Goal: Information Seeking & Learning: Learn about a topic

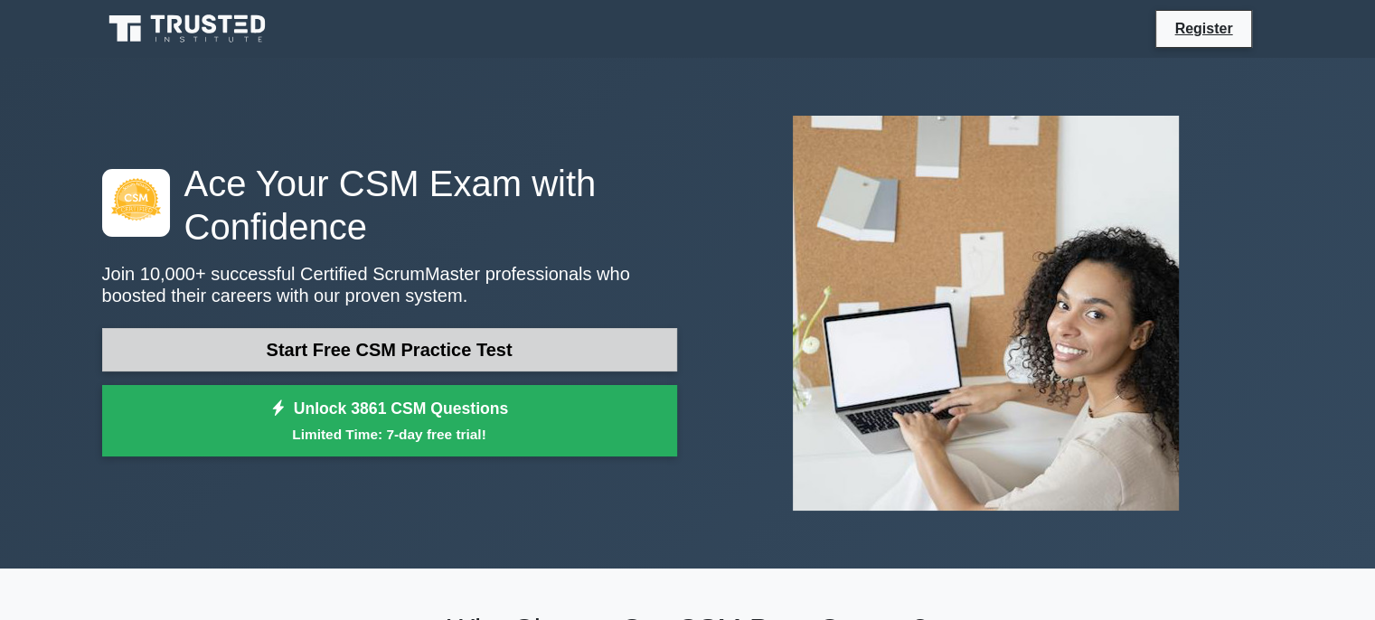
click at [481, 352] on link "Start Free CSM Practice Test" at bounding box center [389, 349] width 575 height 43
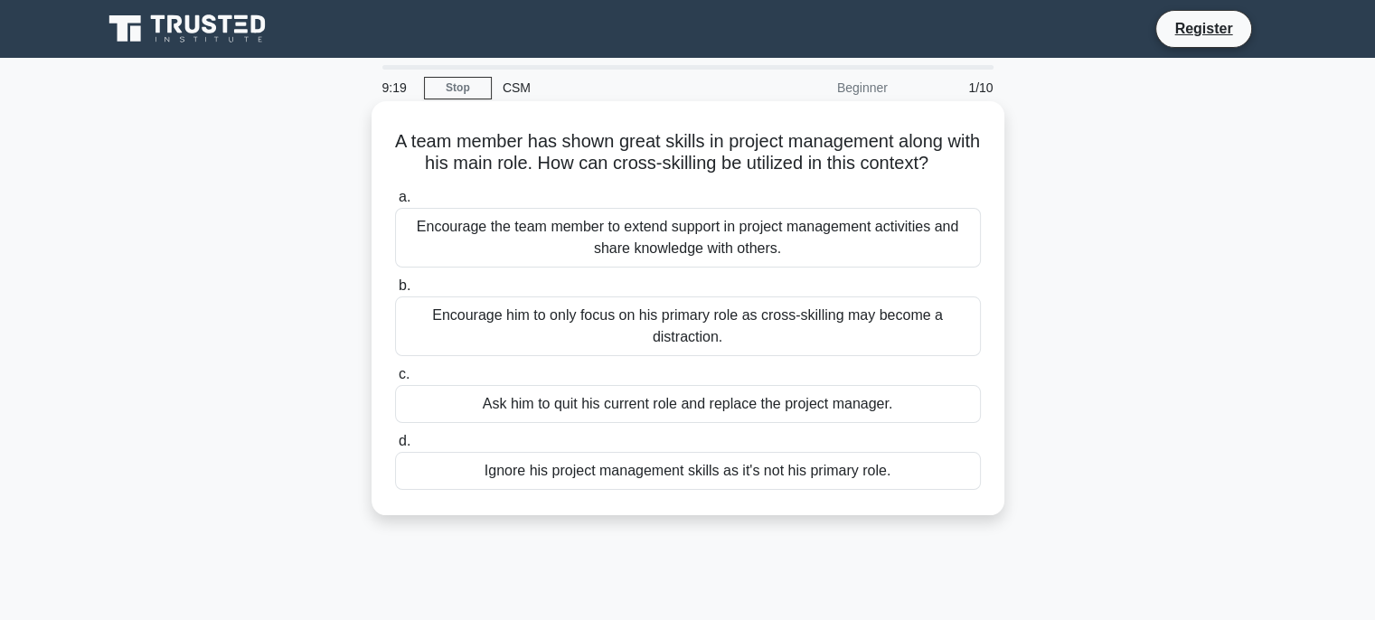
click at [680, 338] on div "Encourage him to only focus on his primary role as cross-skilling may become a …" at bounding box center [688, 326] width 586 height 60
click at [395, 292] on input "b. Encourage him to only focus on his primary role as cross-skilling may become…" at bounding box center [395, 286] width 0 height 12
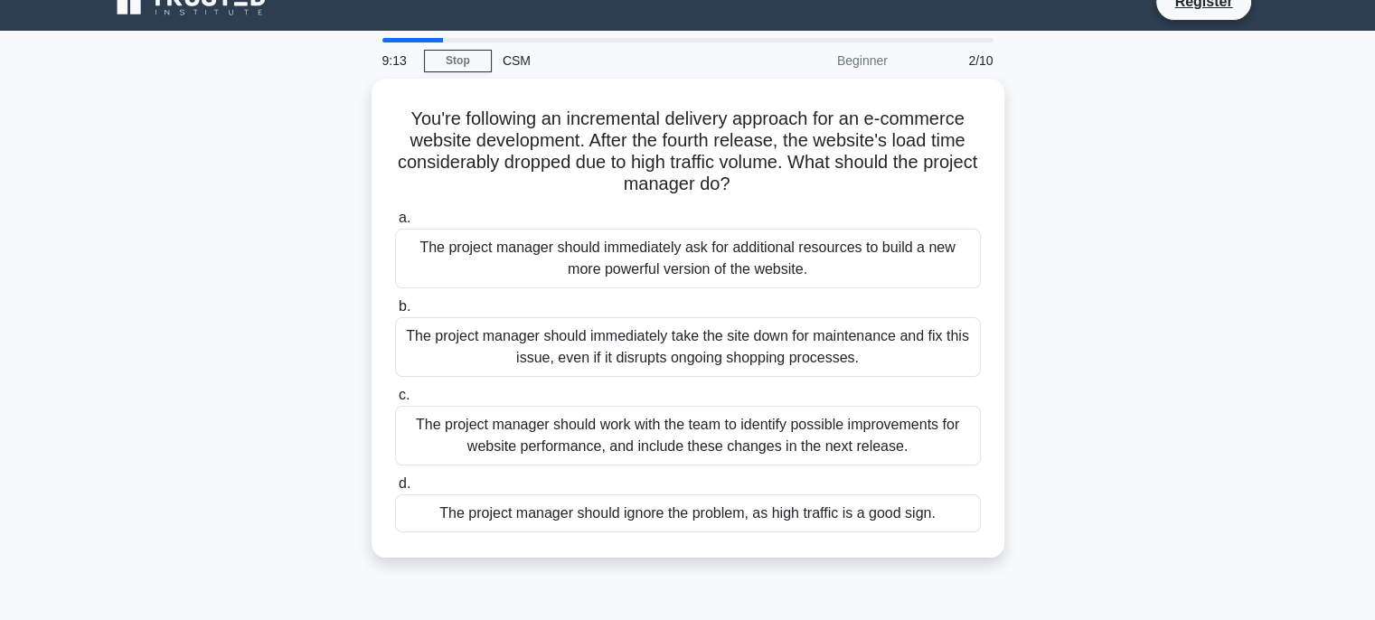
scroll to position [18, 0]
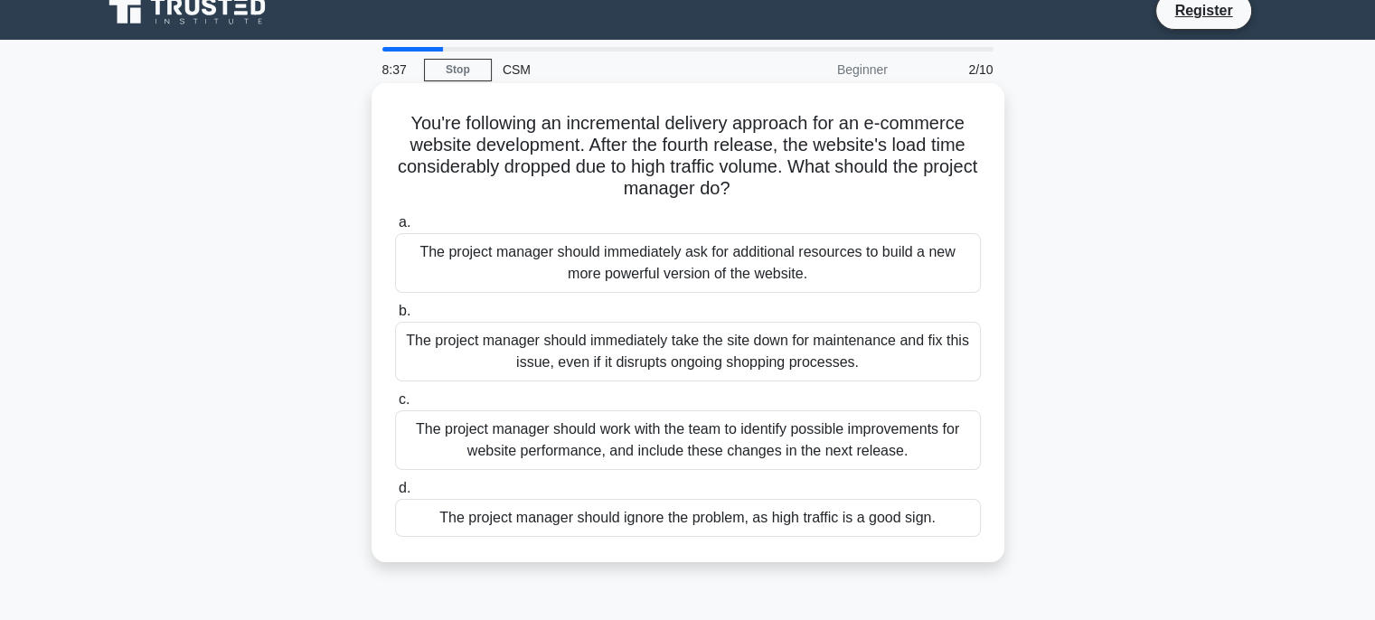
click at [652, 282] on div "The project manager should immediately ask for additional resources to build a …" at bounding box center [688, 263] width 586 height 60
click at [395, 229] on input "a. The project manager should immediately ask for additional resources to build…" at bounding box center [395, 223] width 0 height 12
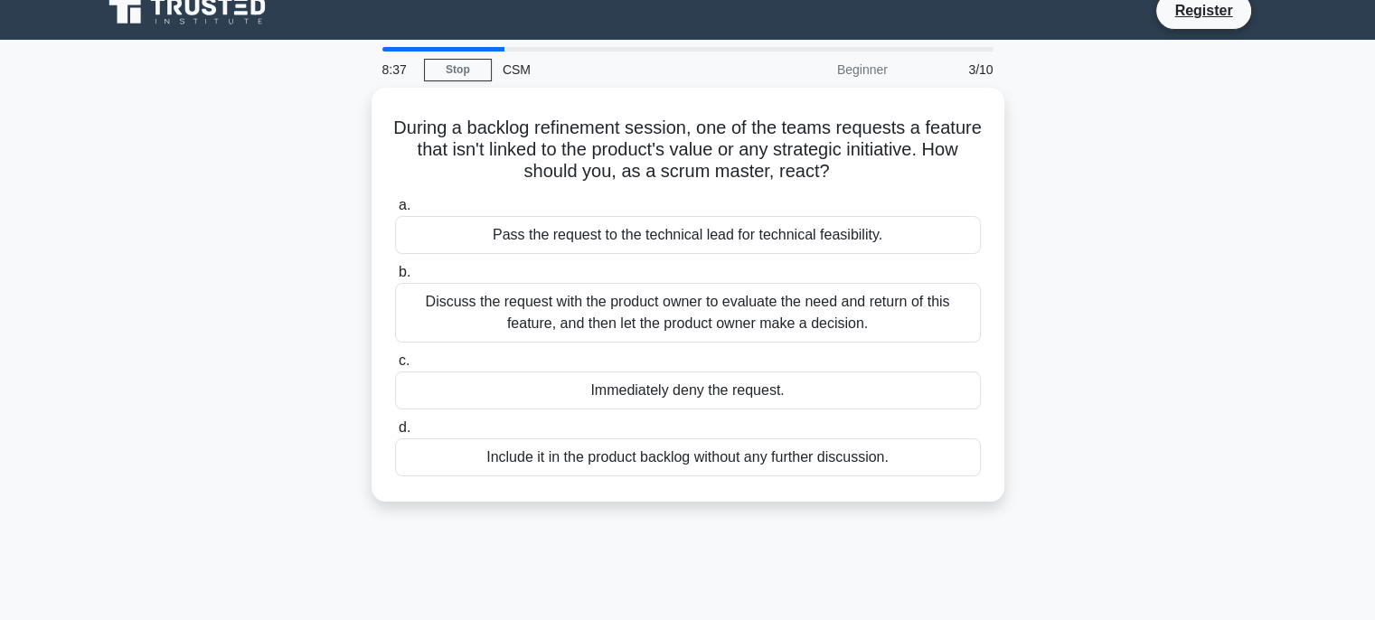
scroll to position [0, 0]
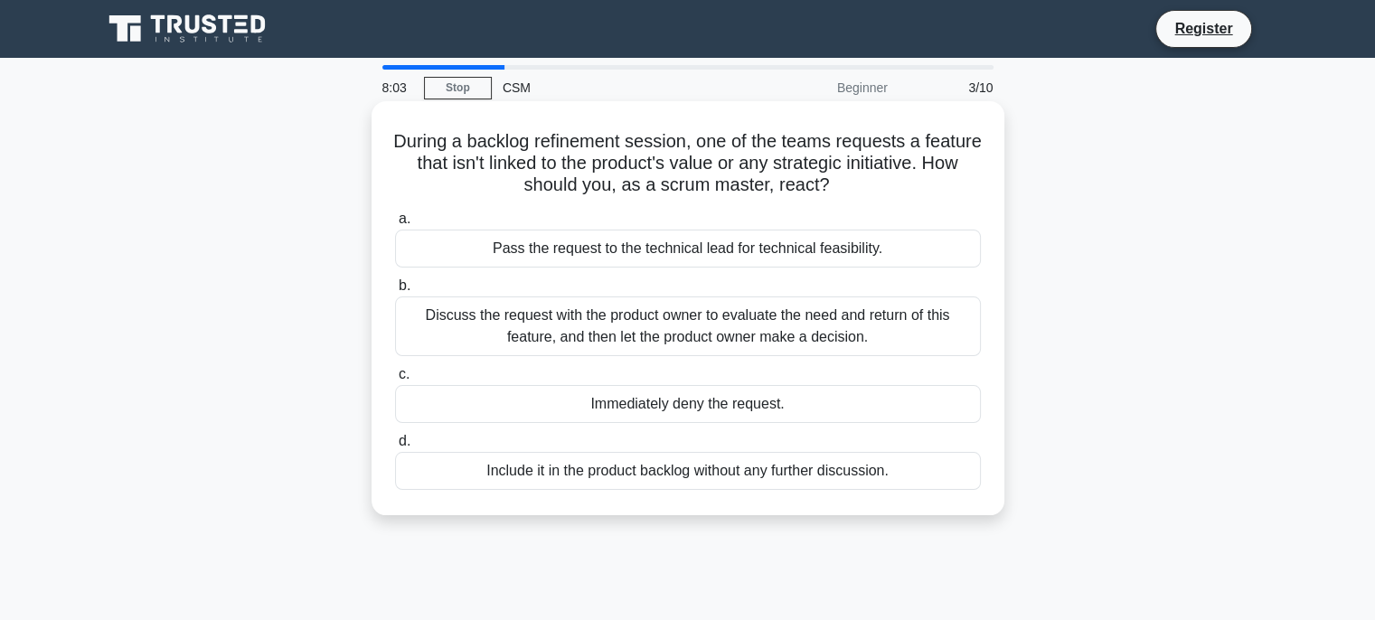
click at [643, 329] on div "Discuss the request with the product owner to evaluate the need and return of t…" at bounding box center [688, 326] width 586 height 60
click at [395, 292] on input "b. Discuss the request with the product owner to evaluate the need and return o…" at bounding box center [395, 286] width 0 height 12
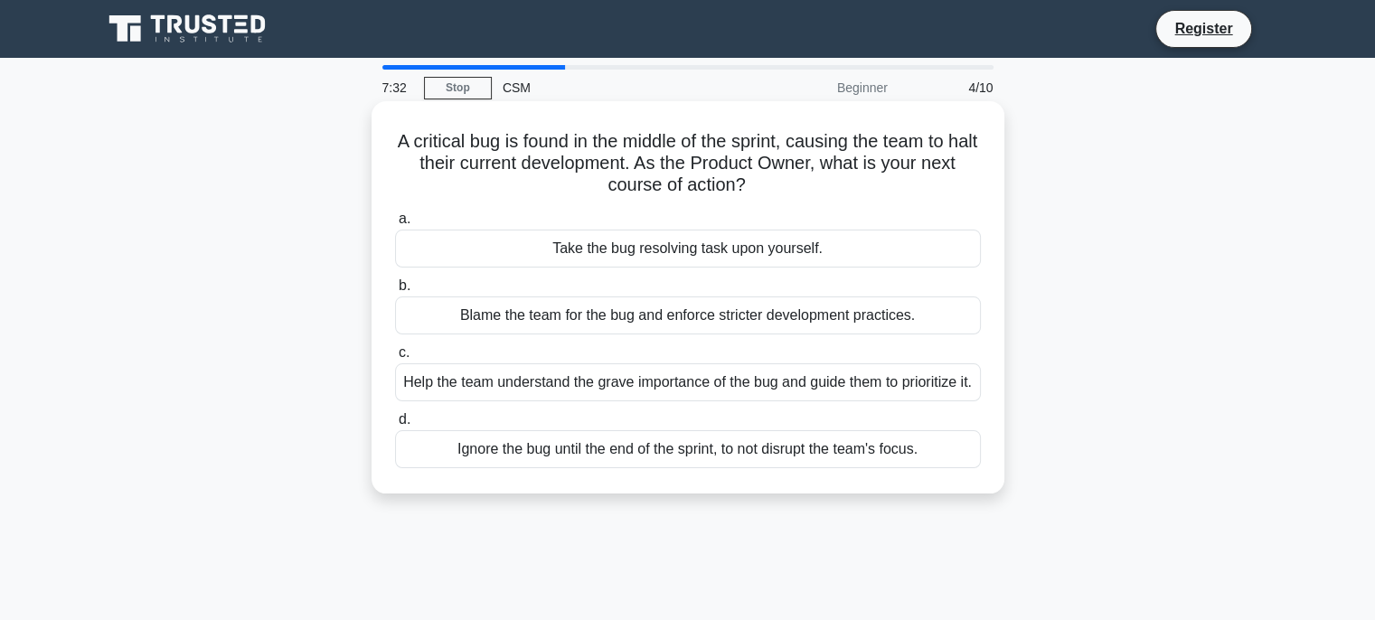
click at [608, 401] on div "Help the team understand the grave importance of the bug and guide them to prio…" at bounding box center [688, 382] width 586 height 38
click at [395, 359] on input "c. Help the team understand the grave importance of the bug and guide them to p…" at bounding box center [395, 353] width 0 height 12
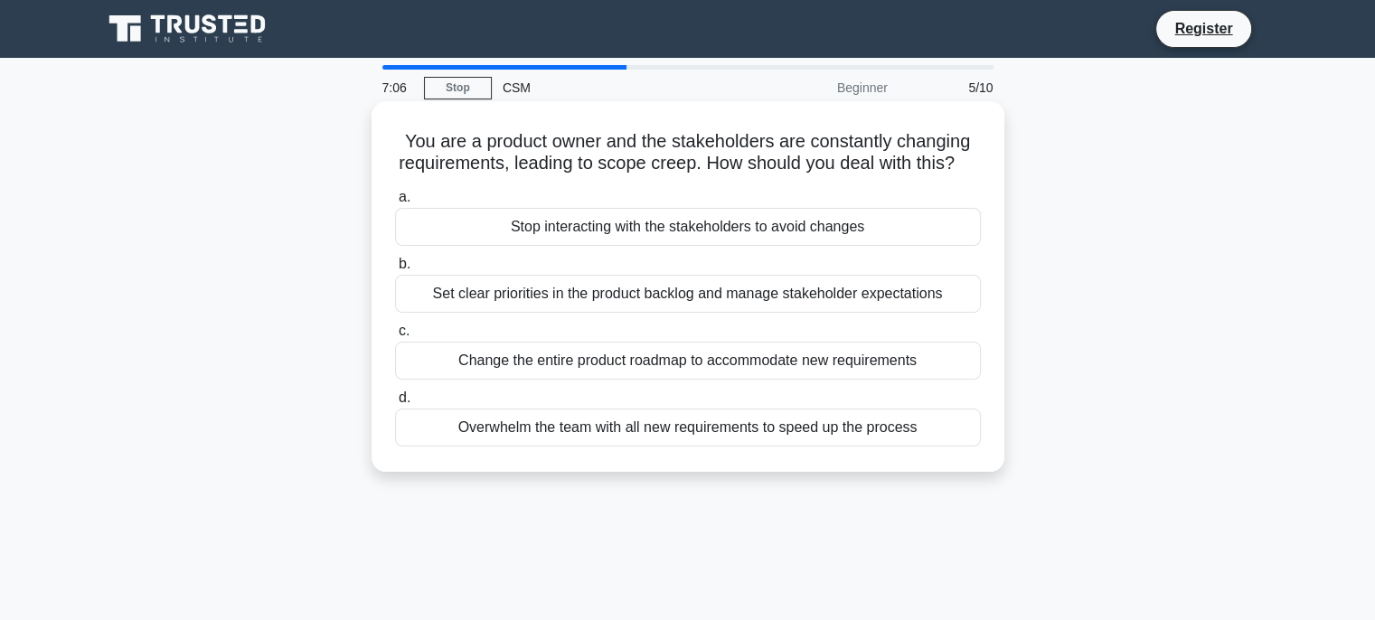
click at [544, 313] on div "Set clear priorities in the product backlog and manage stakeholder expectations" at bounding box center [688, 294] width 586 height 38
click at [395, 270] on input "b. Set clear priorities in the product backlog and manage stakeholder expectati…" at bounding box center [395, 264] width 0 height 12
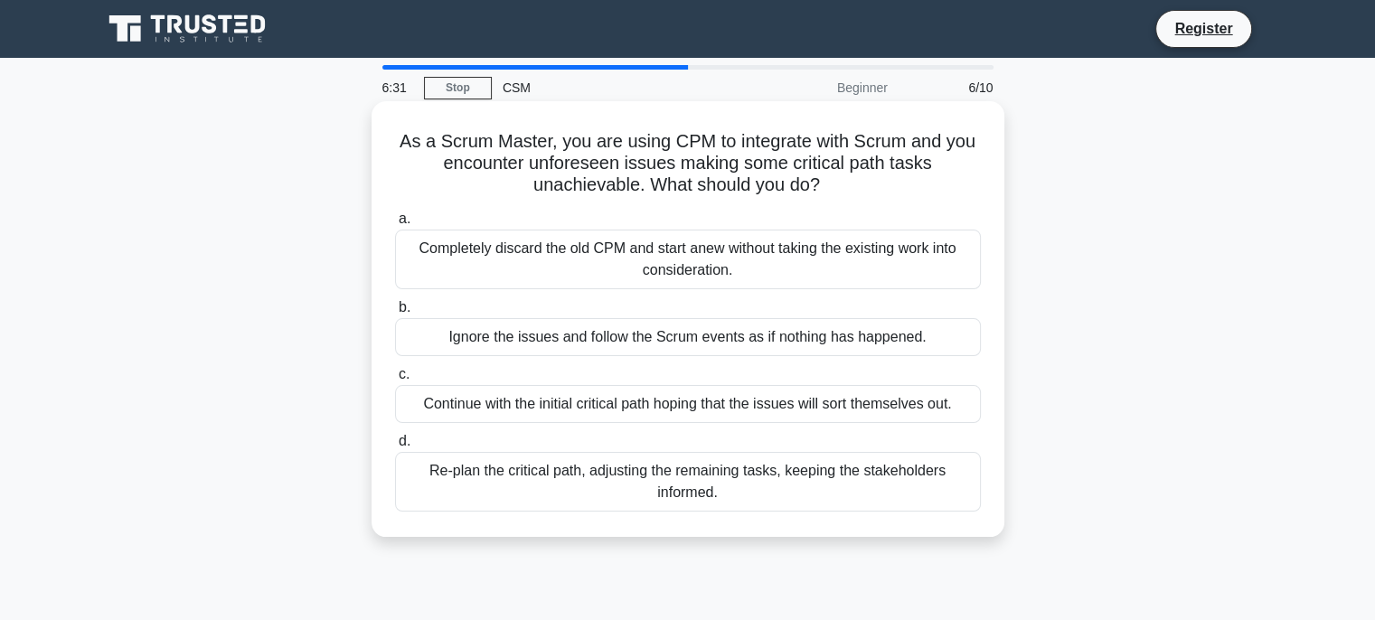
click at [549, 492] on div "Re-plan the critical path, adjusting the remaining tasks, keeping the stakehold…" at bounding box center [688, 482] width 586 height 60
click at [395, 447] on input "d. Re-plan the critical path, adjusting the remaining tasks, keeping the stakeh…" at bounding box center [395, 442] width 0 height 12
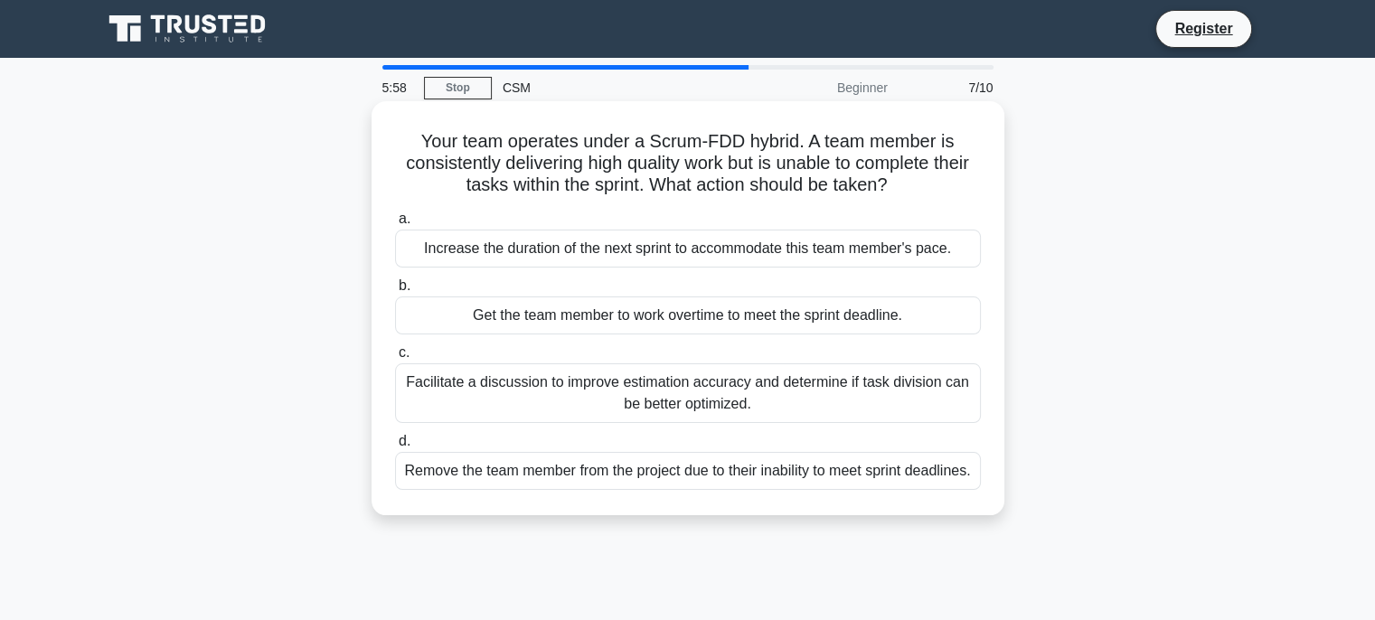
click at [571, 399] on div "Facilitate a discussion to improve estimation accuracy and determine if task di…" at bounding box center [688, 393] width 586 height 60
click at [395, 359] on input "c. Facilitate a discussion to improve estimation accuracy and determine if task…" at bounding box center [395, 353] width 0 height 12
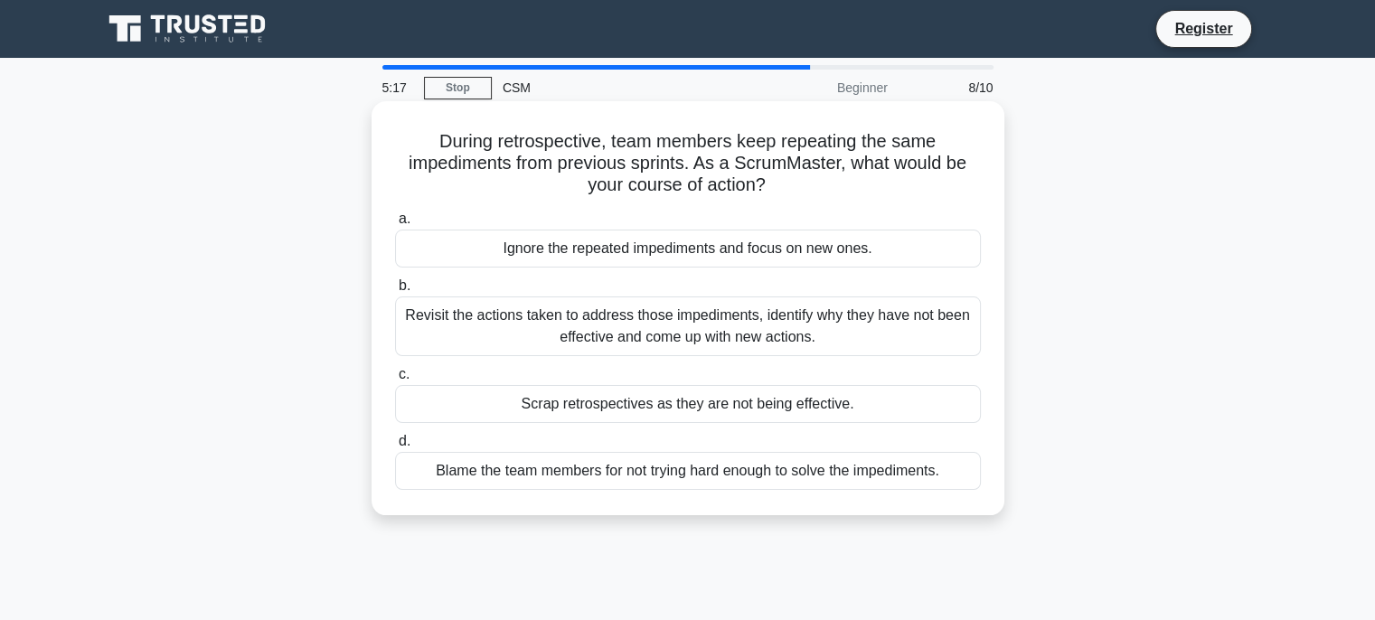
click at [639, 413] on div "Scrap retrospectives as they are not being effective." at bounding box center [688, 404] width 586 height 38
click at [395, 380] on input "c. Scrap retrospectives as they are not being effective." at bounding box center [395, 375] width 0 height 12
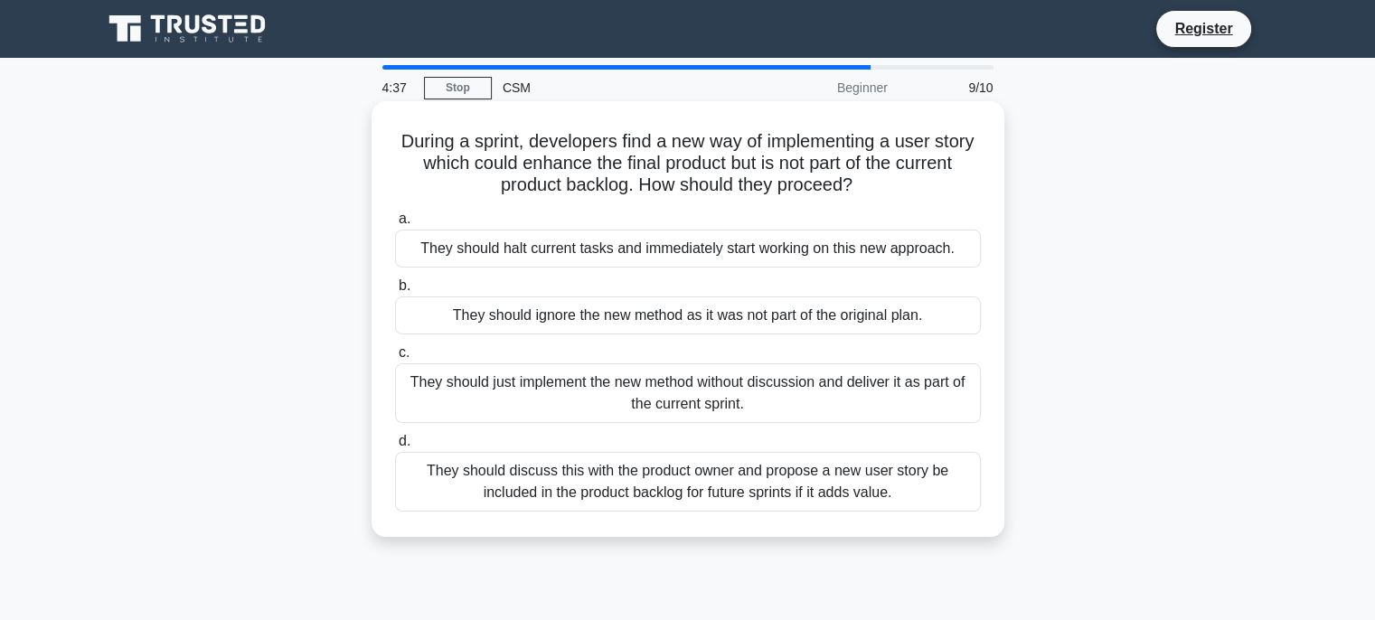
click at [609, 481] on div "They should discuss this with the product owner and propose a new user story be…" at bounding box center [688, 482] width 586 height 60
click at [395, 447] on input "d. They should discuss this with the product owner and propose a new user story…" at bounding box center [395, 442] width 0 height 12
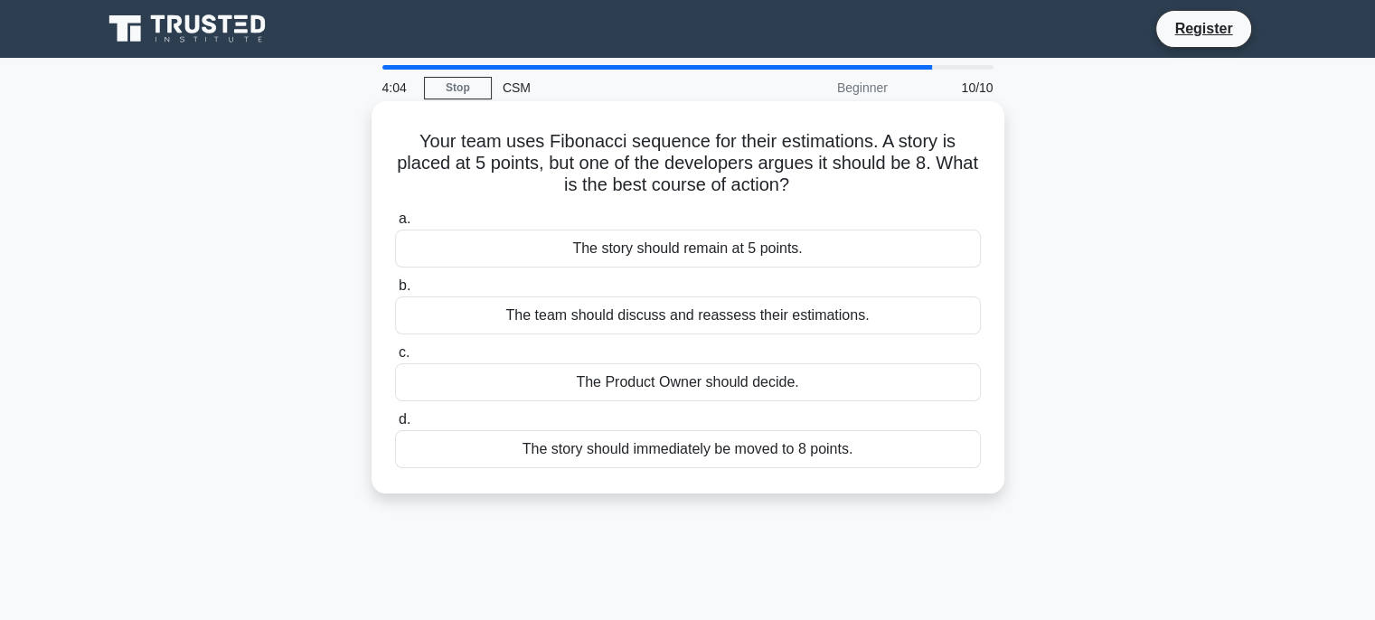
click at [737, 315] on div "The team should discuss and reassess their estimations." at bounding box center [688, 315] width 586 height 38
click at [395, 292] on input "b. The team should discuss and reassess their estimations." at bounding box center [395, 286] width 0 height 12
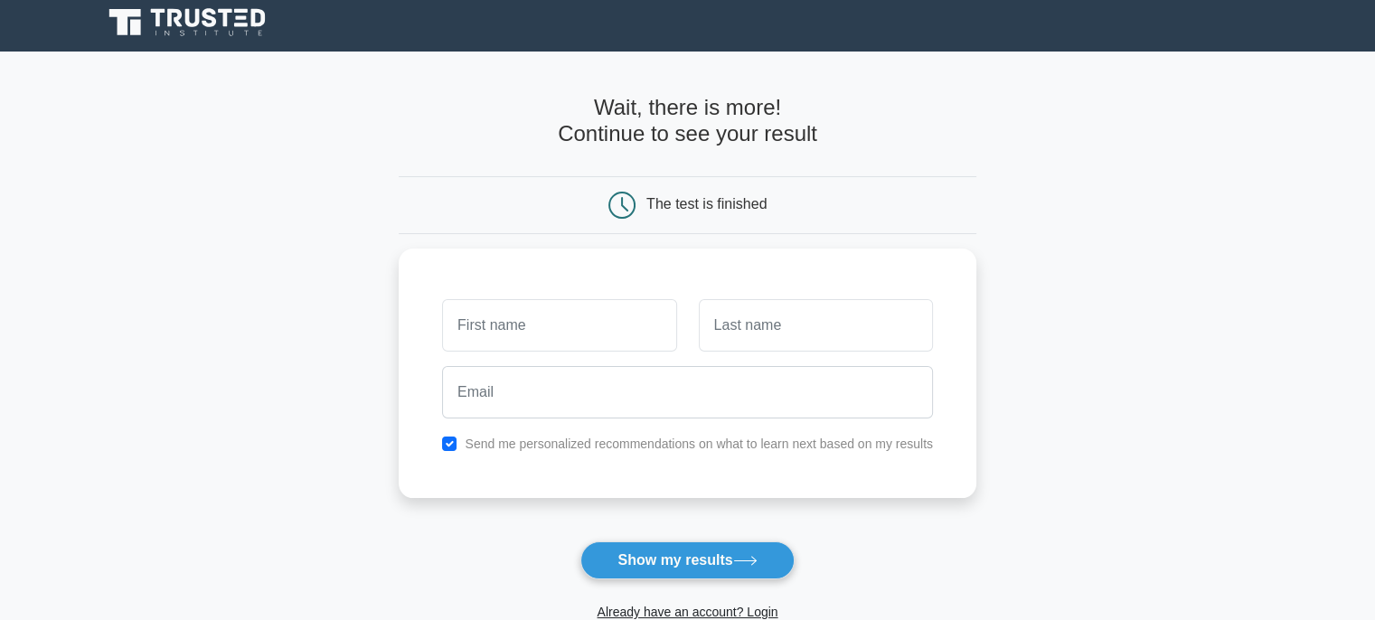
scroll to position [2, 0]
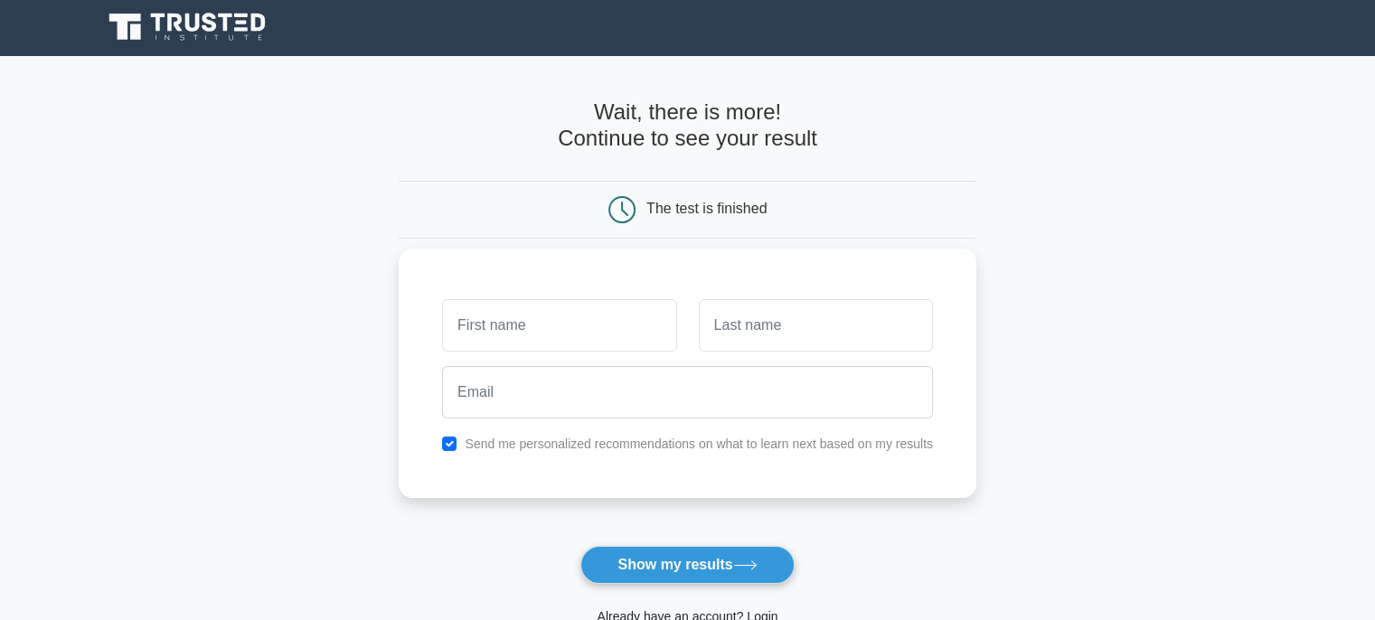
click at [510, 351] on div at bounding box center [559, 325] width 256 height 67
click at [524, 330] on input "text" at bounding box center [559, 325] width 234 height 52
type input "rana"
click at [736, 323] on input "text" at bounding box center [816, 325] width 234 height 52
type input "mohamed"
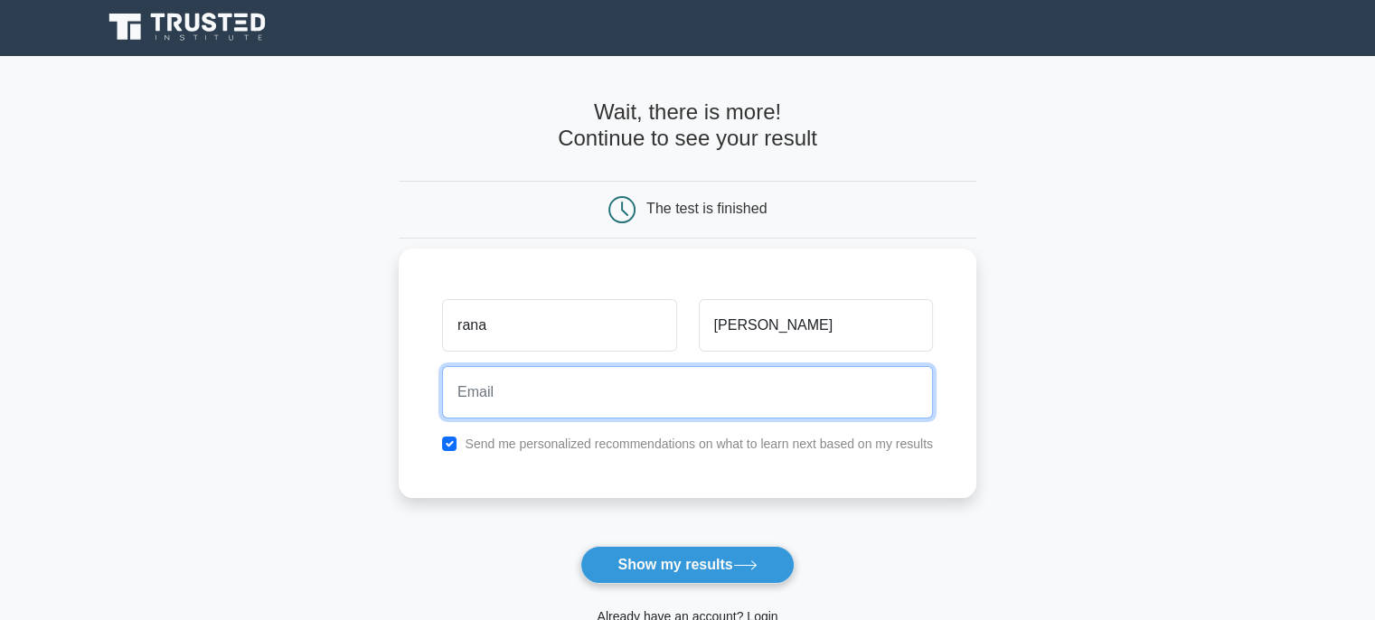
click at [680, 386] on input "email" at bounding box center [687, 392] width 491 height 52
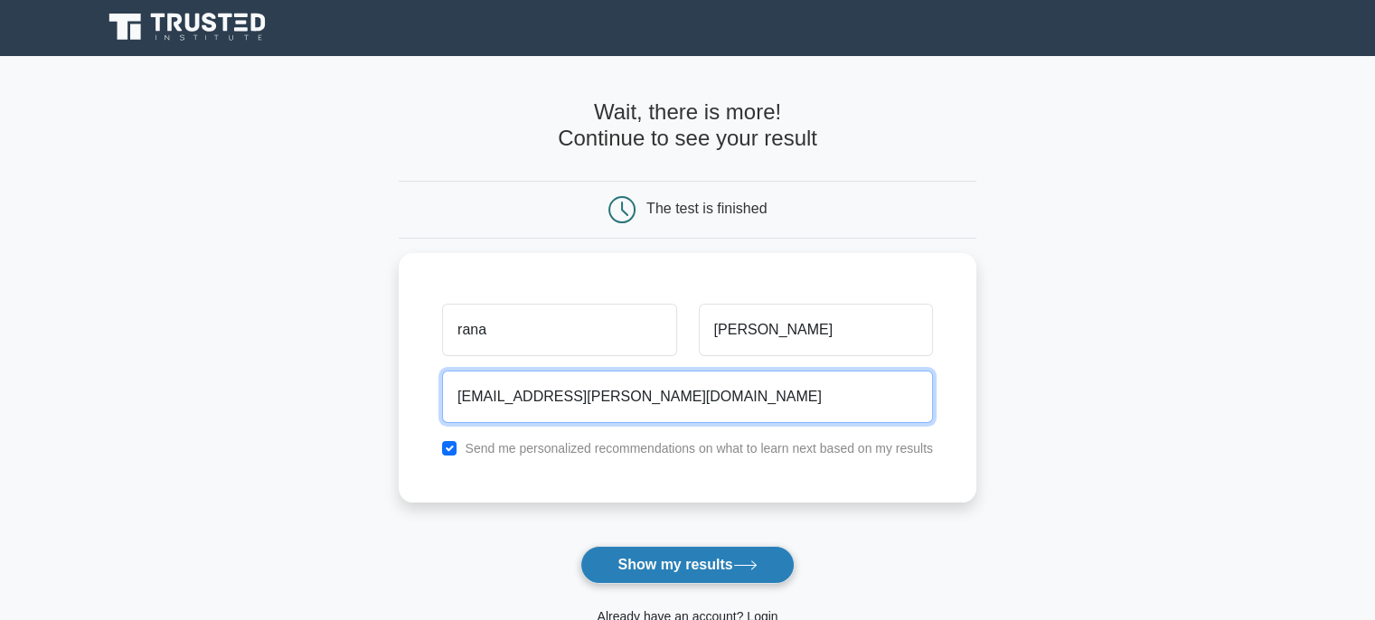
type input "rana.m.mahmoud.4@gmail.com"
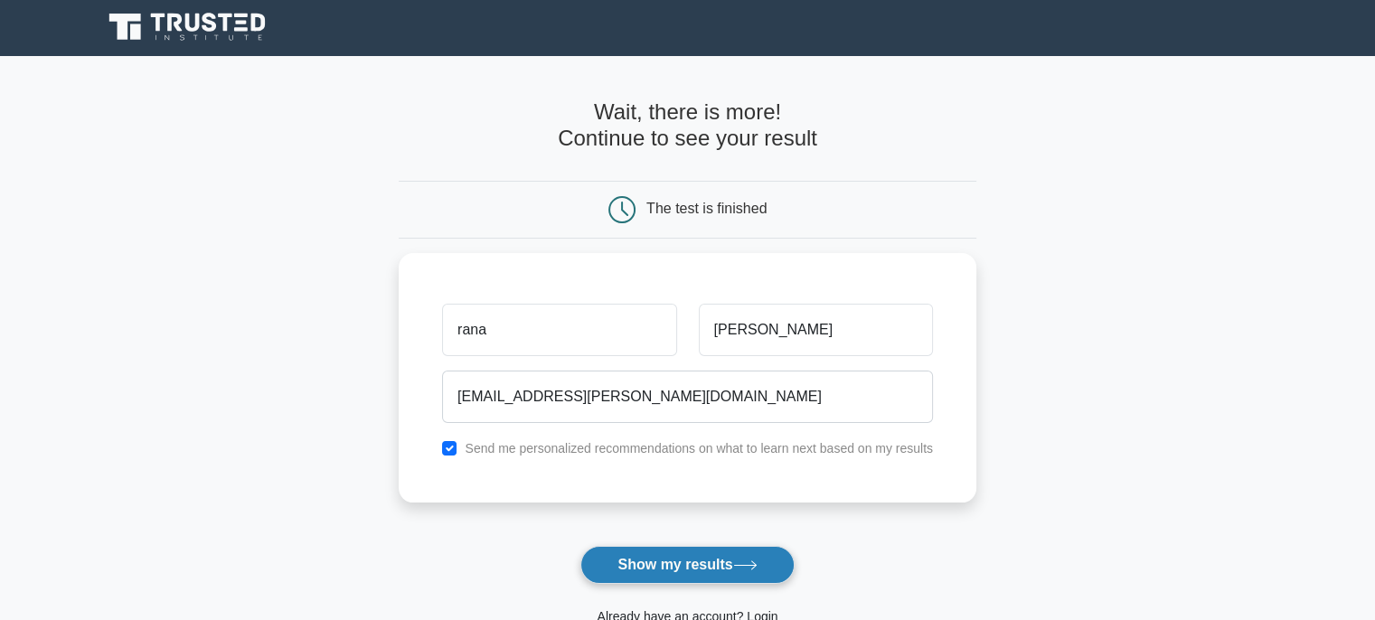
click at [671, 579] on button "Show my results" at bounding box center [686, 565] width 213 height 38
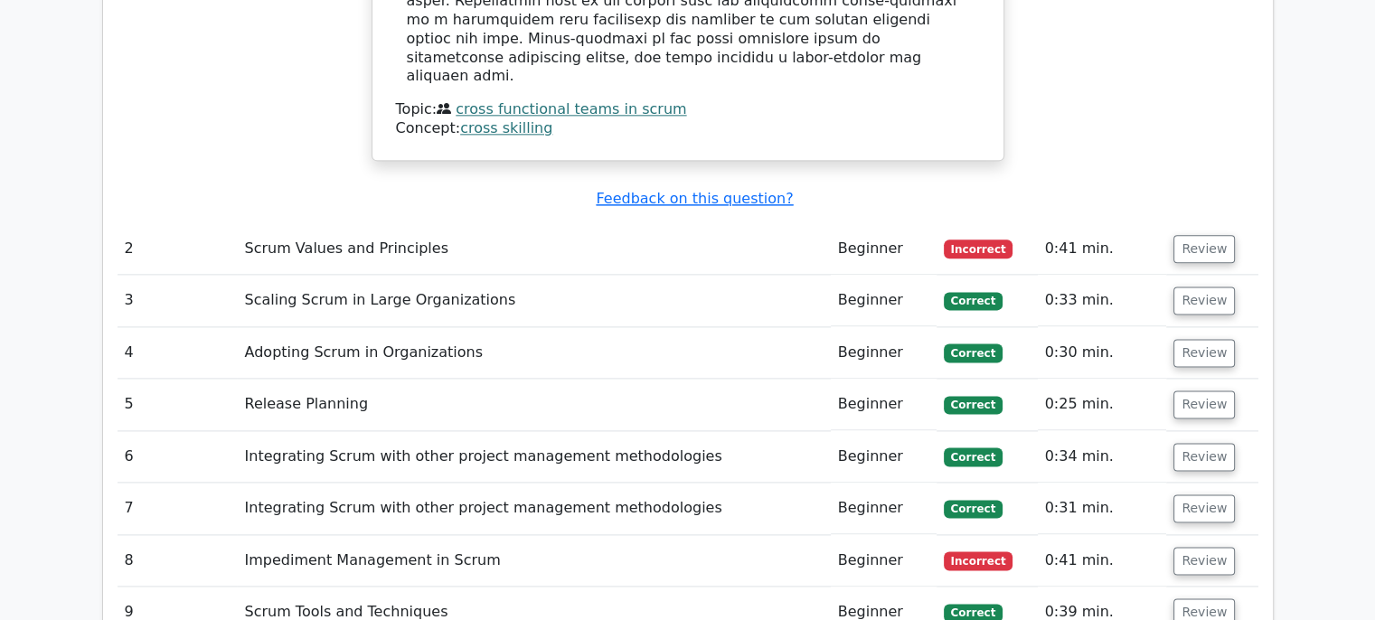
scroll to position [2328, 0]
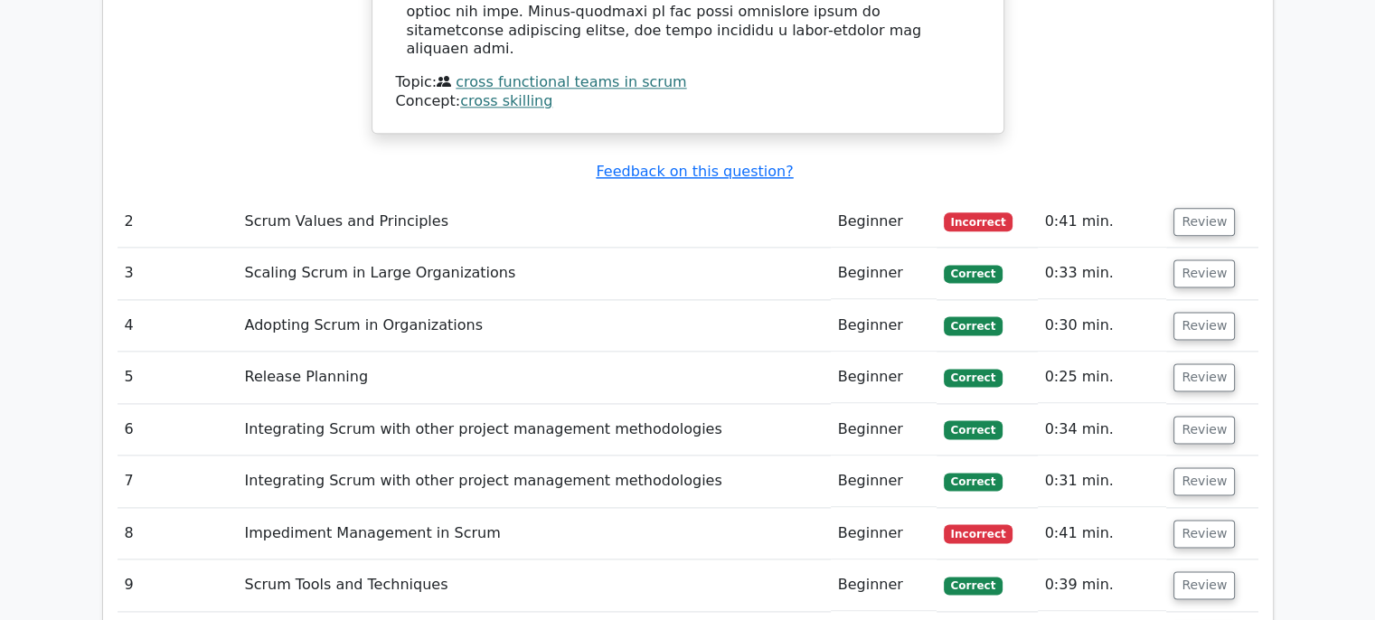
click at [397, 508] on td "Impediment Management in Scrum" at bounding box center [533, 534] width 593 height 52
click at [446, 508] on td "Impediment Management in Scrum" at bounding box center [533, 534] width 593 height 52
click at [1198, 520] on button "Review" at bounding box center [1203, 534] width 61 height 28
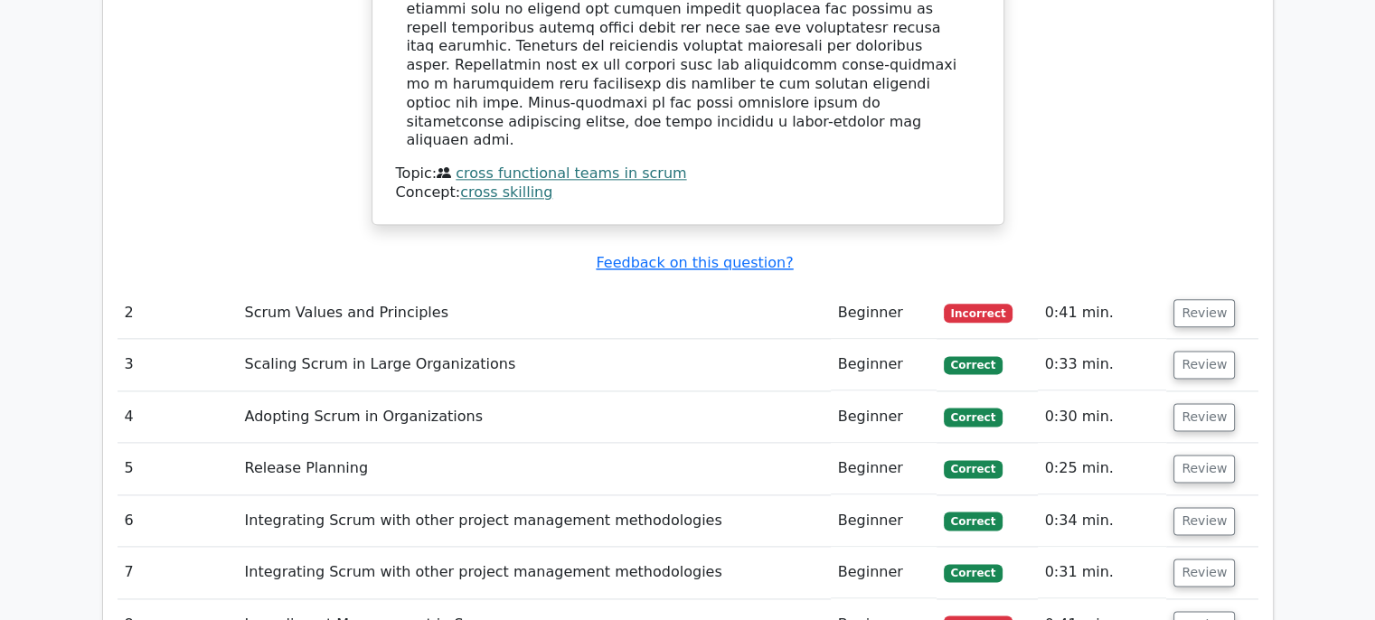
scroll to position [2247, 0]
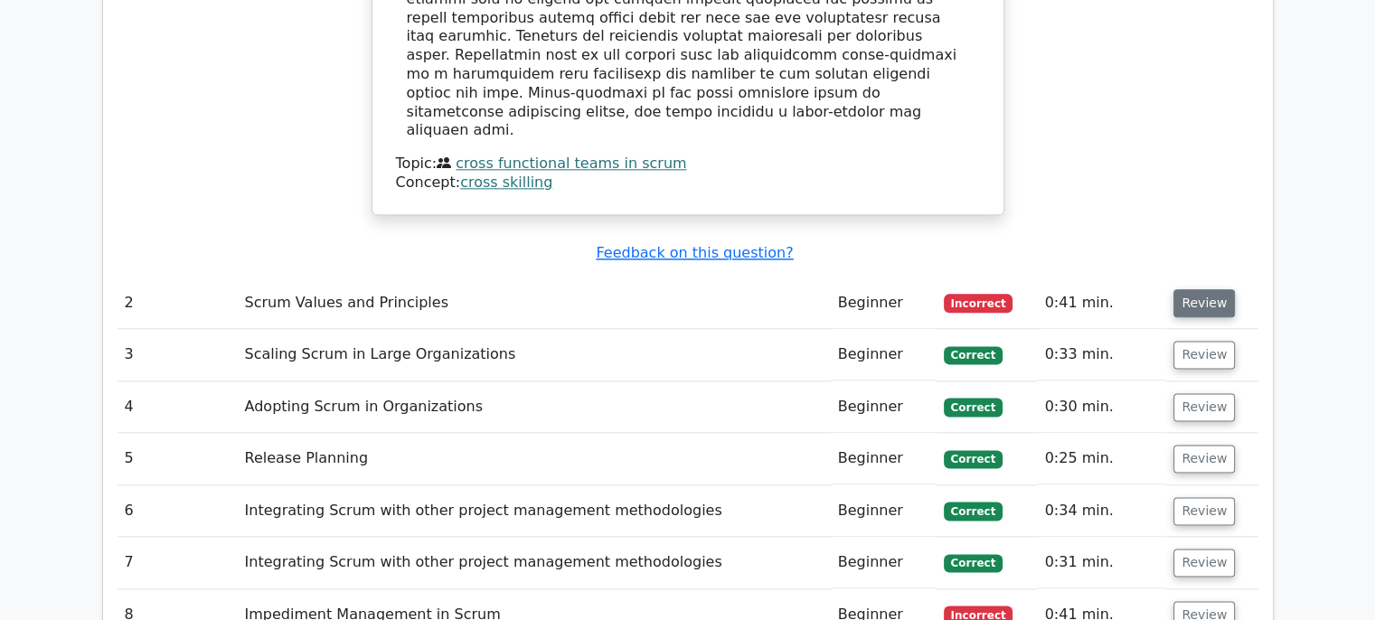
click at [1184, 289] on button "Review" at bounding box center [1203, 303] width 61 height 28
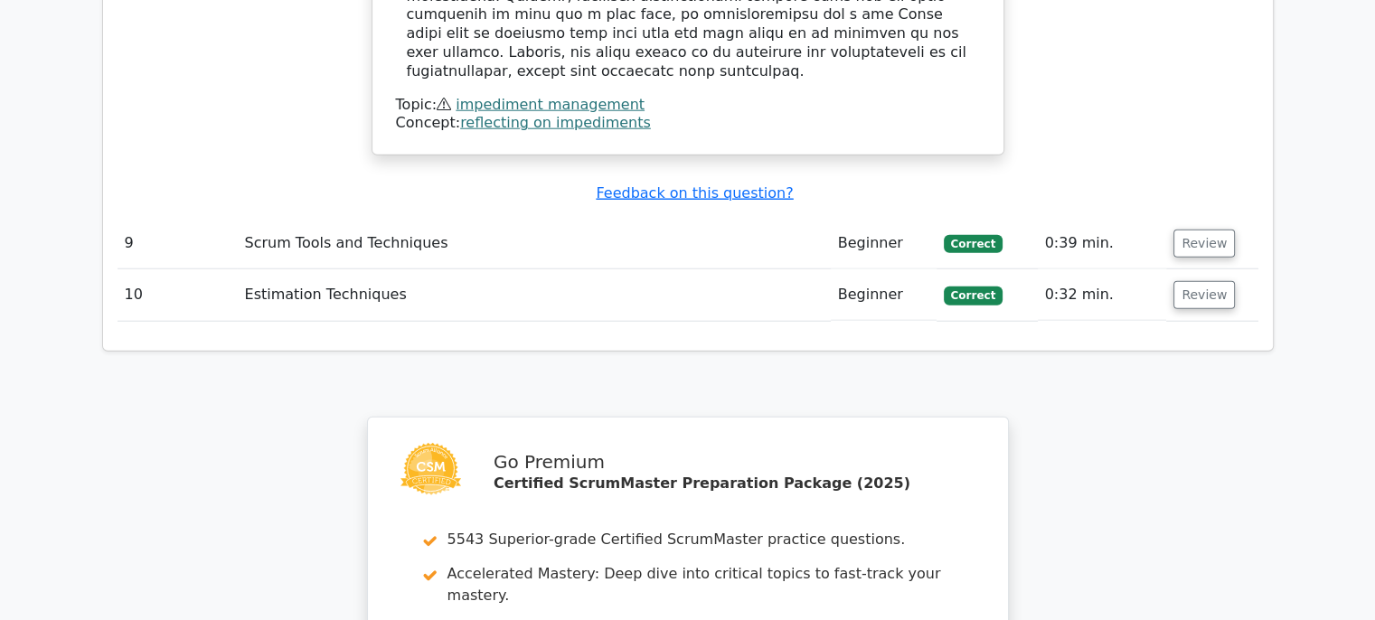
scroll to position [4921, 0]
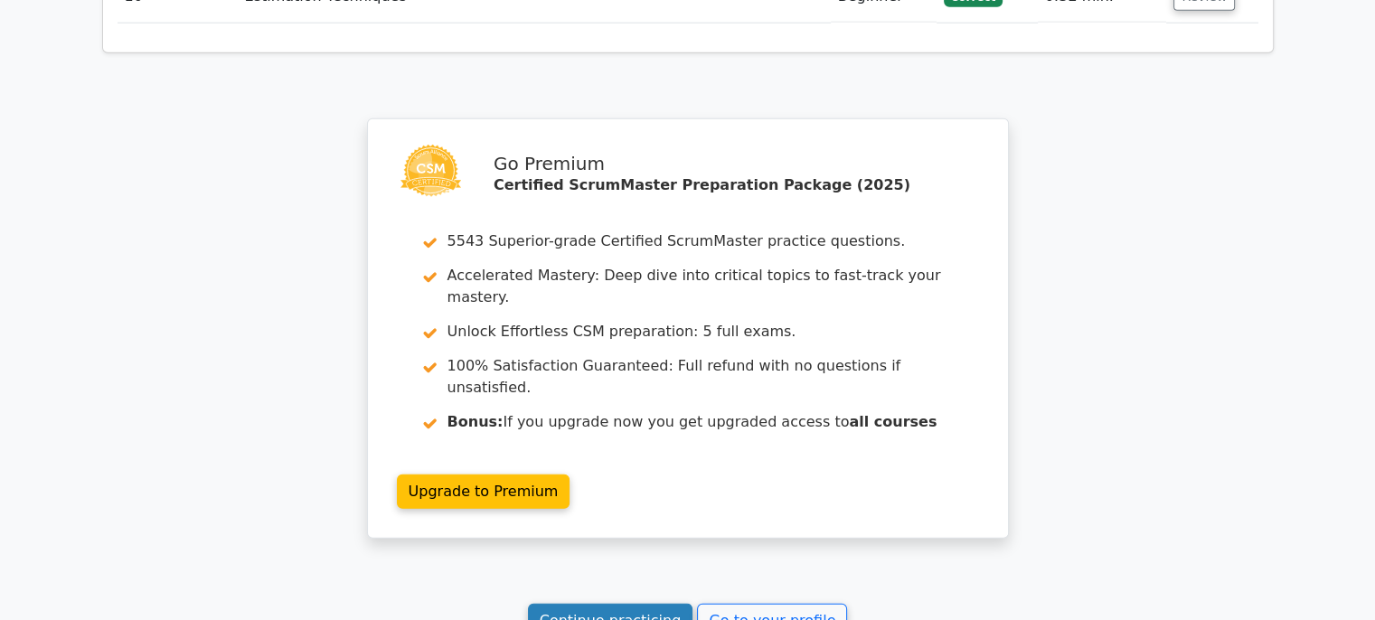
click at [596, 604] on link "Continue practicing" at bounding box center [610, 621] width 165 height 34
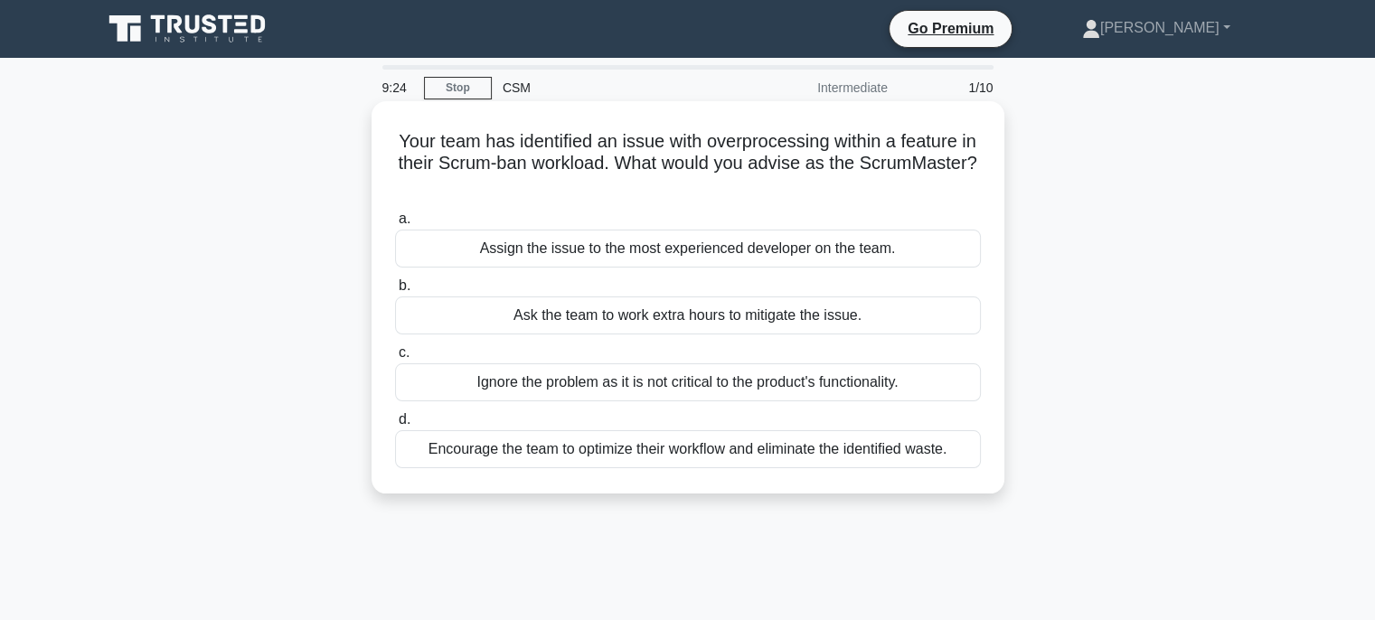
click at [593, 448] on div "Encourage the team to optimize their workflow and eliminate the identified wast…" at bounding box center [688, 449] width 586 height 38
click at [395, 426] on input "d. Encourage the team to optimize their workflow and eliminate the identified w…" at bounding box center [395, 420] width 0 height 12
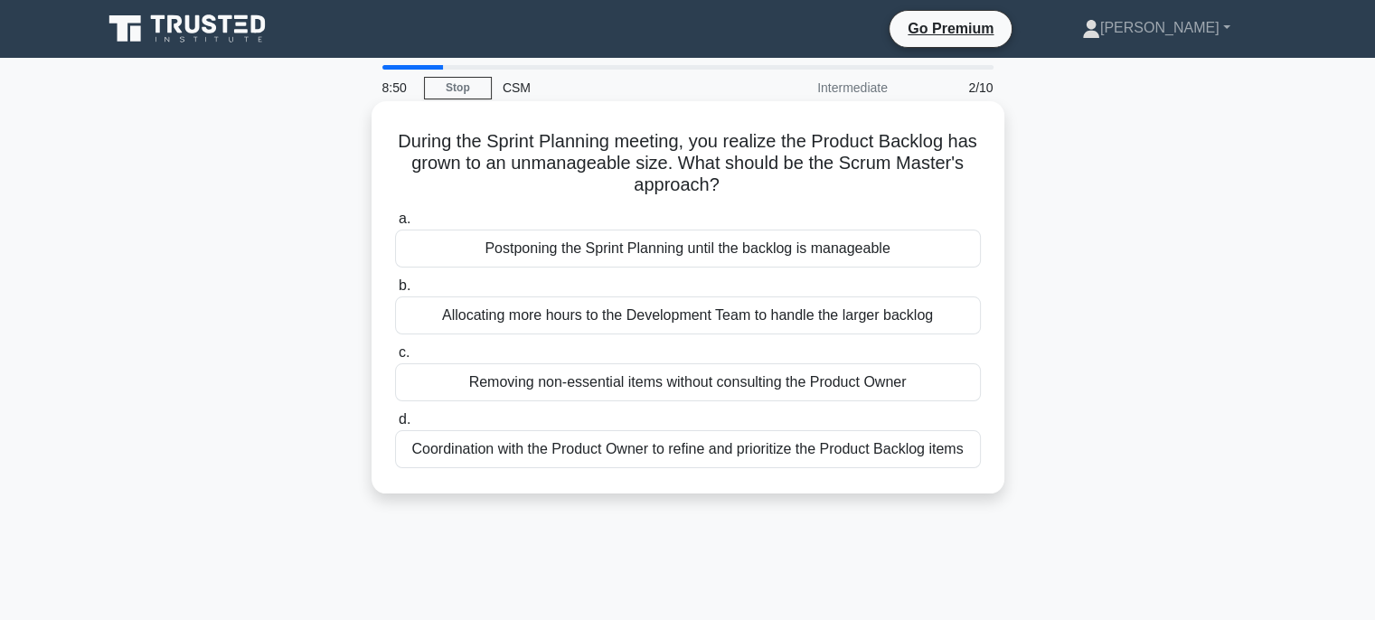
click at [589, 445] on div "Coordination with the Product Owner to refine and prioritize the Product Backlo…" at bounding box center [688, 449] width 586 height 38
click at [395, 426] on input "d. Coordination with the Product Owner to refine and prioritize the Product Bac…" at bounding box center [395, 420] width 0 height 12
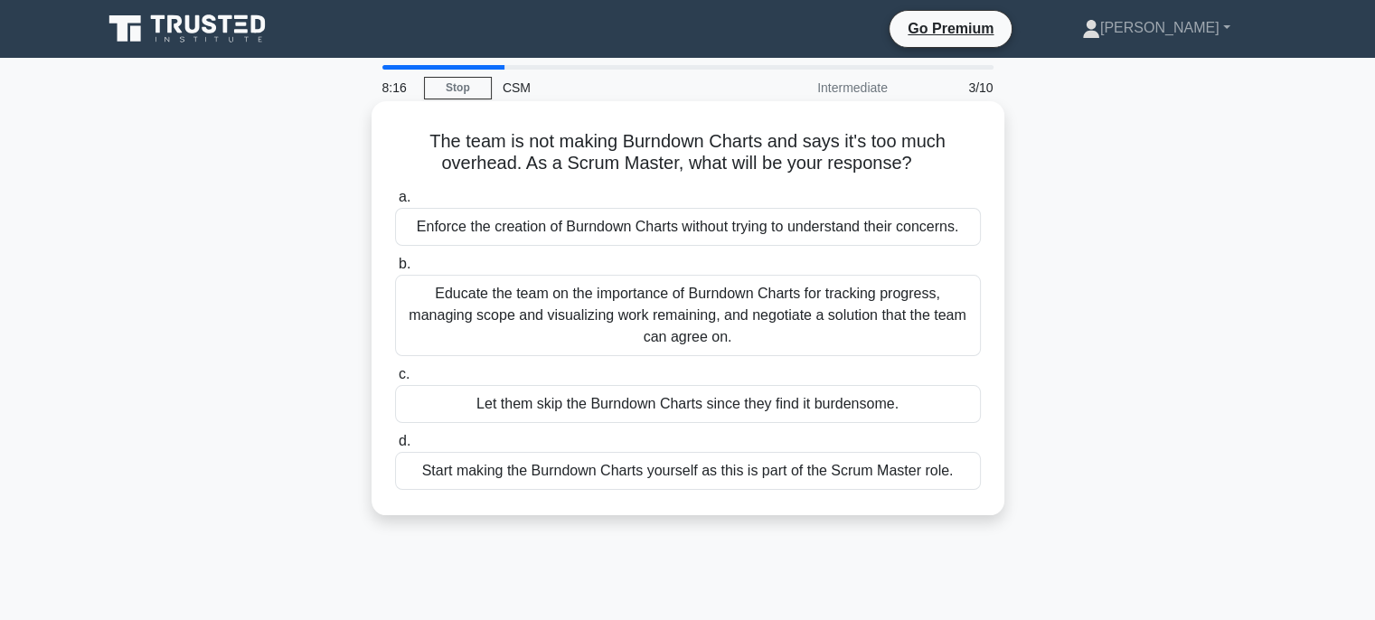
click at [546, 319] on div "Educate the team on the importance of Burndown Charts for tracking progress, ma…" at bounding box center [688, 315] width 586 height 81
click at [395, 270] on input "b. Educate the team on the importance of Burndown Charts for tracking progress,…" at bounding box center [395, 264] width 0 height 12
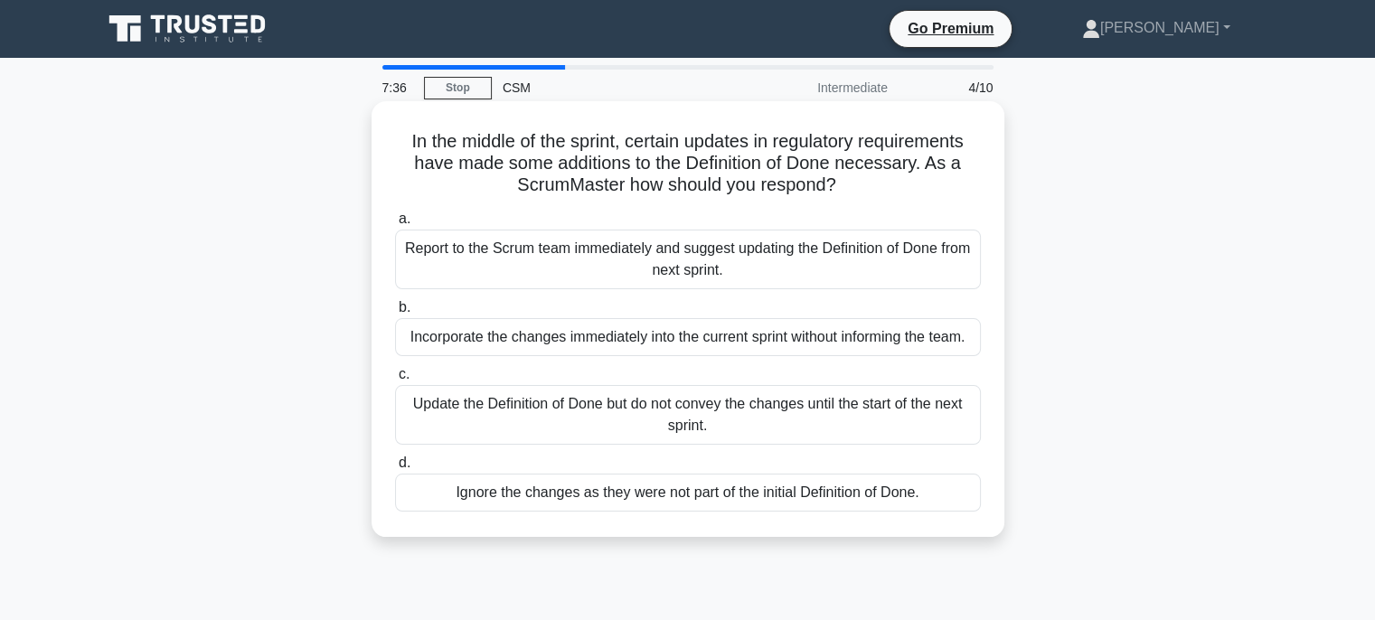
click at [633, 424] on div "Update the Definition of Done but do not convey the changes until the start of …" at bounding box center [688, 415] width 586 height 60
click at [395, 380] on input "c. Update the Definition of Done but do not convey the changes until the start …" at bounding box center [395, 375] width 0 height 12
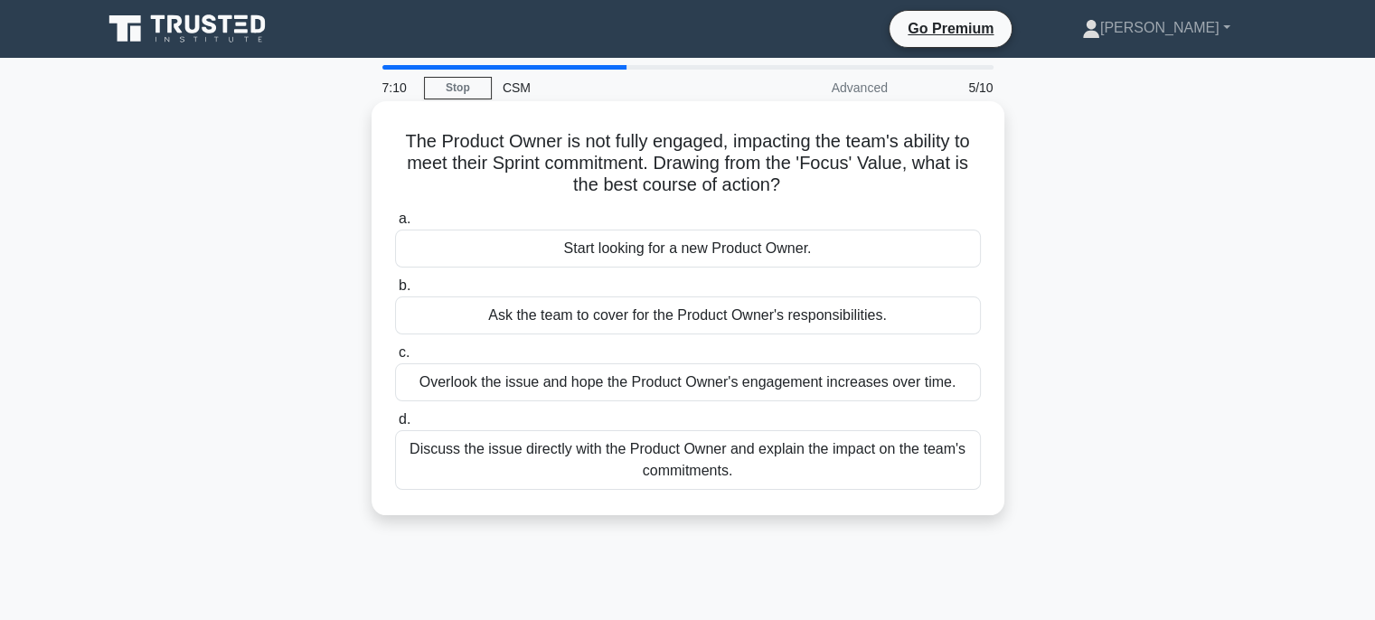
click at [646, 460] on div "Discuss the issue directly with the Product Owner and explain the impact on the…" at bounding box center [688, 460] width 586 height 60
click at [395, 426] on input "d. Discuss the issue directly with the Product Owner and explain the impact on …" at bounding box center [395, 420] width 0 height 12
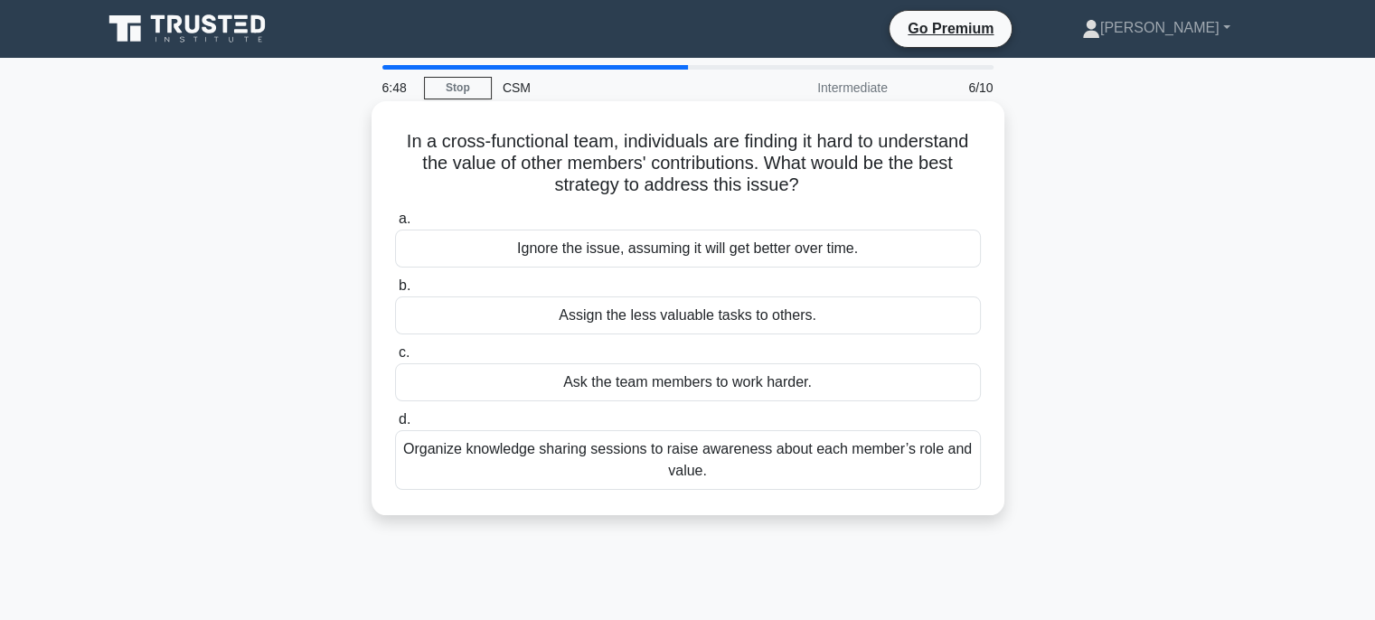
click at [557, 460] on div "Organize knowledge sharing sessions to raise awareness about each member’s role…" at bounding box center [688, 460] width 586 height 60
click at [395, 426] on input "d. Organize knowledge sharing sessions to raise awareness about each member’s r…" at bounding box center [395, 420] width 0 height 12
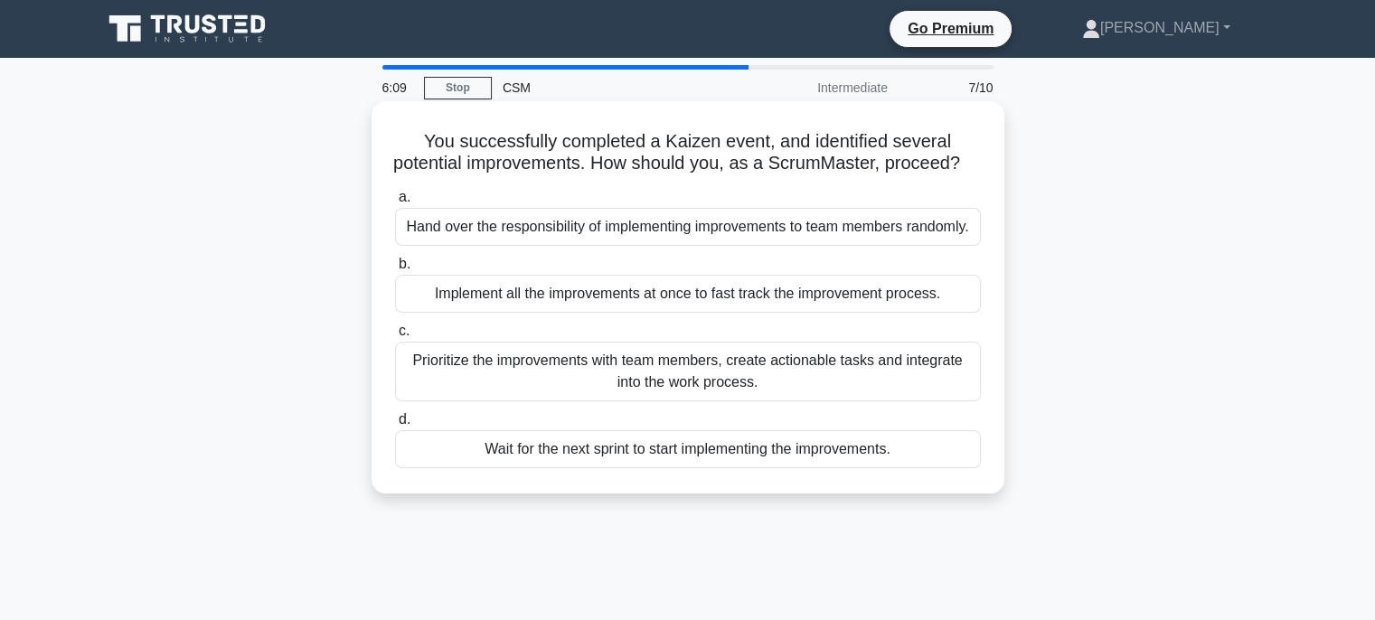
click at [531, 392] on div "Prioritize the improvements with team members, create actionable tasks and inte…" at bounding box center [688, 372] width 586 height 60
click at [395, 337] on input "c. Prioritize the improvements with team members, create actionable tasks and i…" at bounding box center [395, 331] width 0 height 12
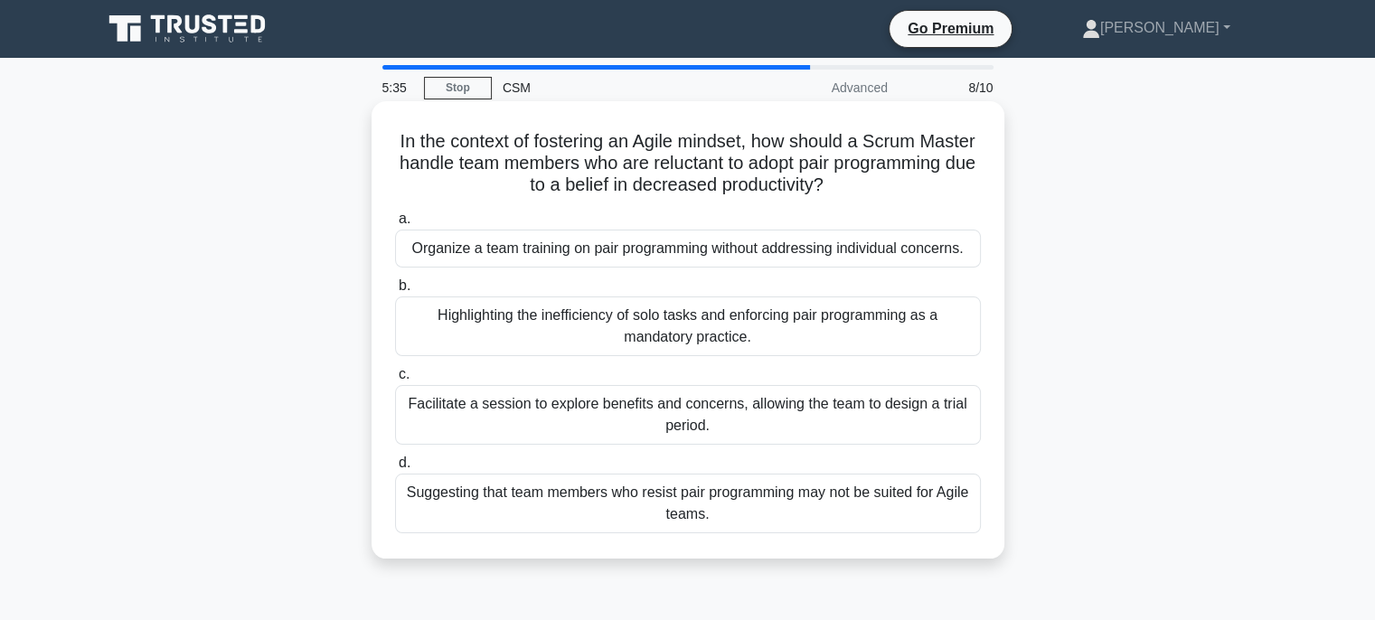
click at [778, 167] on h5 "In the context of fostering an Agile mindset, how should a Scrum Master handle …" at bounding box center [687, 163] width 589 height 67
drag, startPoint x: 778, startPoint y: 167, endPoint x: 671, endPoint y: 218, distance: 118.9
click at [671, 218] on label "a. Organize a team training on pair programming without addressing individual c…" at bounding box center [688, 238] width 586 height 60
click at [395, 218] on input "a. Organize a team training on pair programming without addressing individual c…" at bounding box center [395, 219] width 0 height 12
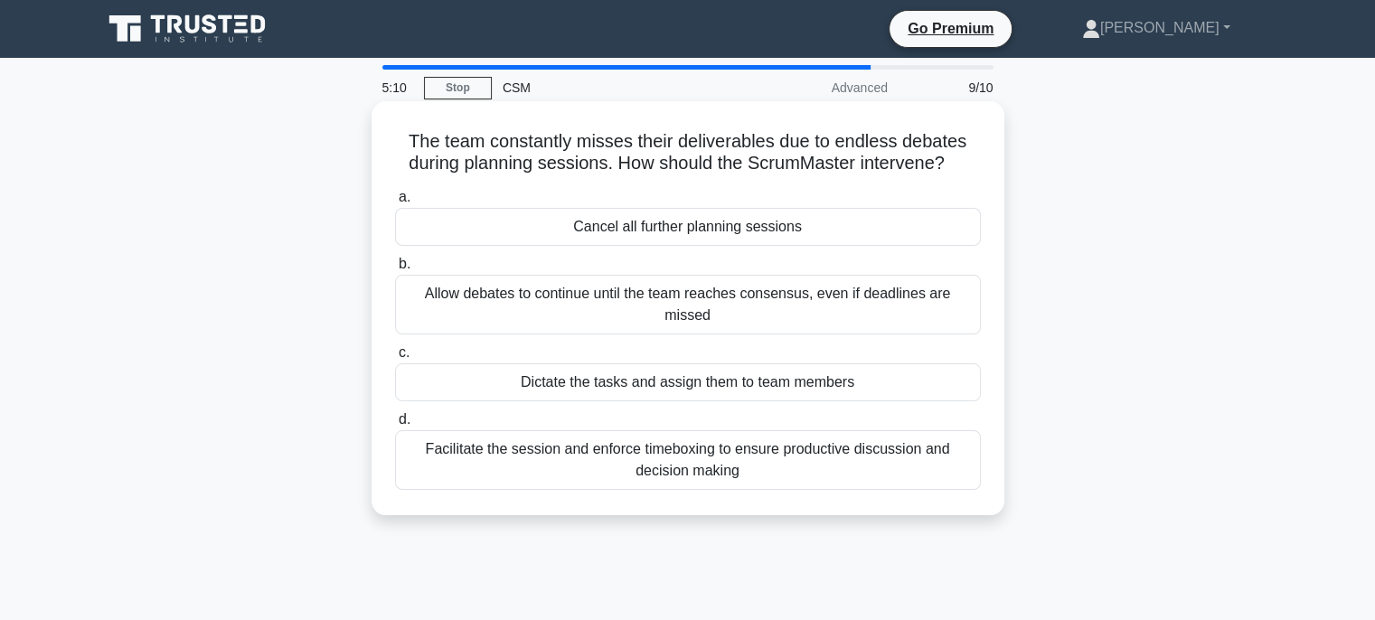
click at [554, 435] on div "Facilitate the session and enforce timeboxing to ensure productive discussion a…" at bounding box center [688, 460] width 586 height 60
click at [395, 426] on input "d. Facilitate the session and enforce timeboxing to ensure productive discussio…" at bounding box center [395, 420] width 0 height 12
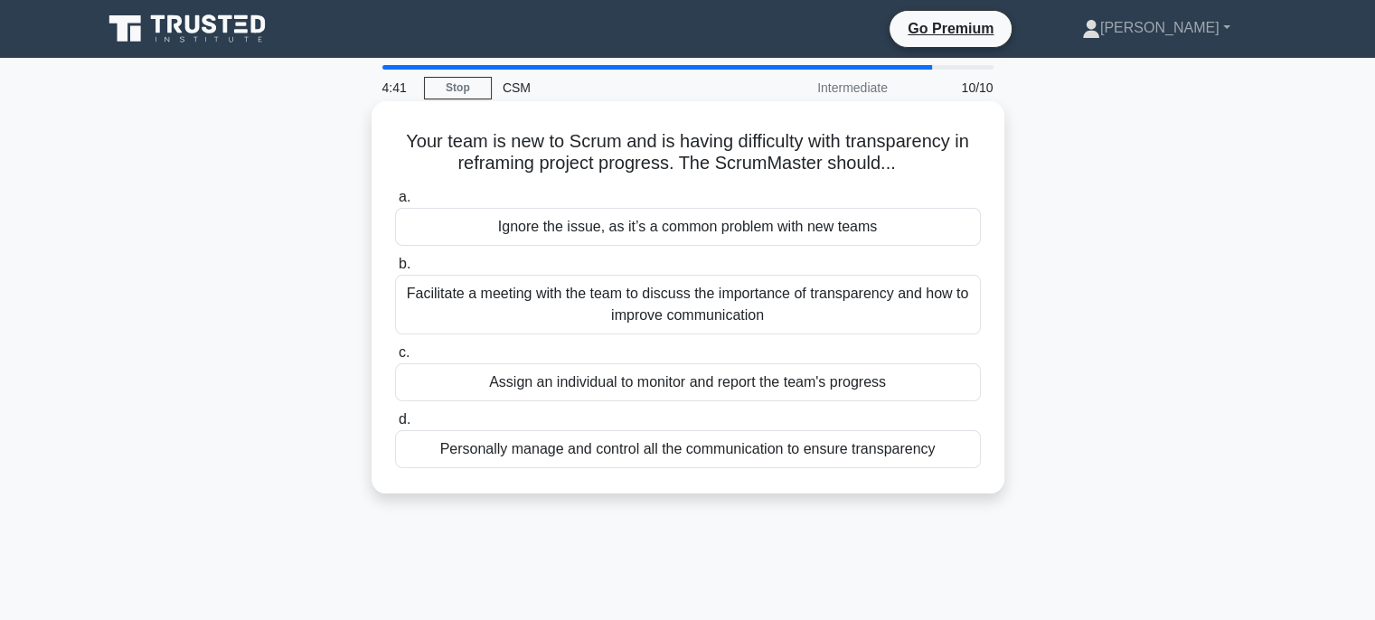
click at [569, 306] on div "Facilitate a meeting with the team to discuss the importance of transparency an…" at bounding box center [688, 305] width 586 height 60
click at [395, 270] on input "b. Facilitate a meeting with the team to discuss the importance of transparency…" at bounding box center [395, 264] width 0 height 12
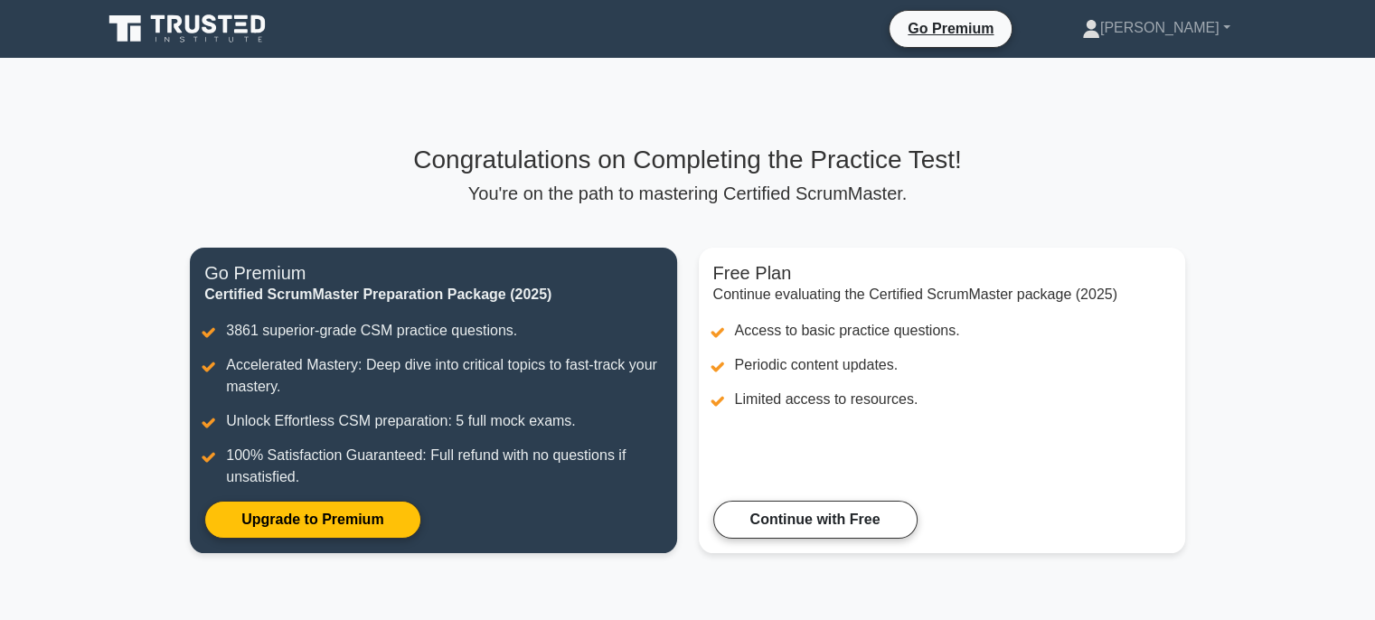
drag, startPoint x: 1385, startPoint y: 214, endPoint x: 1380, endPoint y: 196, distance: 18.6
click at [1374, 196] on html "Go Premium Rana" at bounding box center [687, 430] width 1375 height 861
click at [1211, 30] on link "[PERSON_NAME]" at bounding box center [1155, 28] width 235 height 36
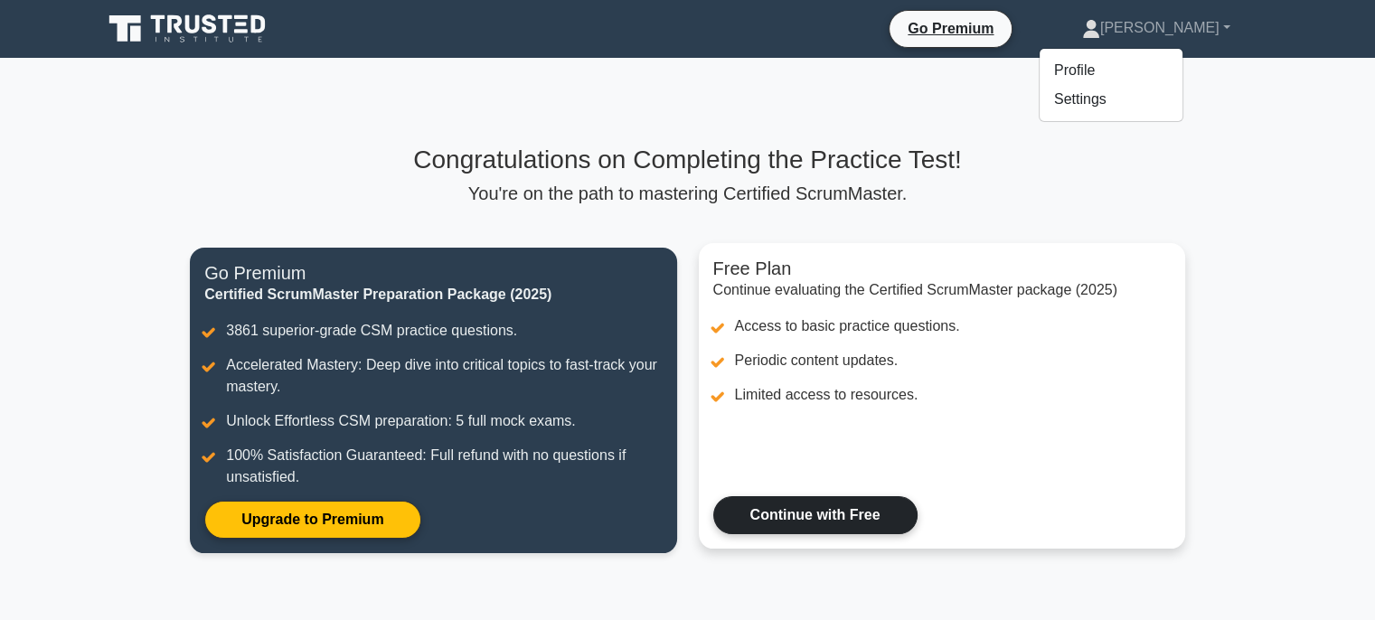
click at [781, 508] on link "Continue with Free" at bounding box center [815, 515] width 204 height 38
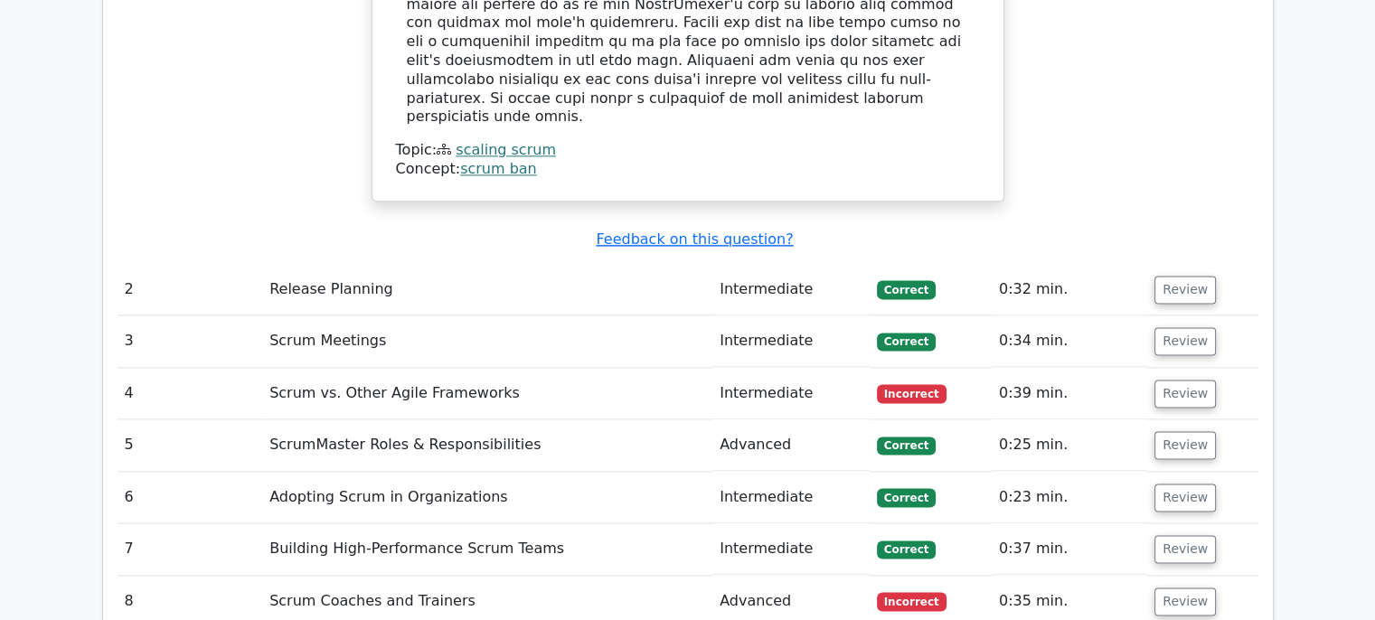
scroll to position [2318, 0]
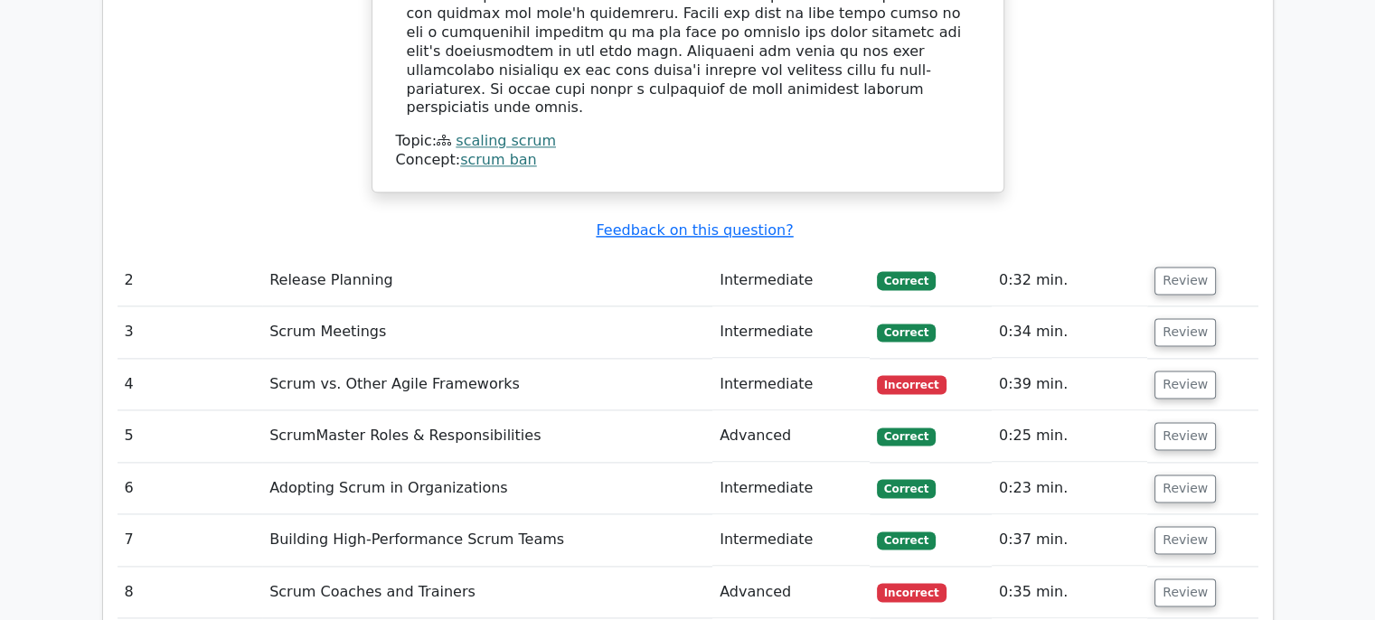
click at [358, 255] on td "Release Planning" at bounding box center [487, 281] width 450 height 52
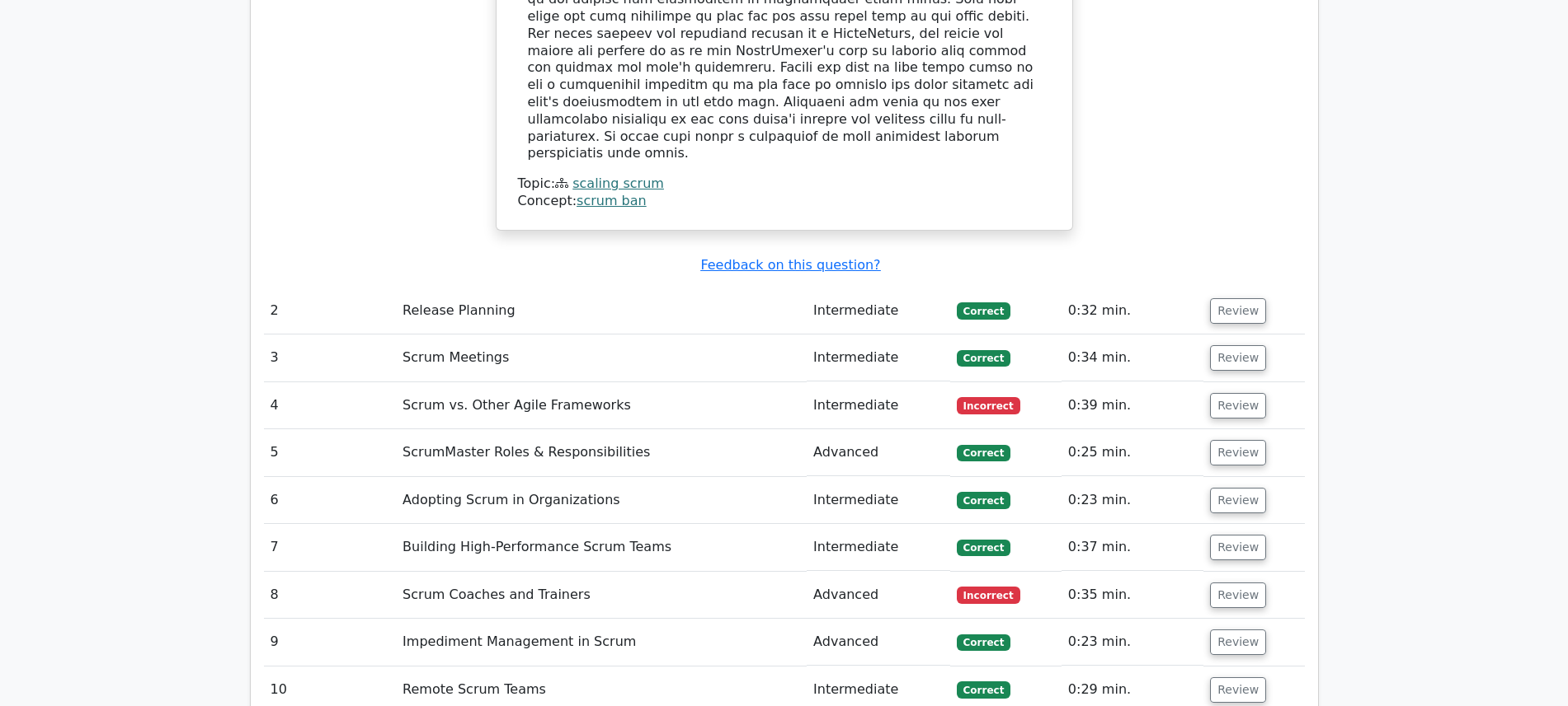
scroll to position [2105, 0]
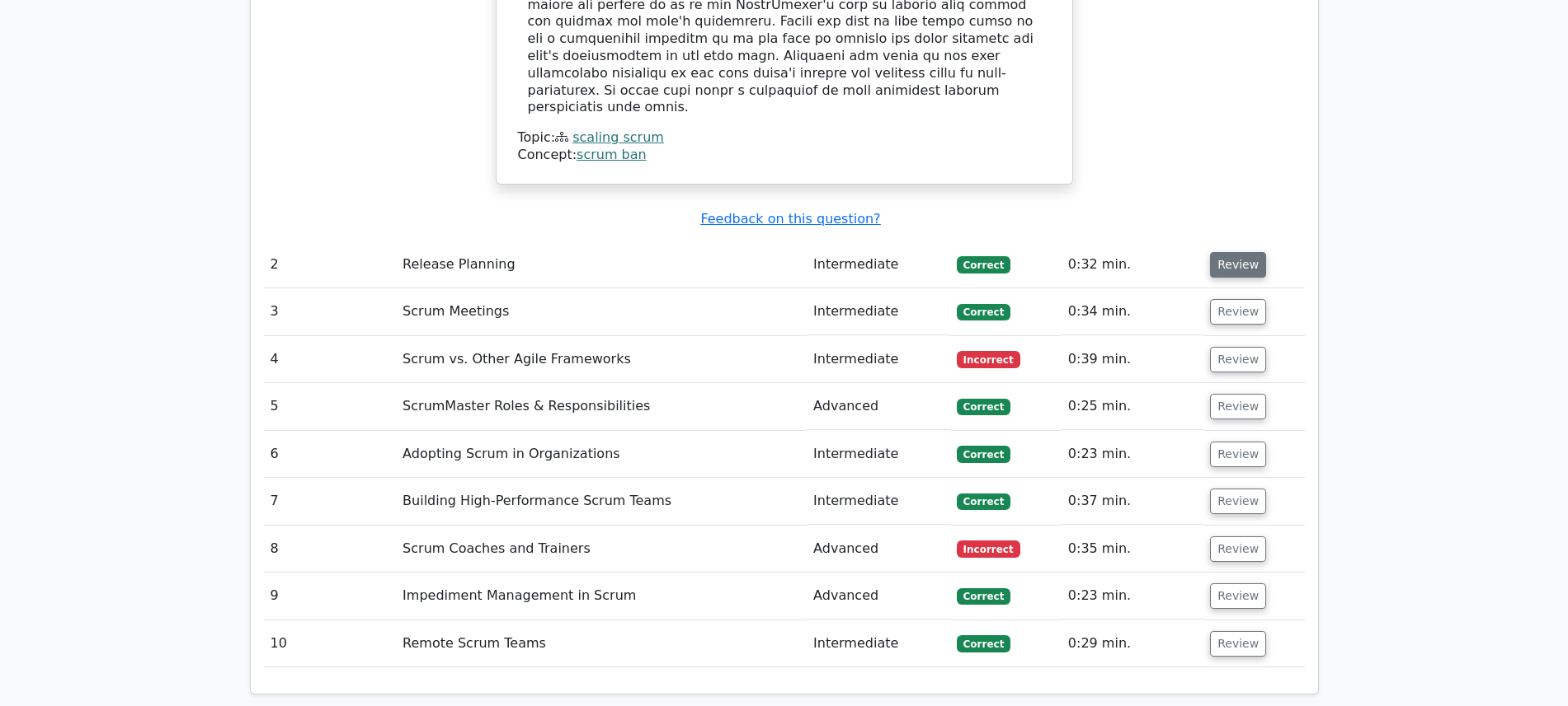
click at [1219, 253] on button "Review" at bounding box center [1238, 265] width 56 height 26
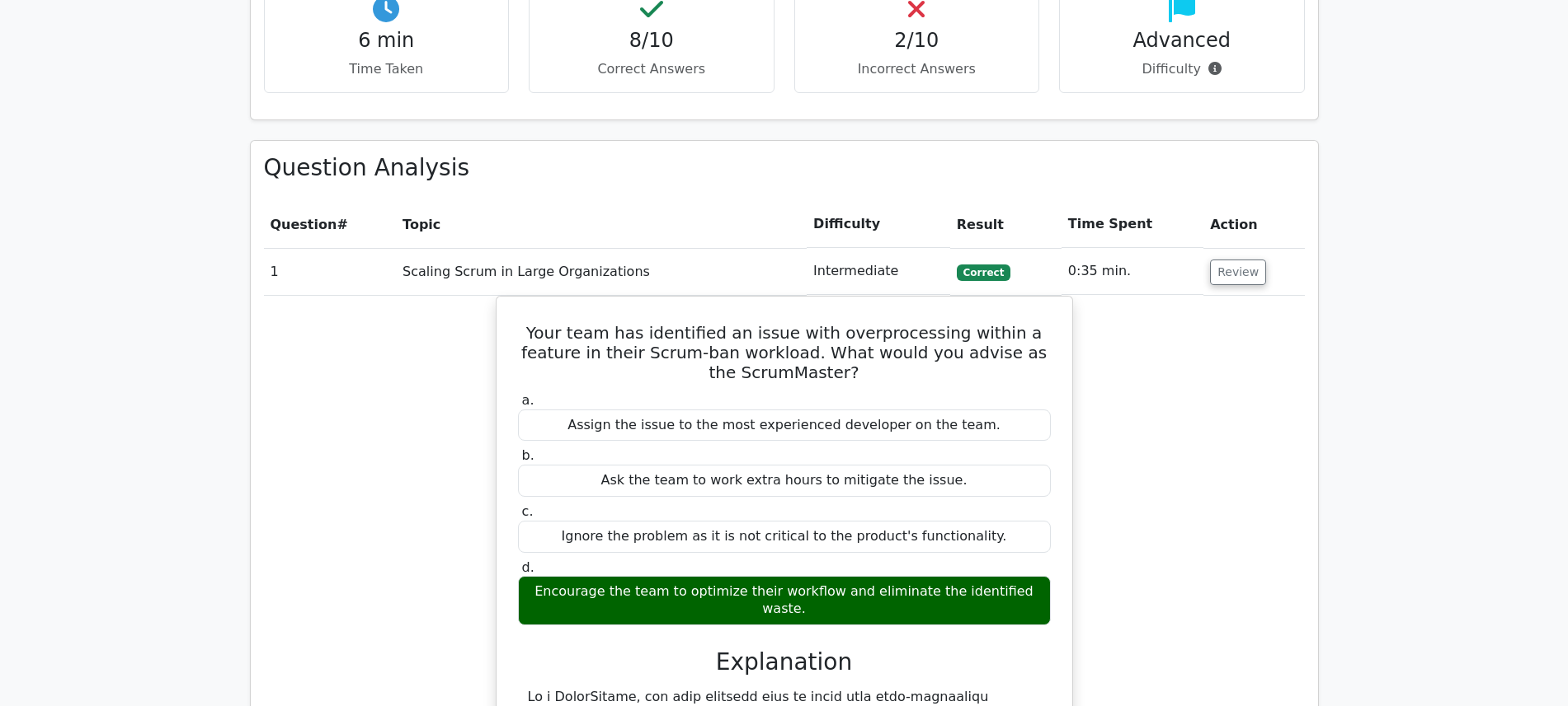
scroll to position [1256, 0]
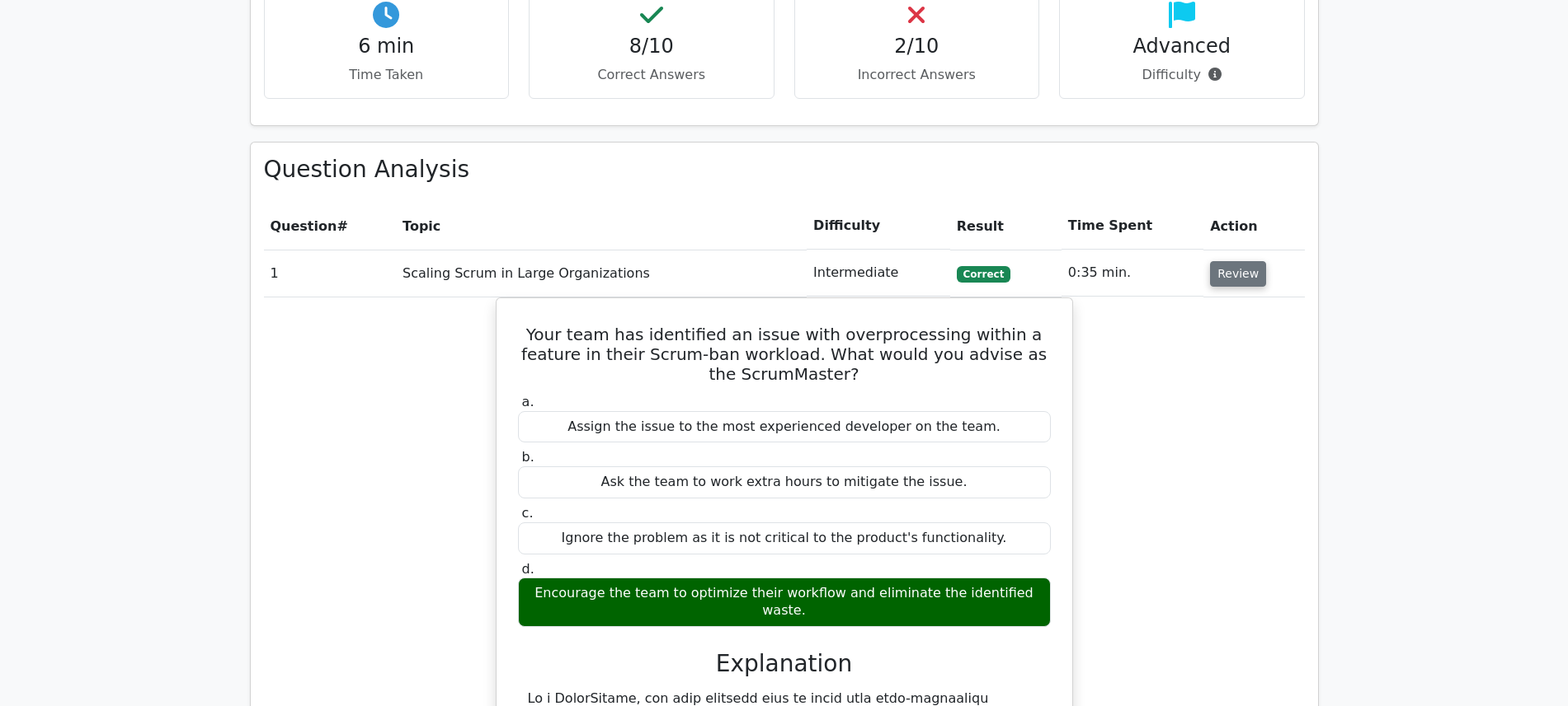
click at [1229, 261] on button "Review" at bounding box center [1238, 274] width 56 height 26
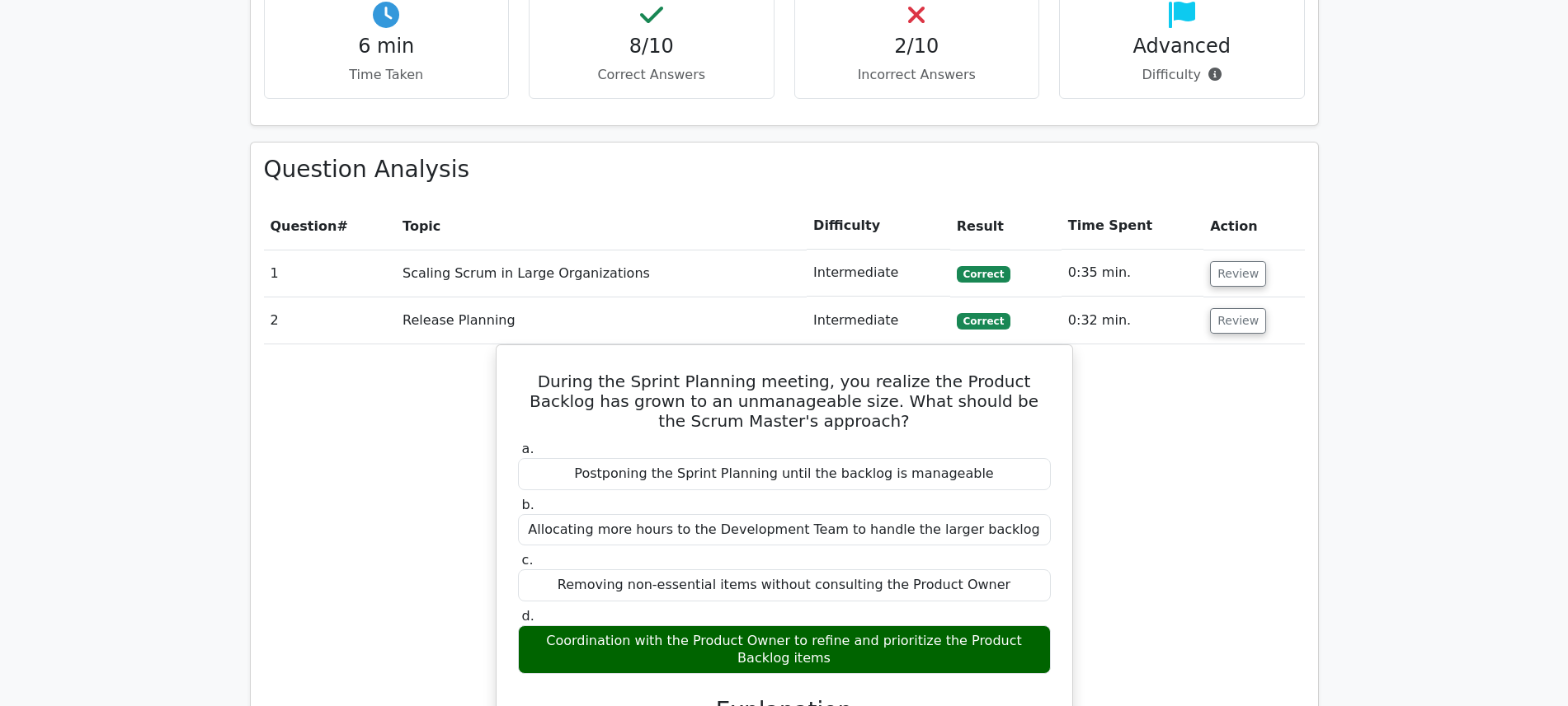
click at [1220, 354] on div "During the Sprint Planning meeting, you realize the Product Backlog has grown t…" at bounding box center [784, 689] width 1040 height 688
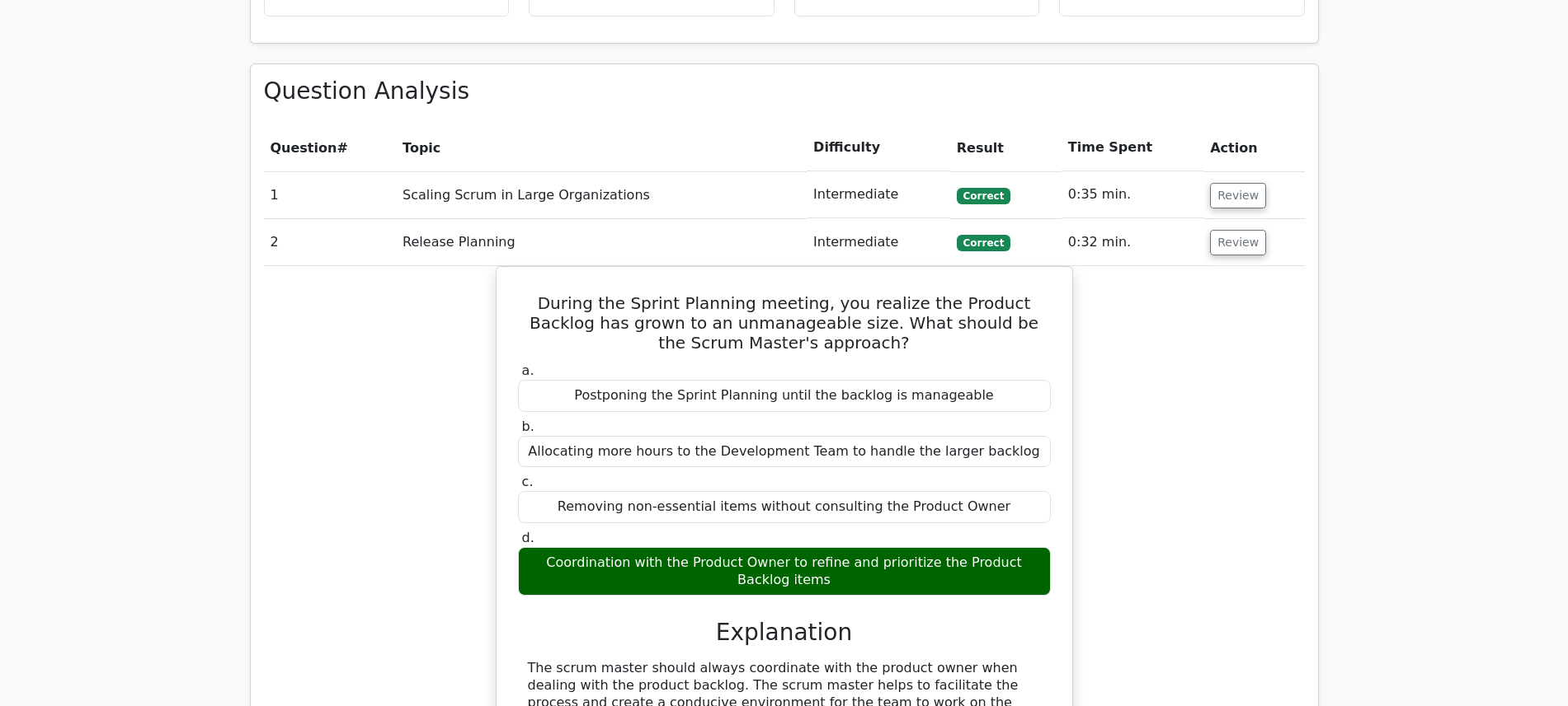
scroll to position [1323, 0]
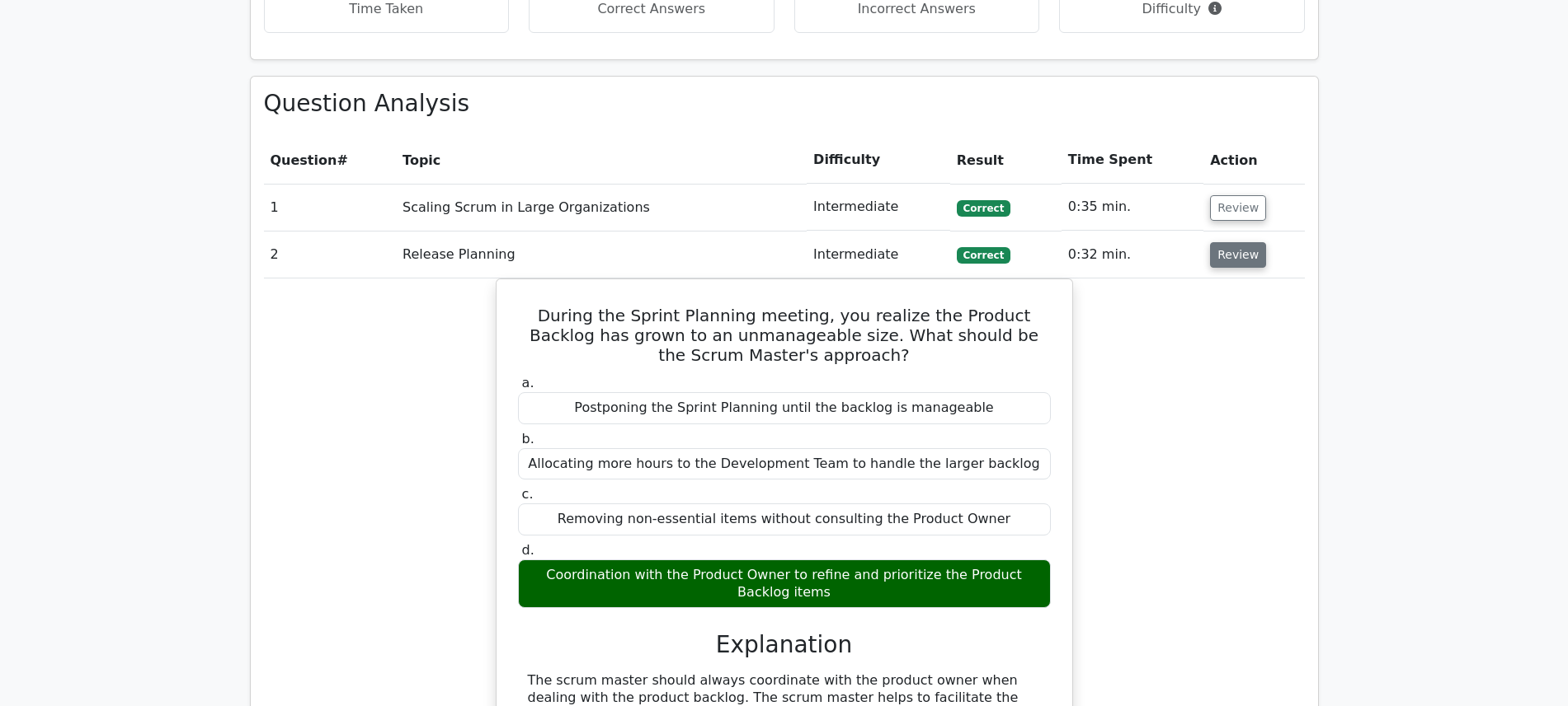
click at [1231, 243] on button "Review" at bounding box center [1238, 255] width 56 height 26
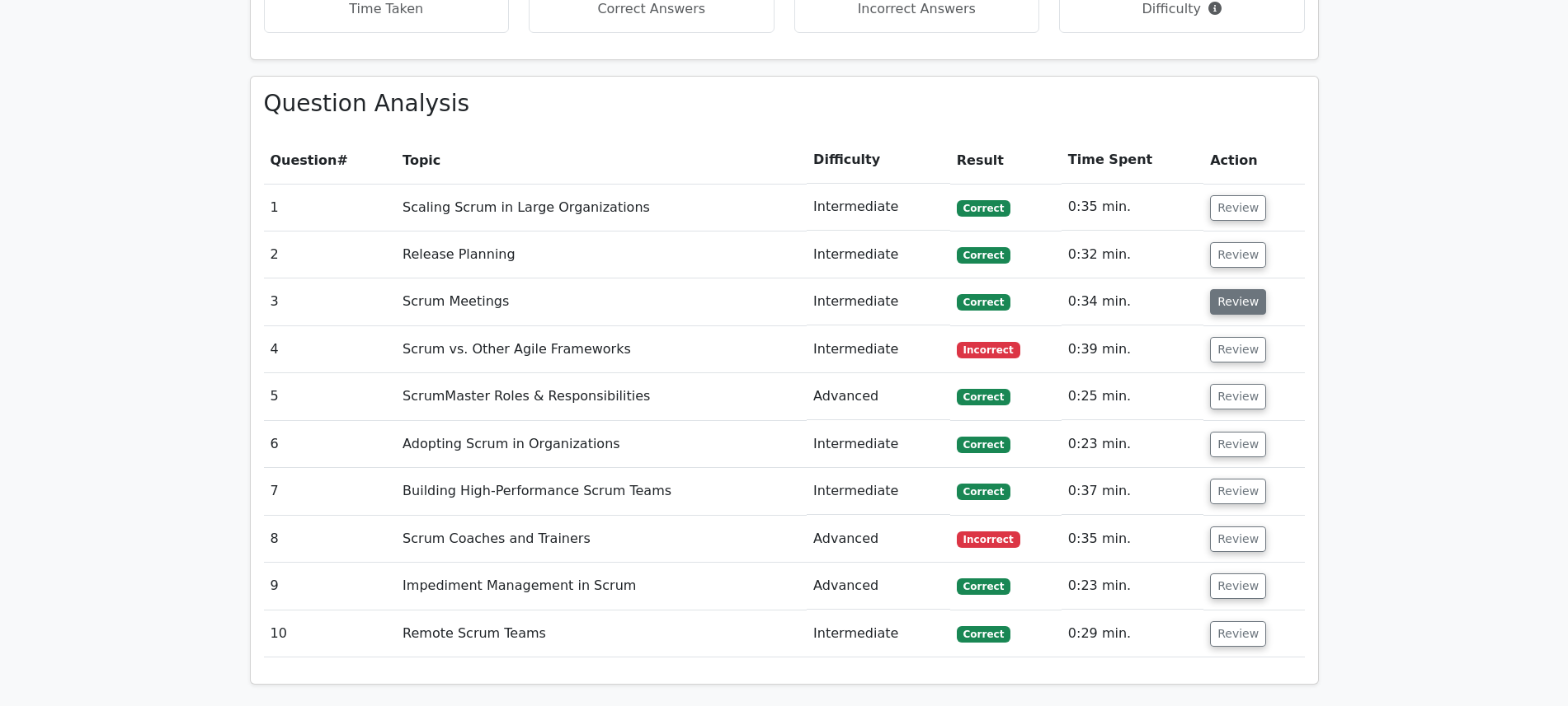
click at [1238, 289] on button "Review" at bounding box center [1238, 302] width 56 height 26
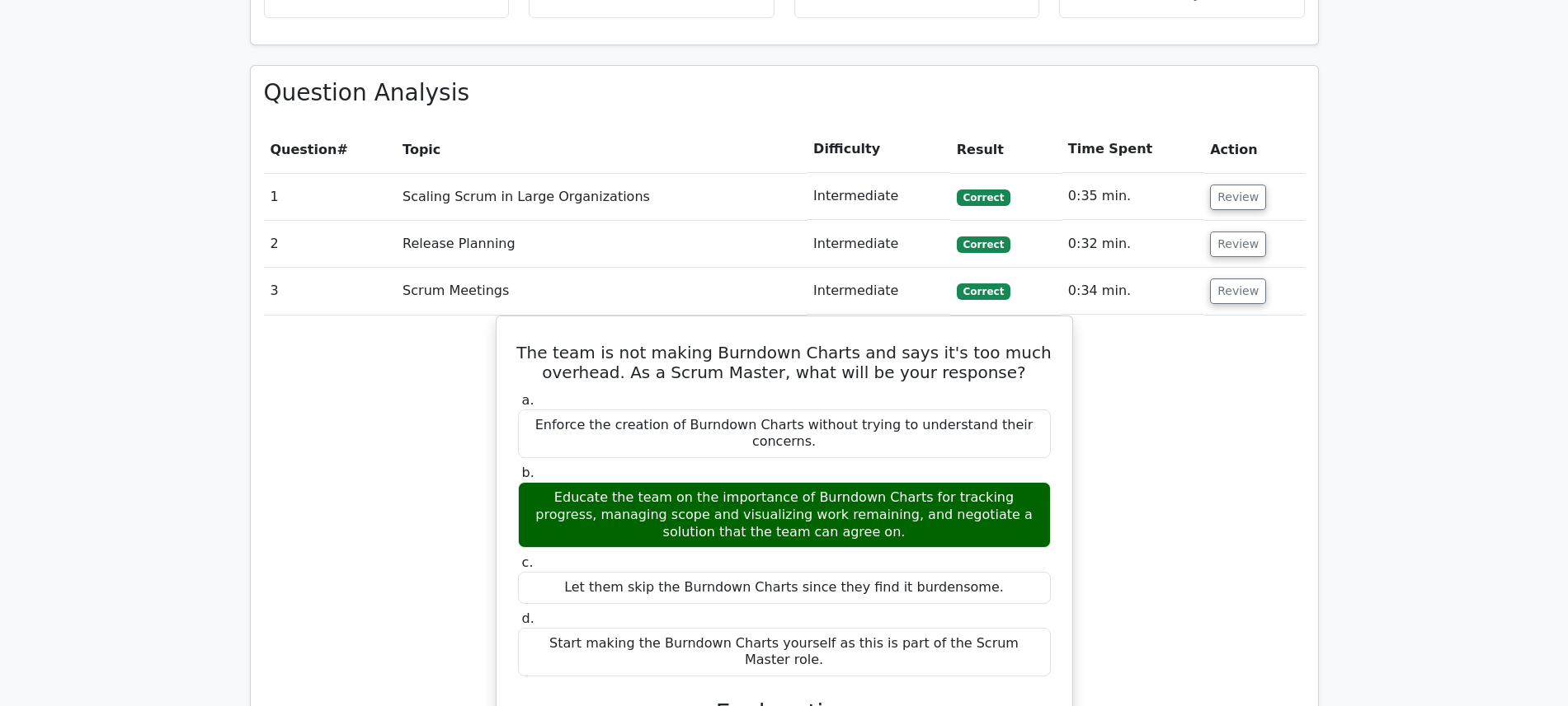
scroll to position [1303, 0]
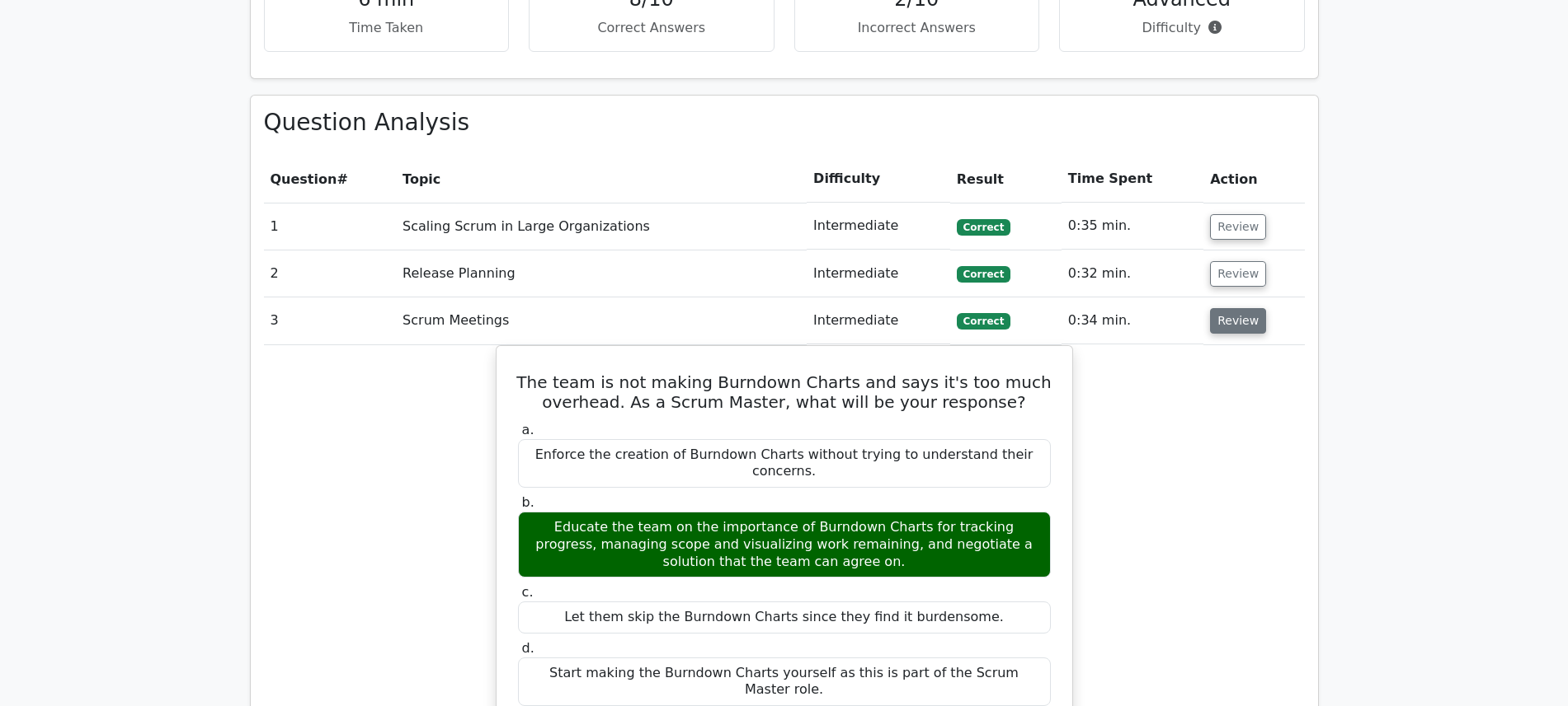
click at [1229, 308] on button "Review" at bounding box center [1238, 321] width 56 height 26
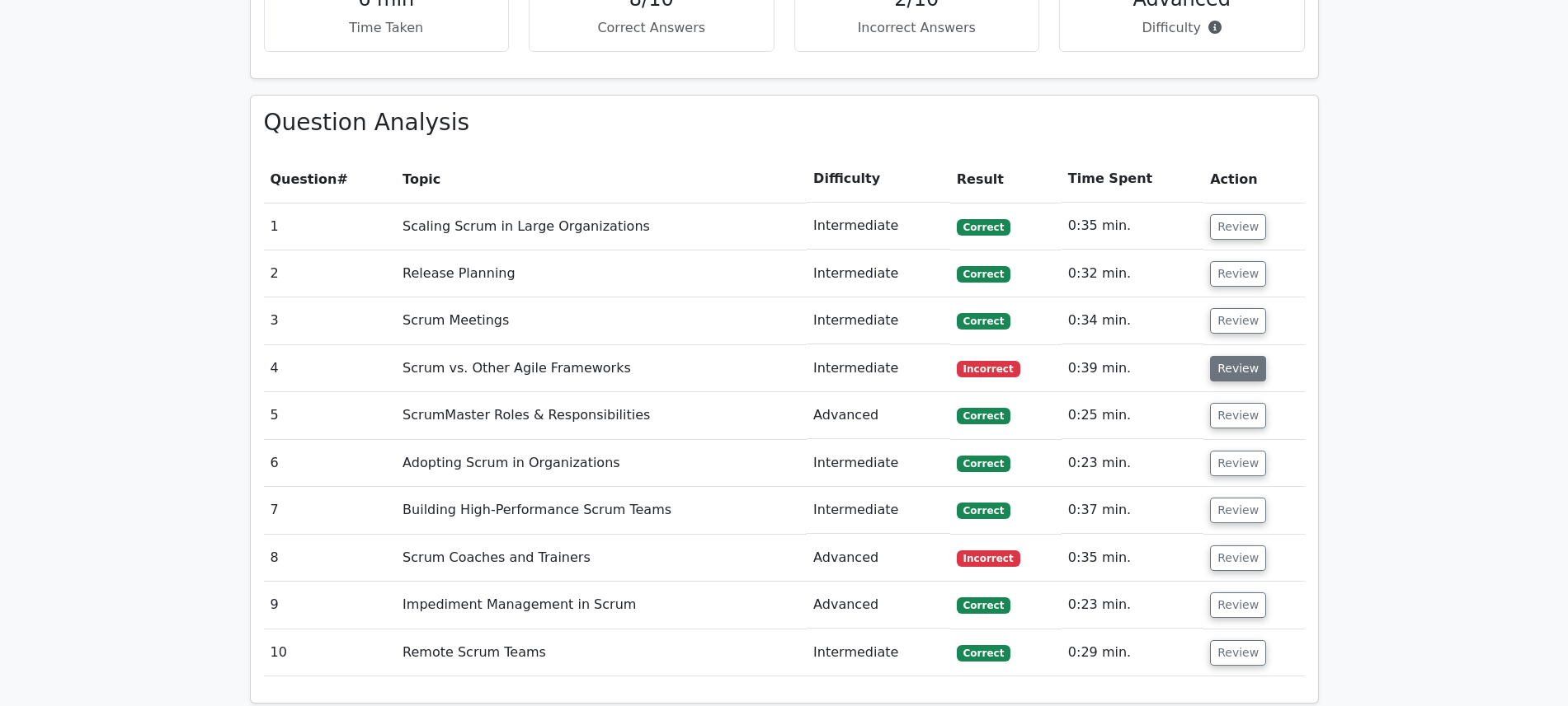
click at [1241, 356] on button "Review" at bounding box center [1238, 369] width 56 height 26
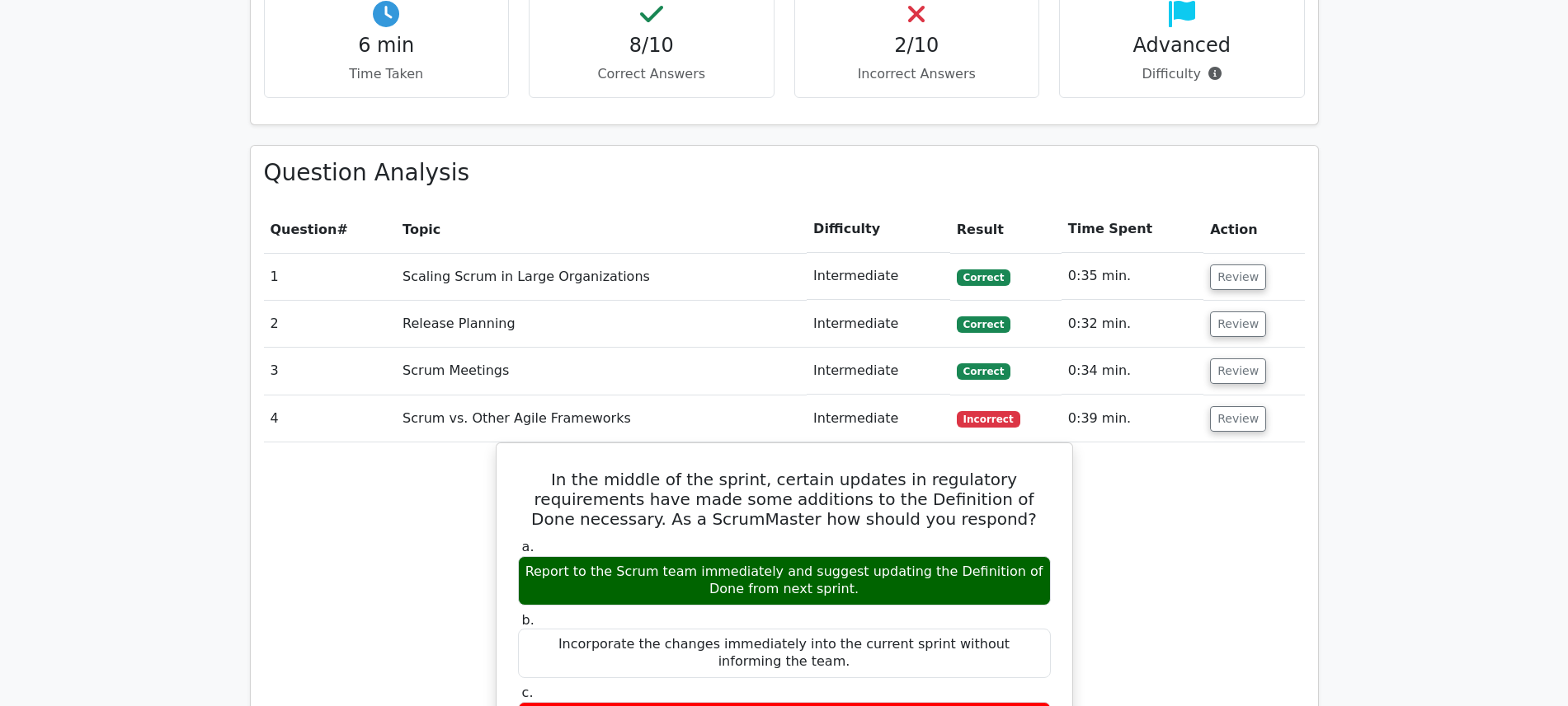
scroll to position [1219, 0]
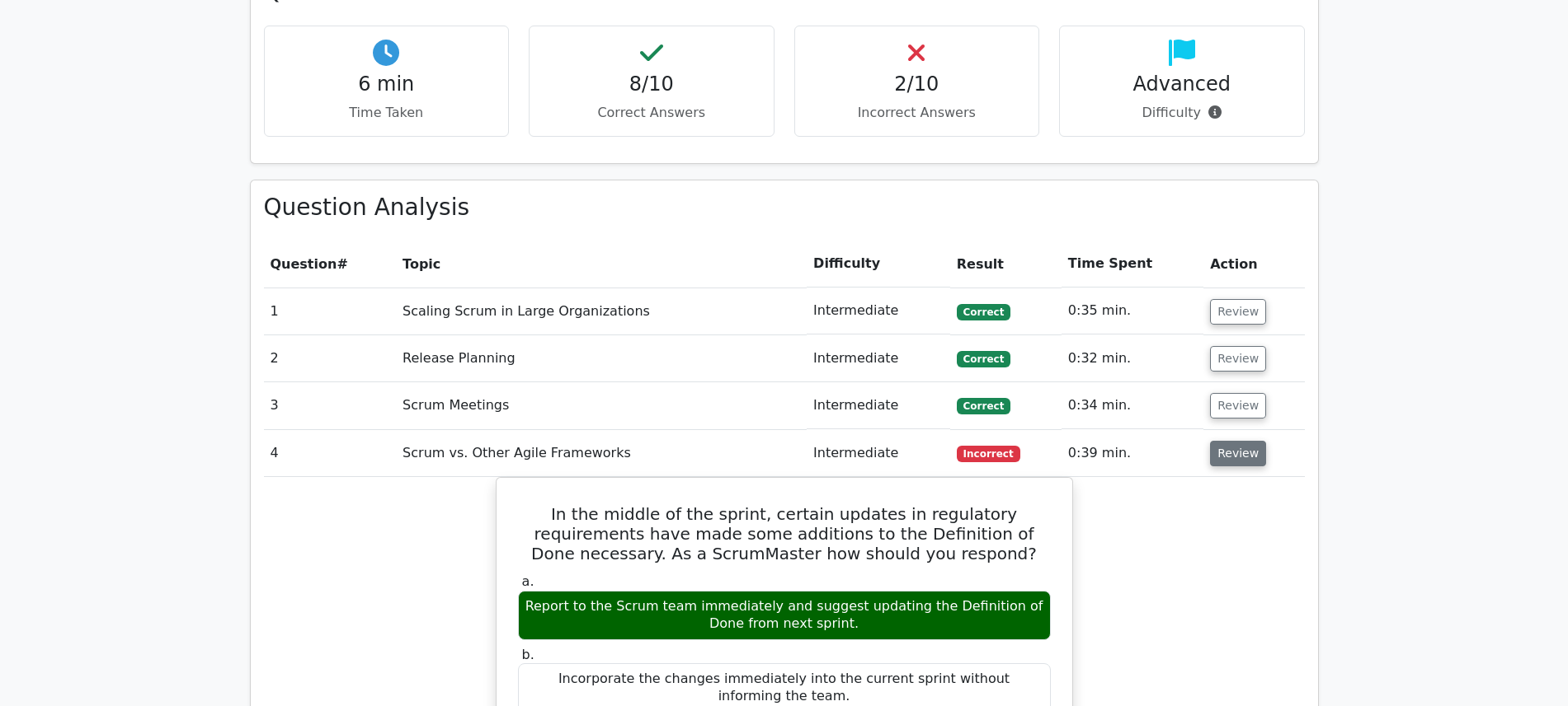
click at [1228, 441] on button "Review" at bounding box center [1238, 453] width 56 height 26
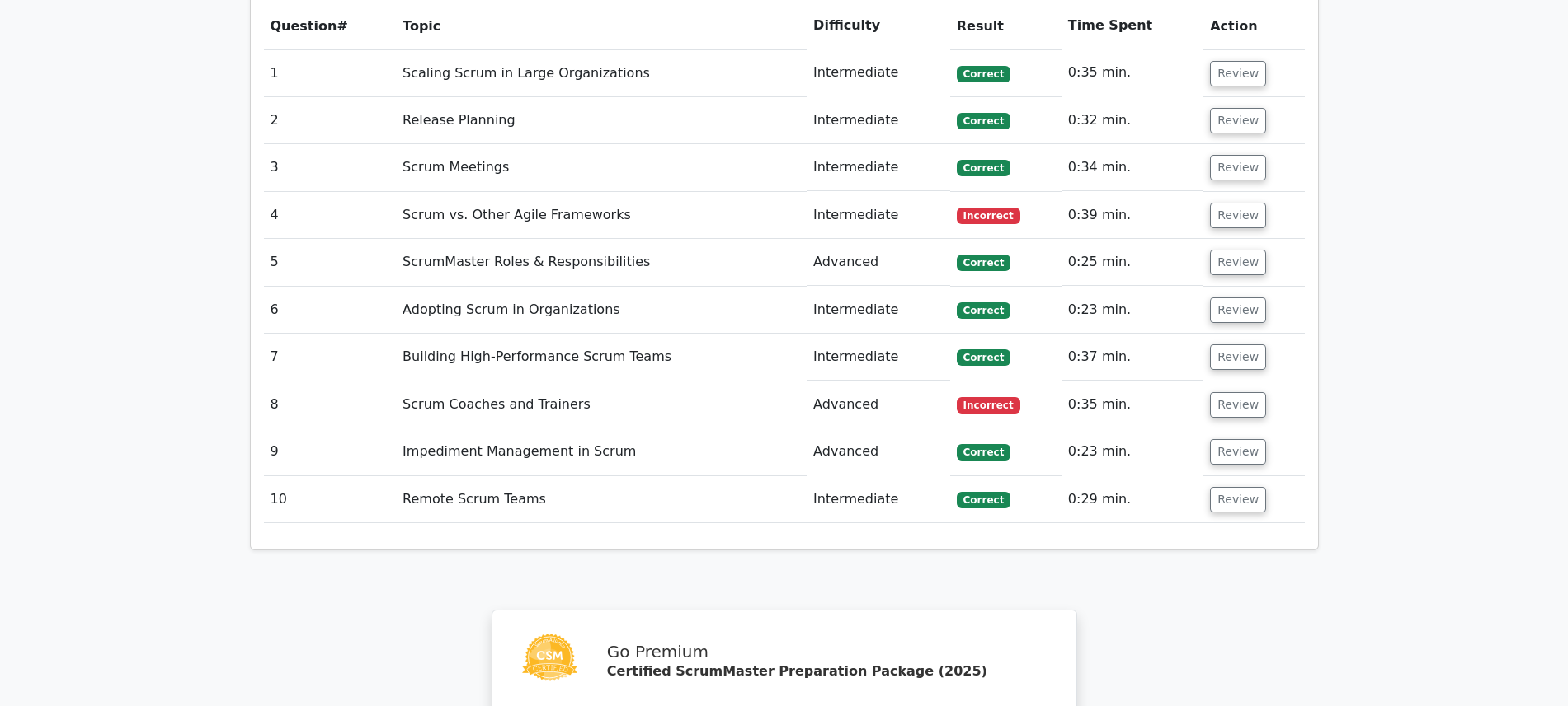
scroll to position [1464, 0]
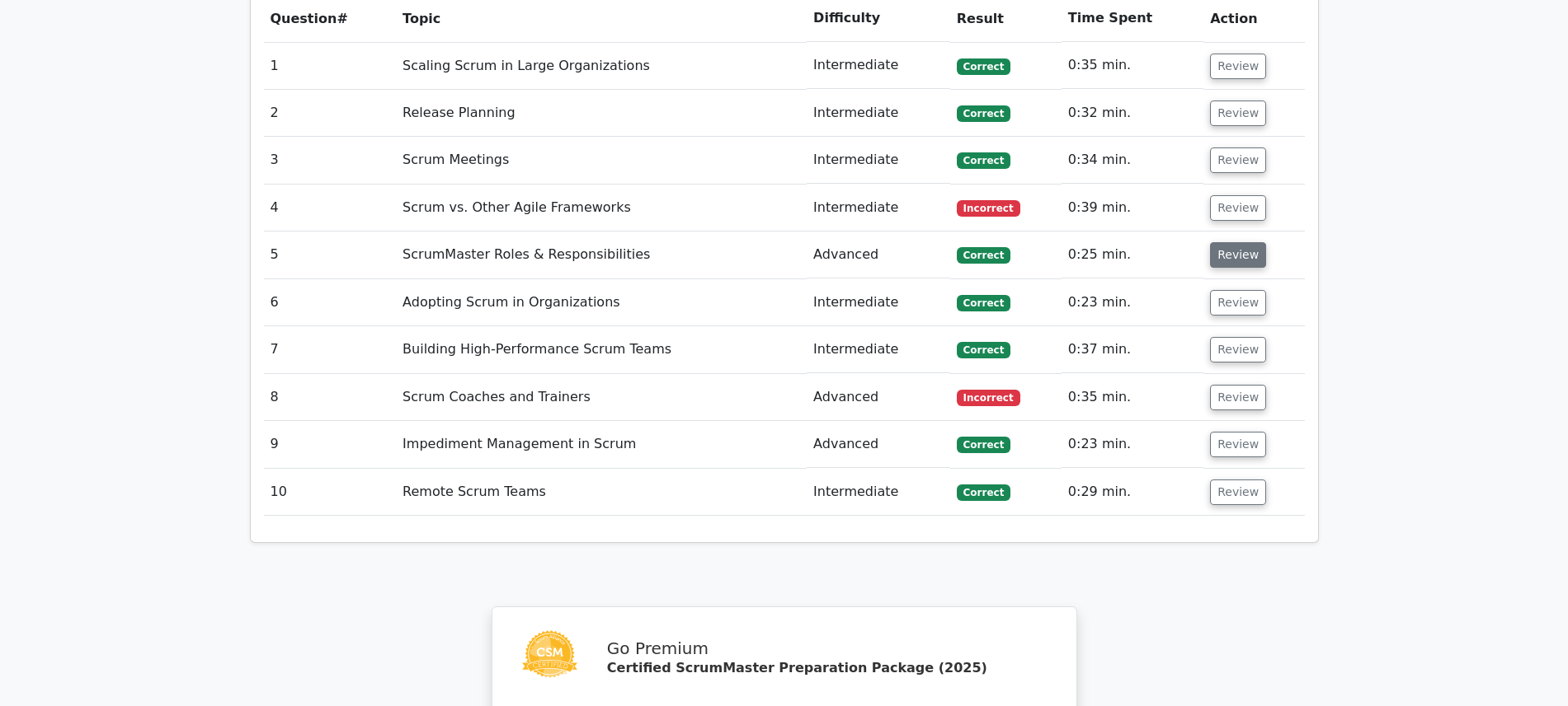
click at [1237, 243] on button "Review" at bounding box center [1238, 255] width 56 height 26
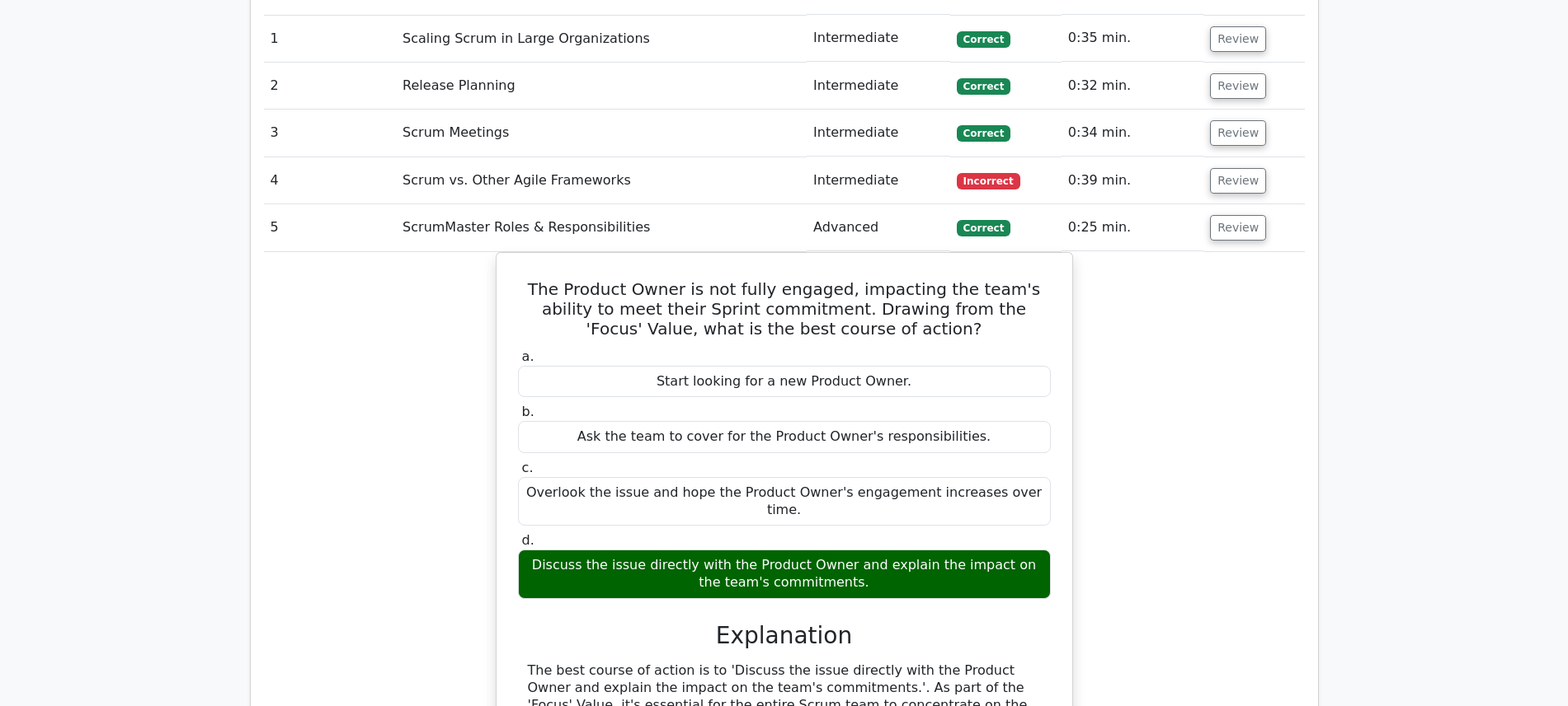
scroll to position [1487, 0]
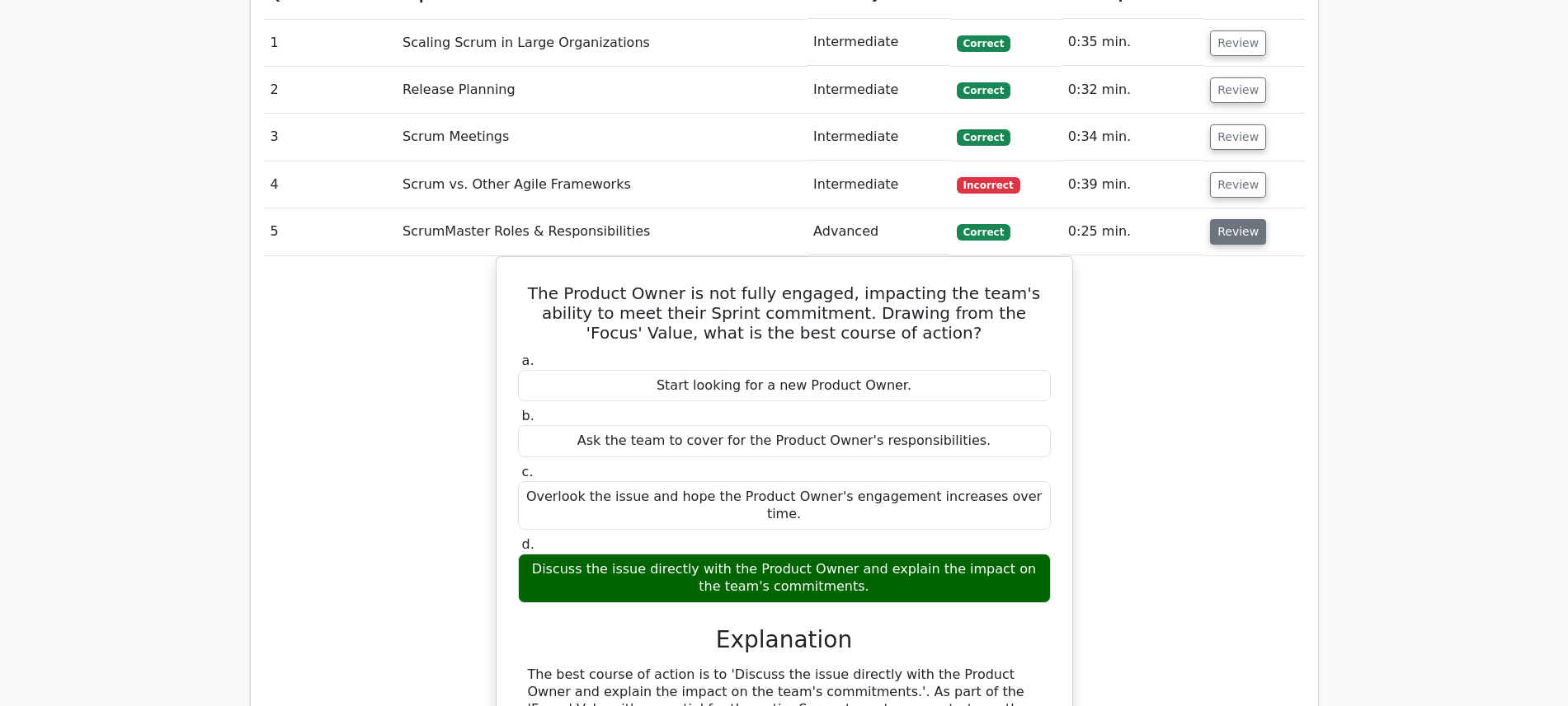
click at [1233, 219] on button "Review" at bounding box center [1238, 232] width 56 height 26
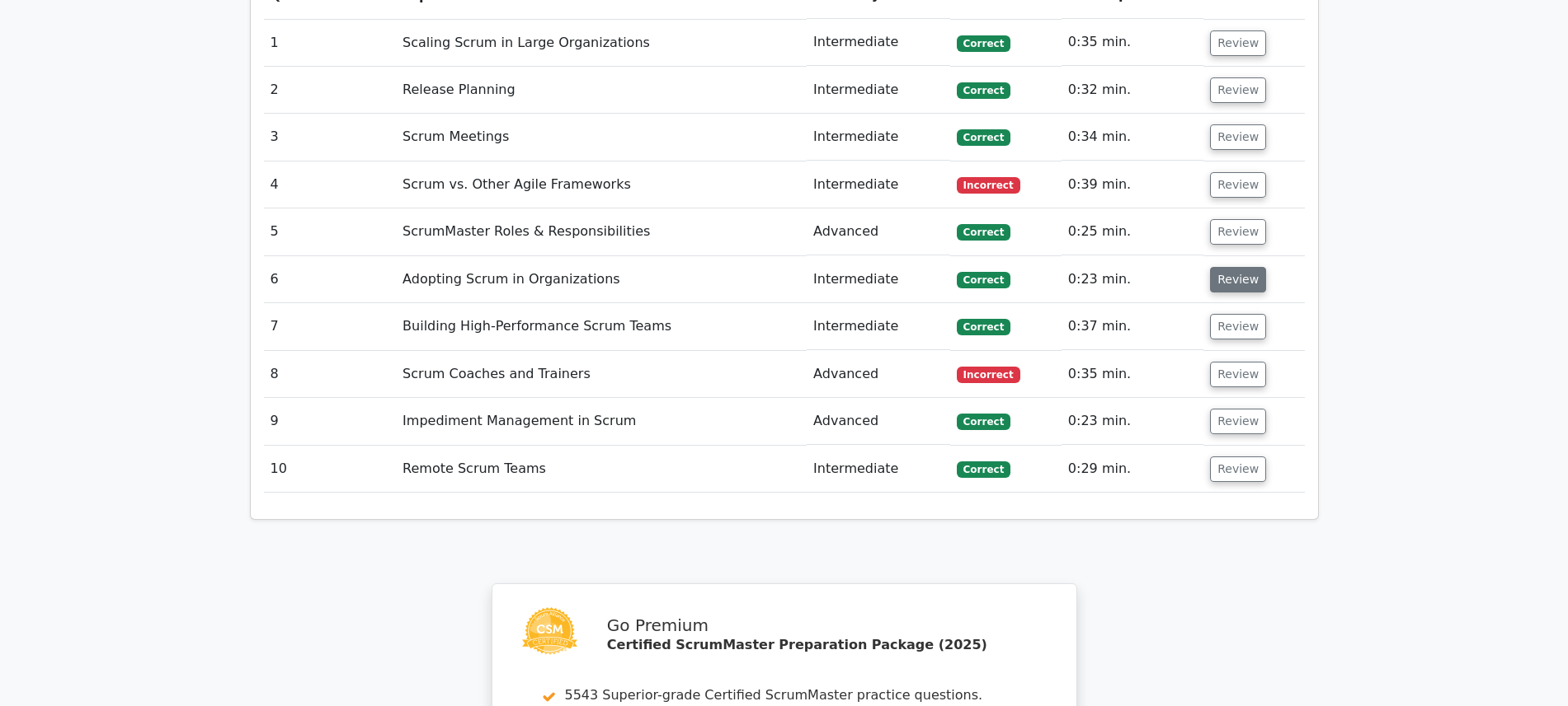
click at [1232, 267] on button "Review" at bounding box center [1238, 280] width 56 height 26
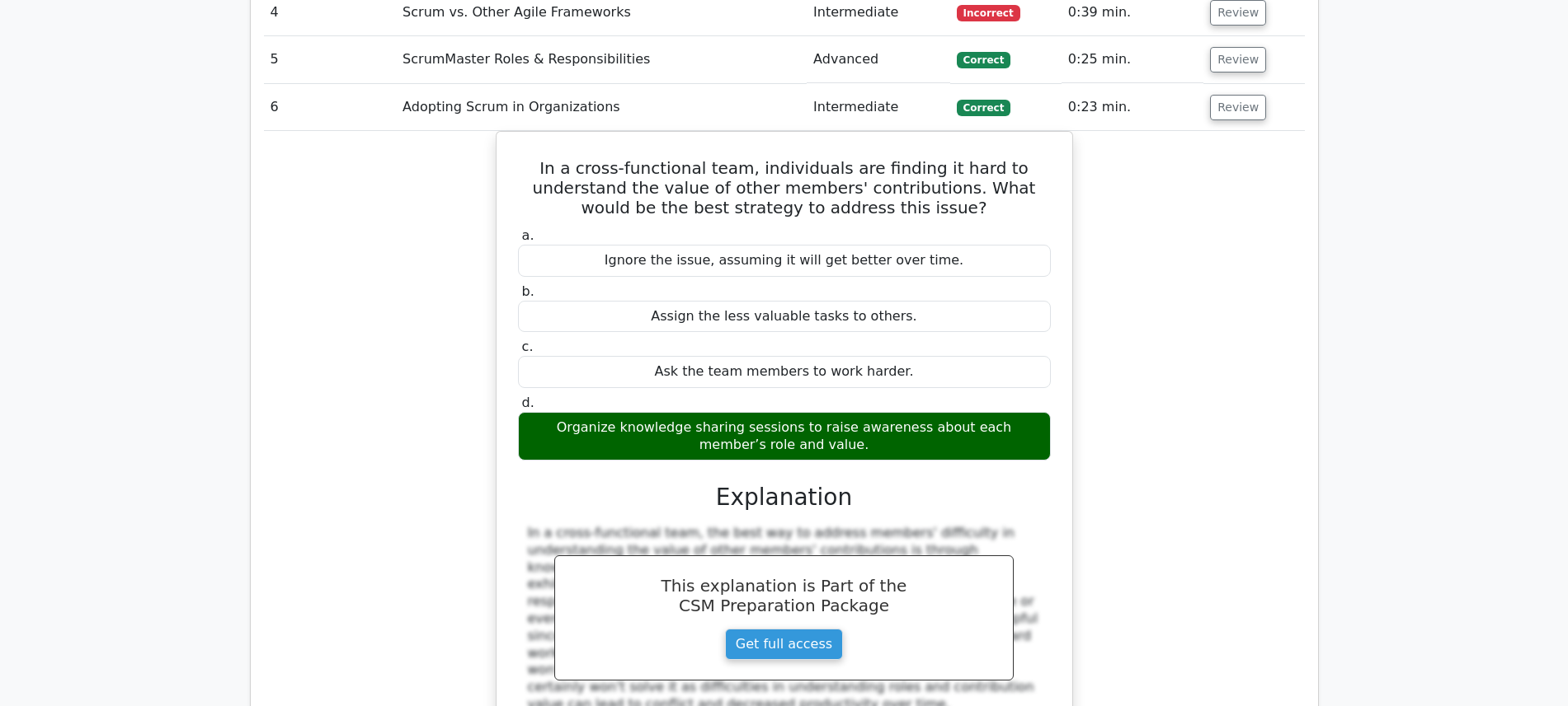
scroll to position [1658, 0]
click at [1227, 96] on button "Review" at bounding box center [1238, 109] width 56 height 26
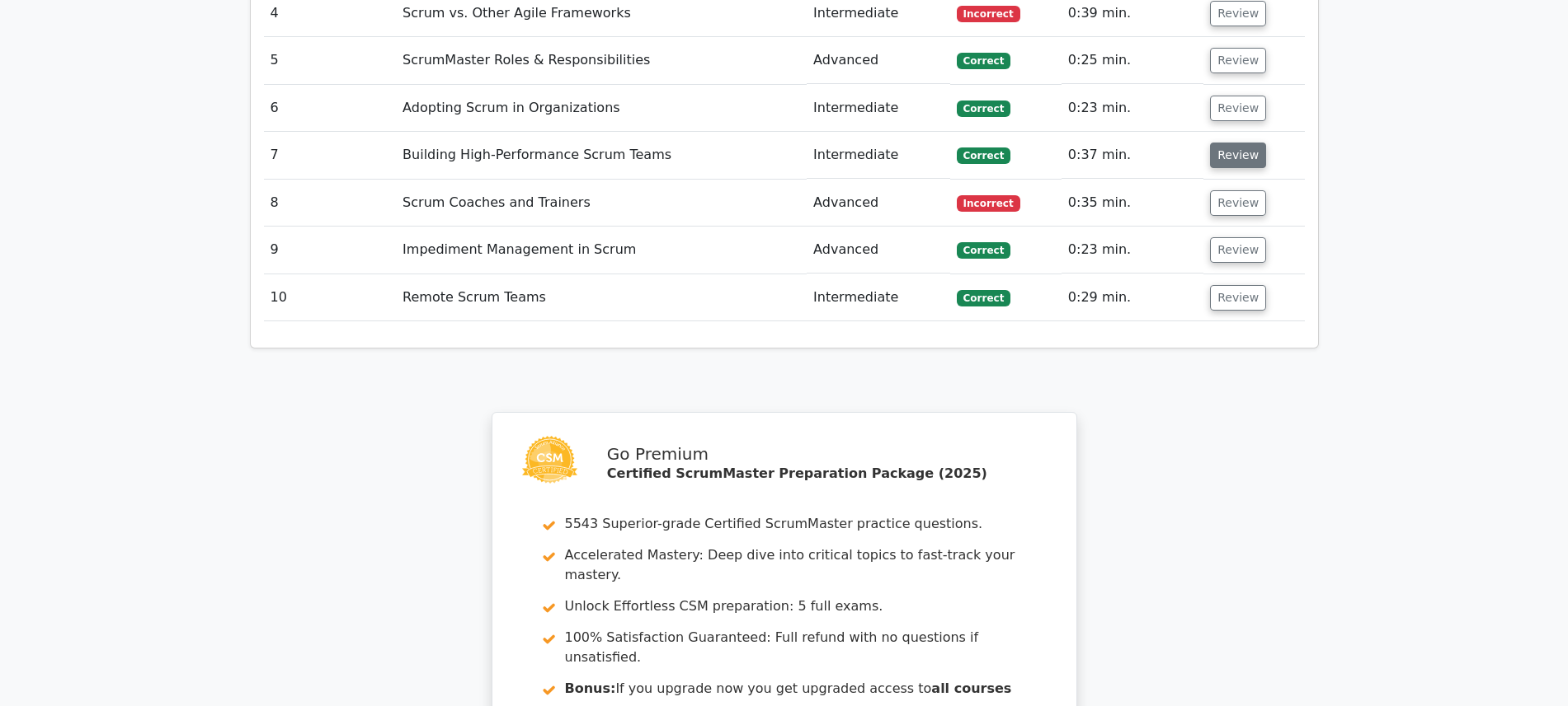
click at [1239, 142] on button "Review" at bounding box center [1238, 155] width 56 height 26
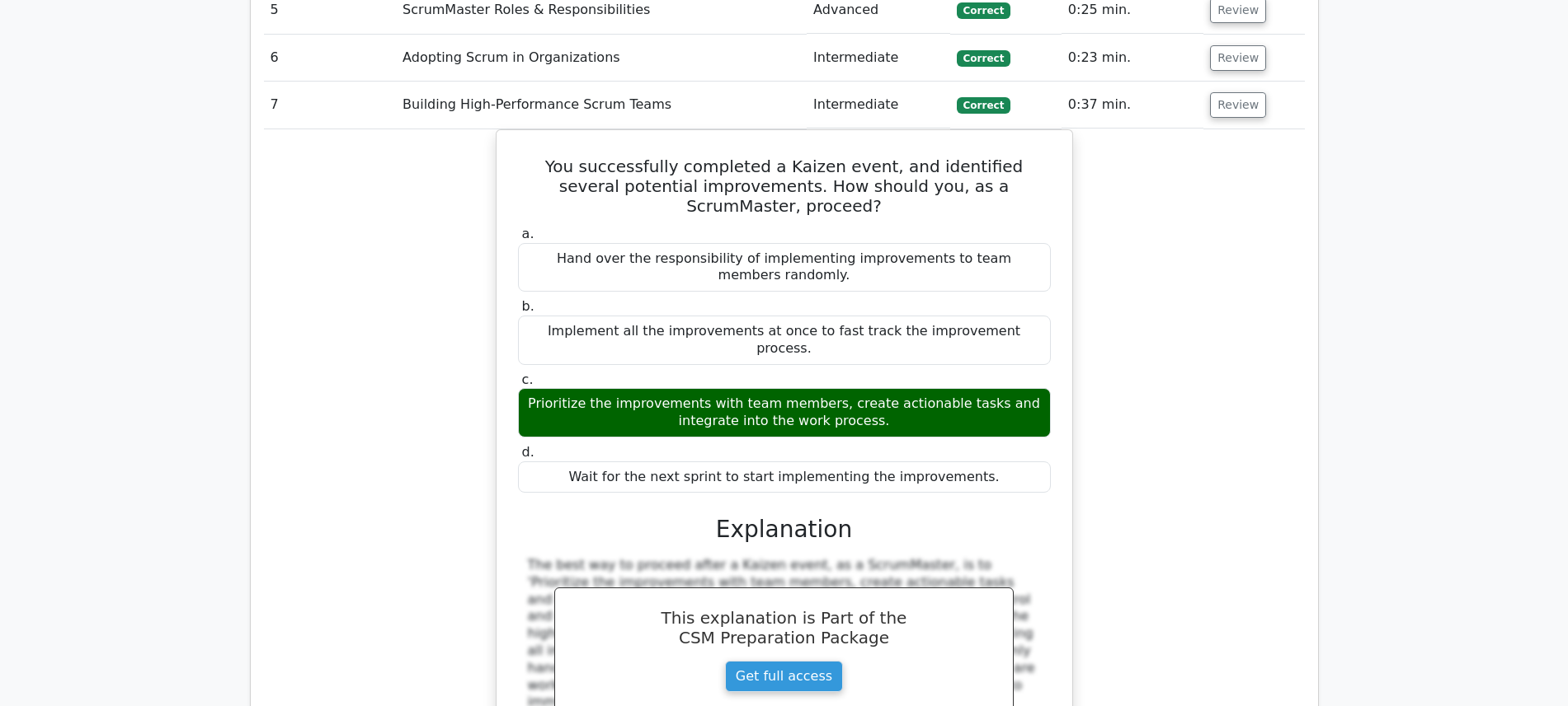
scroll to position [1708, 0]
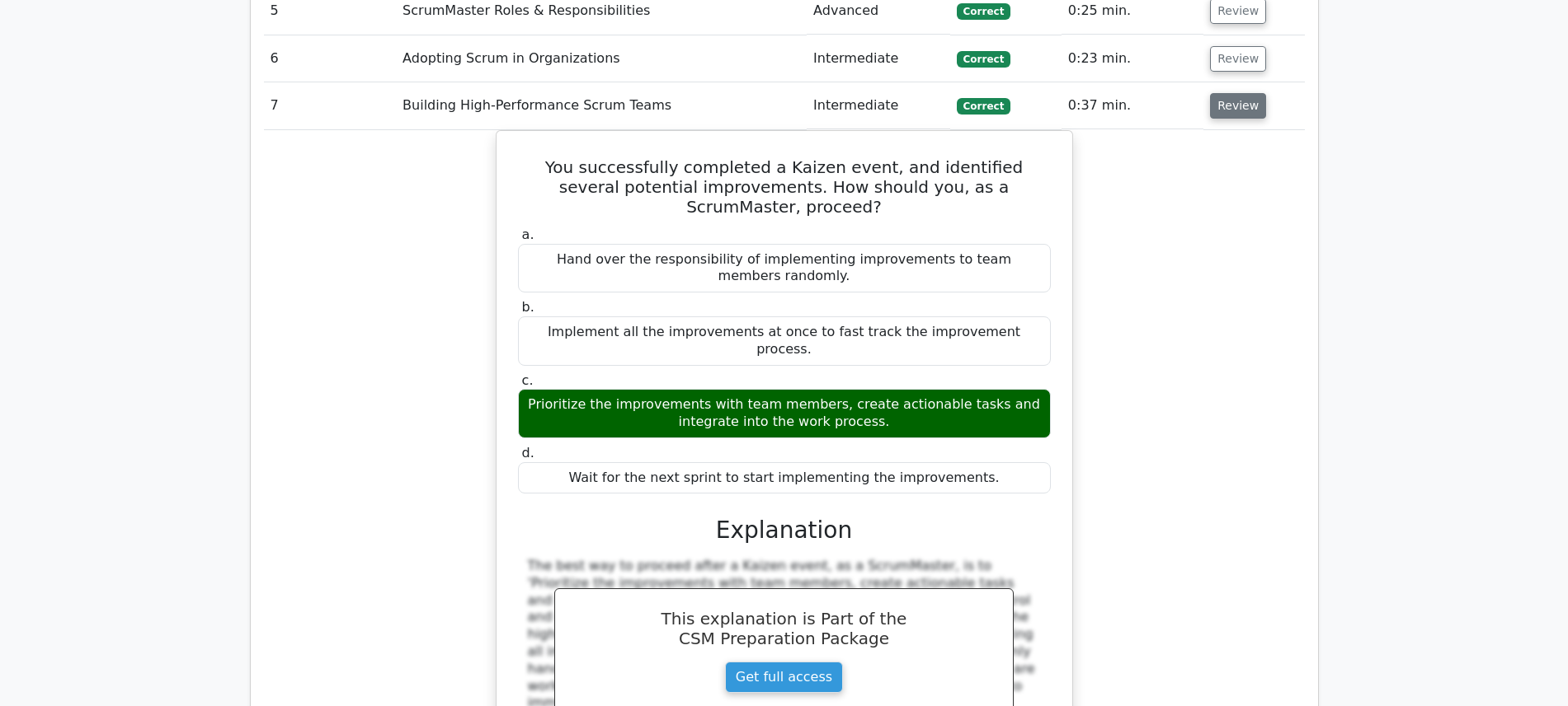
click at [1233, 93] on button "Review" at bounding box center [1238, 106] width 56 height 26
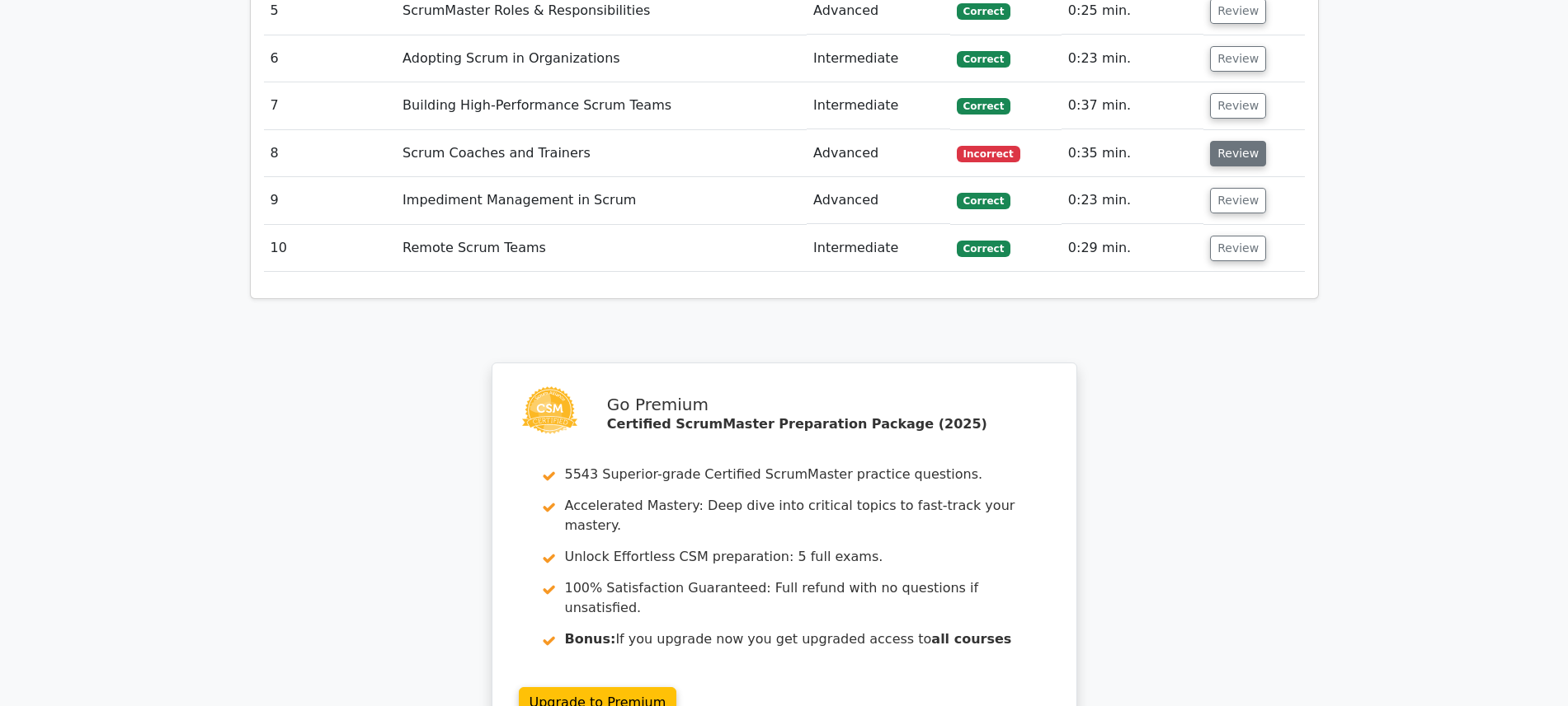
click at [1236, 141] on button "Review" at bounding box center [1238, 154] width 56 height 26
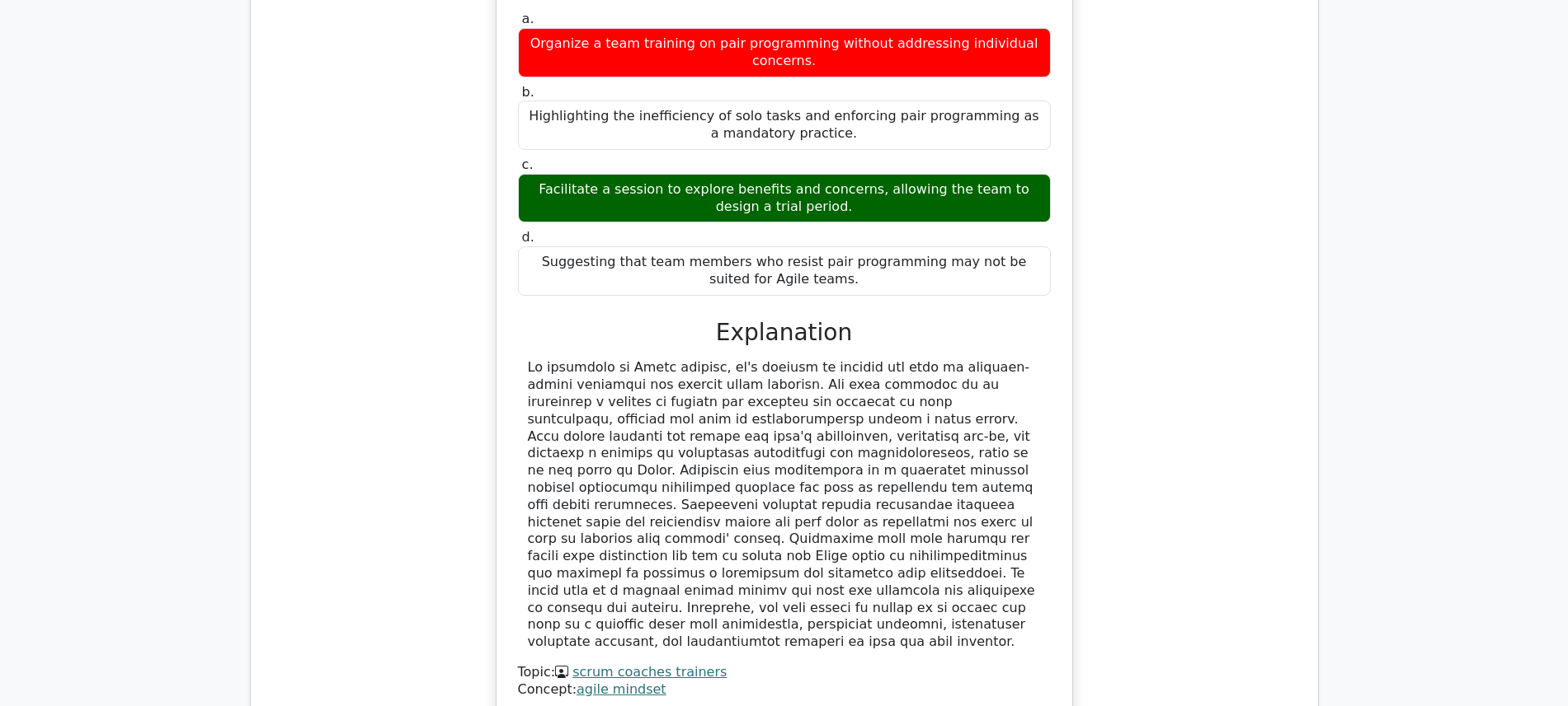
scroll to position [1971, 0]
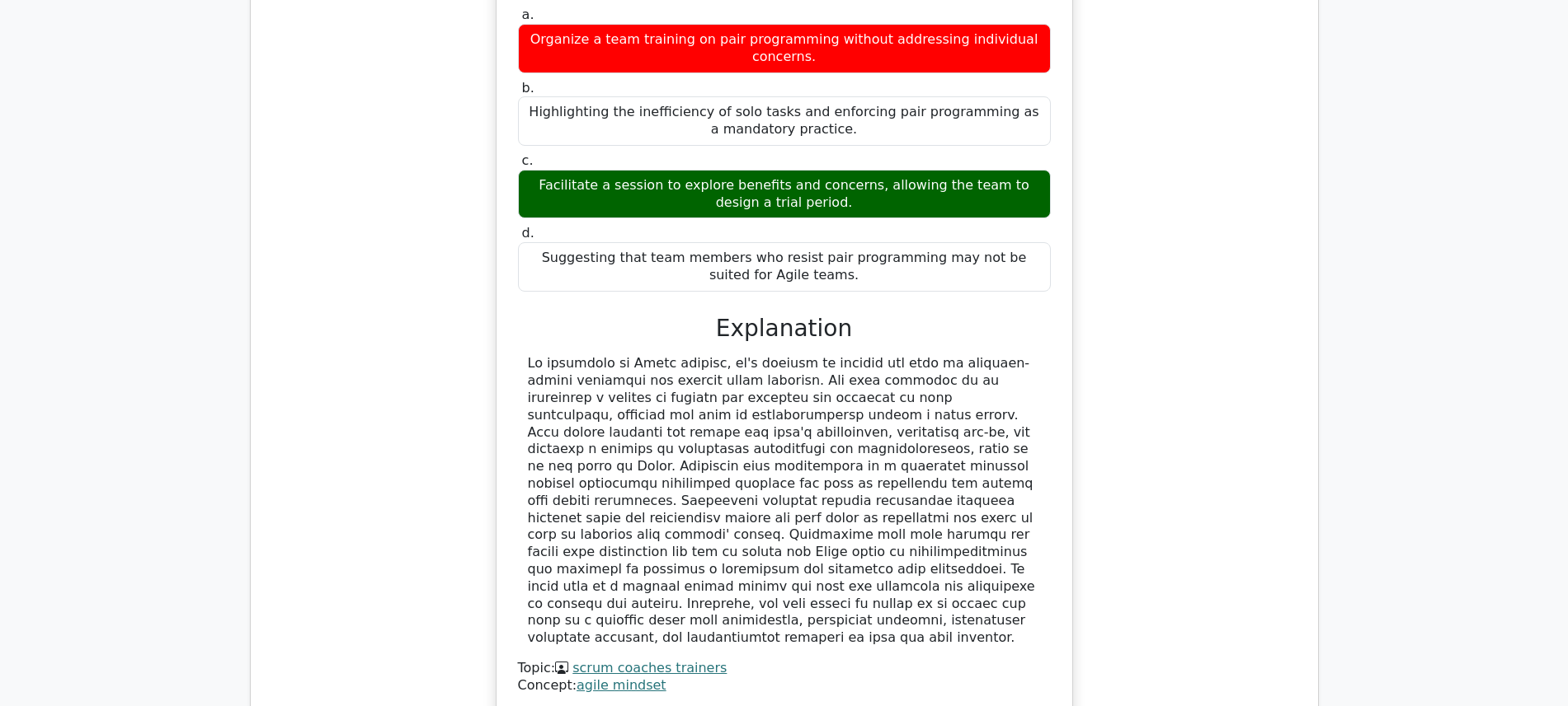
click at [638, 565] on link "scrum coaches trainers" at bounding box center [649, 668] width 154 height 16
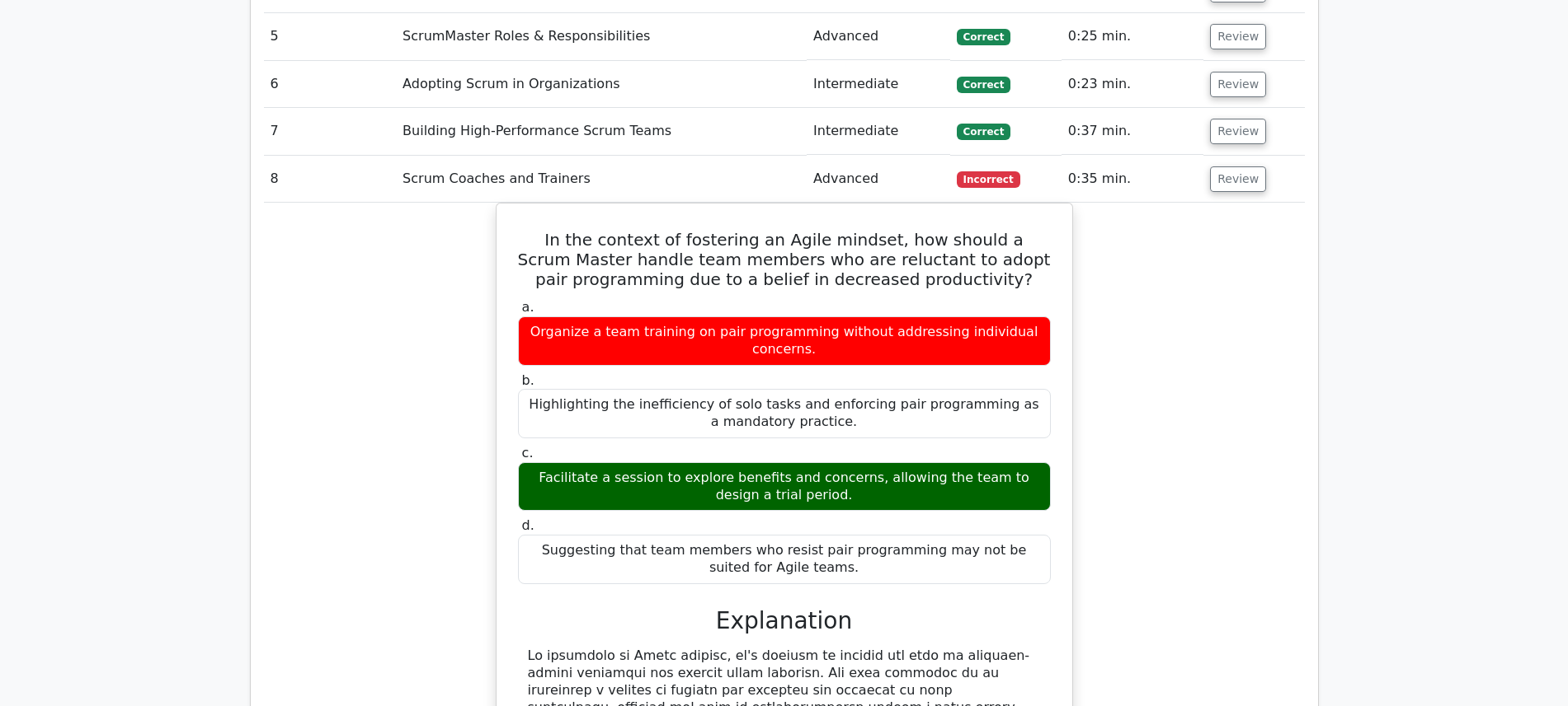
scroll to position [1651, 0]
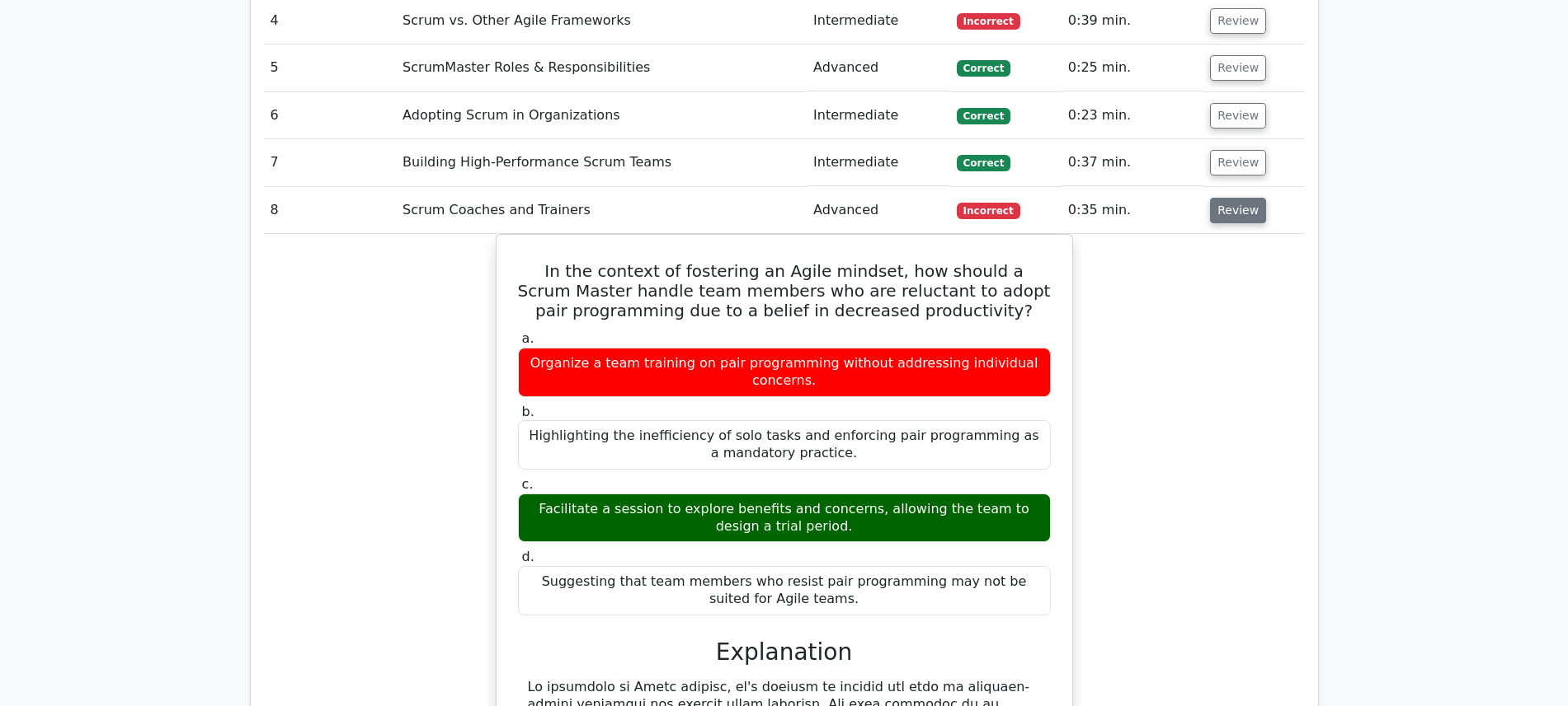
click at [1238, 198] on button "Review" at bounding box center [1238, 211] width 56 height 26
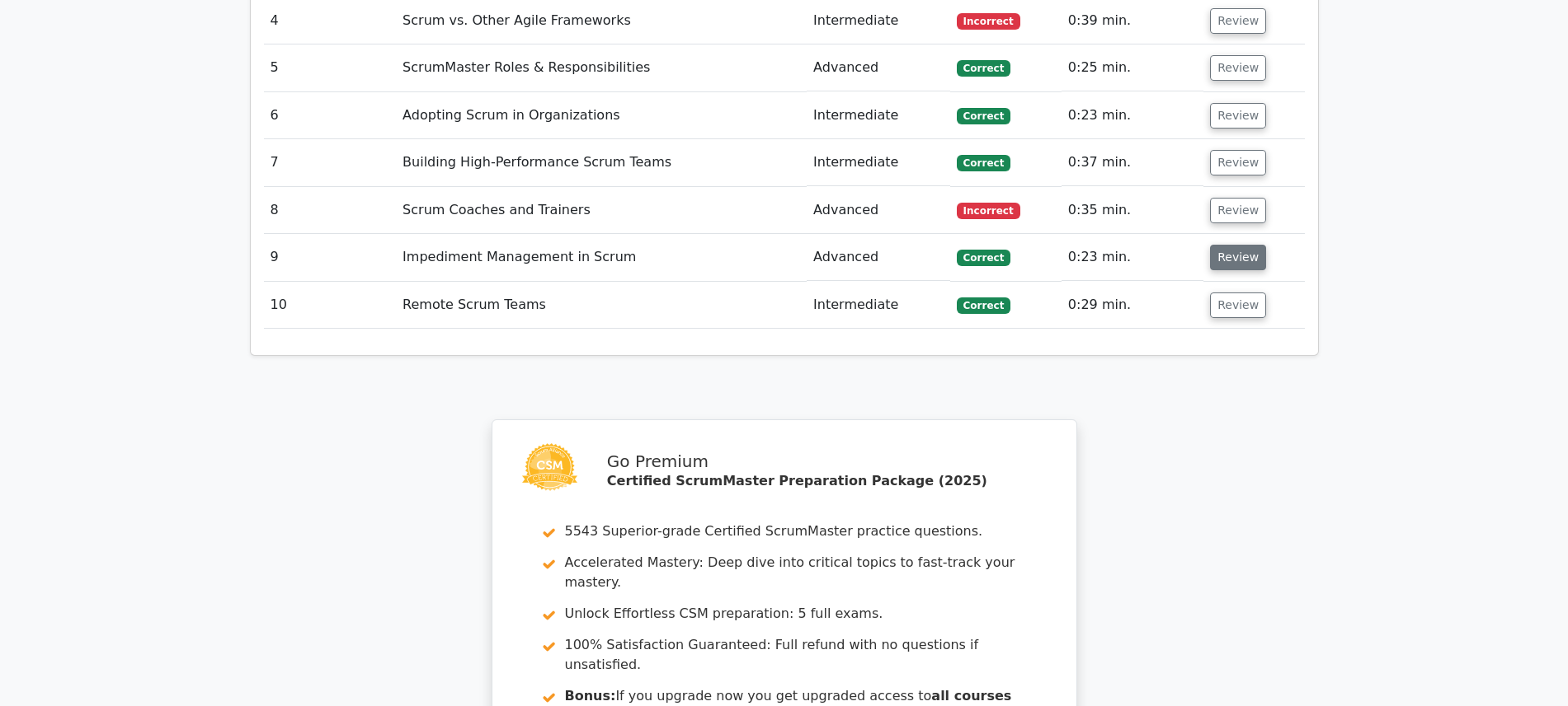
click at [1233, 244] on button "Review" at bounding box center [1238, 257] width 56 height 26
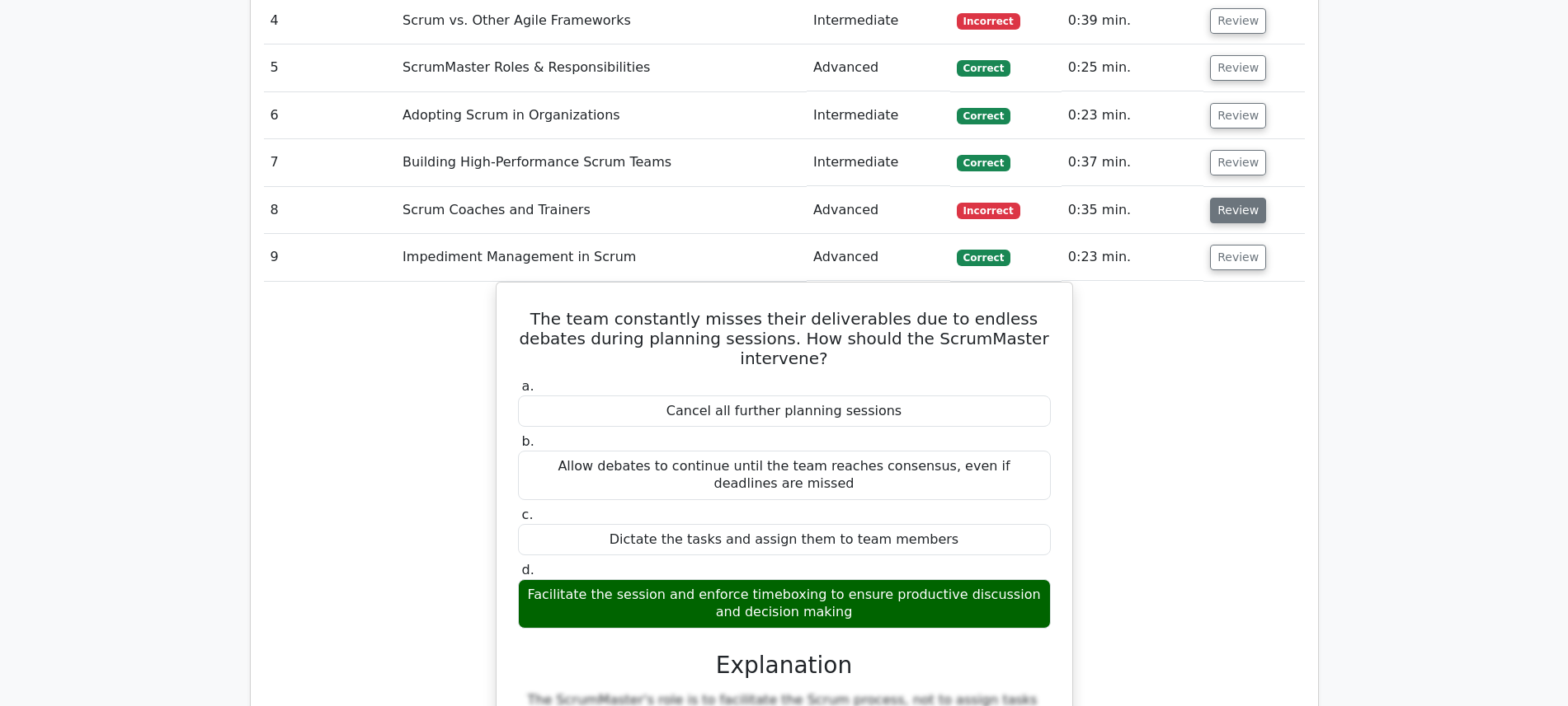
click at [1228, 198] on button "Review" at bounding box center [1238, 211] width 56 height 26
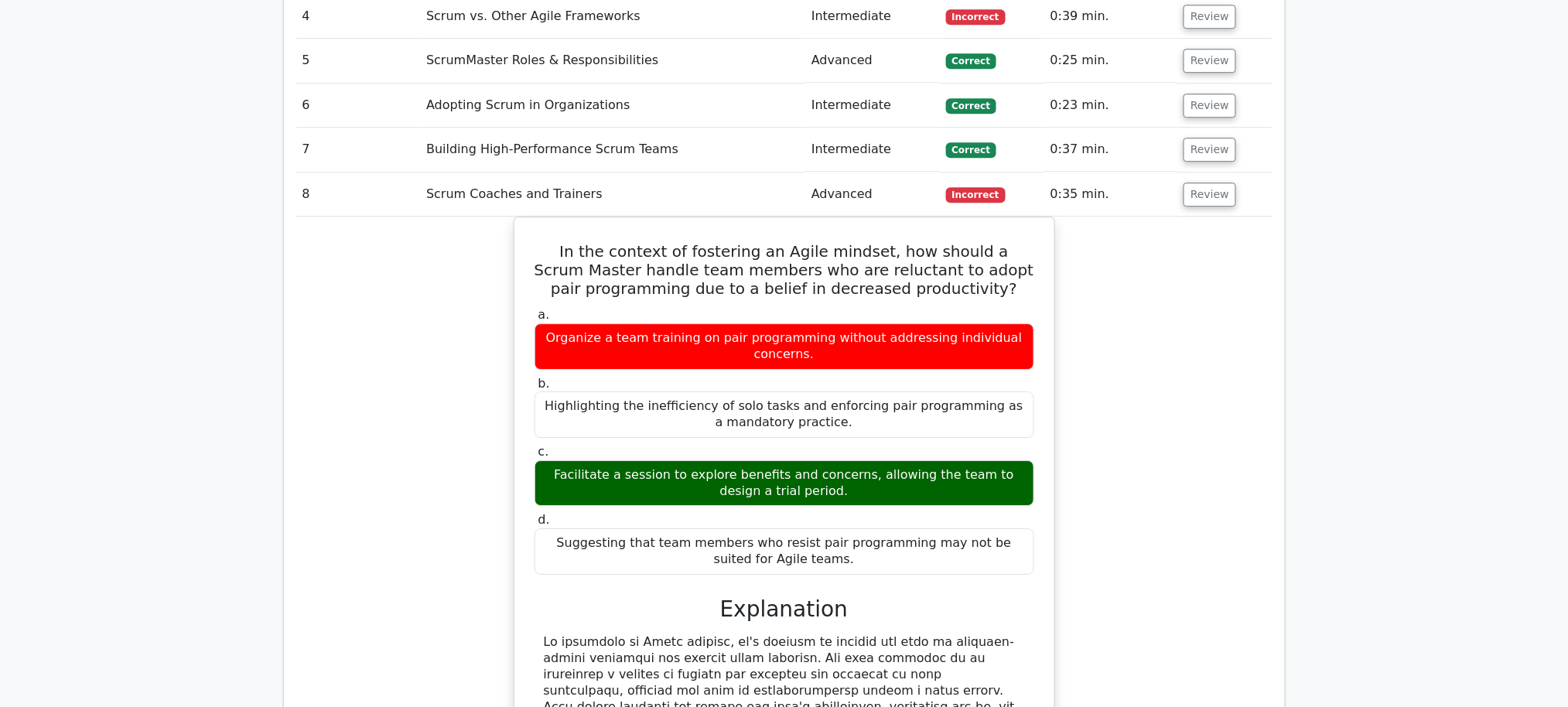
scroll to position [1572, 0]
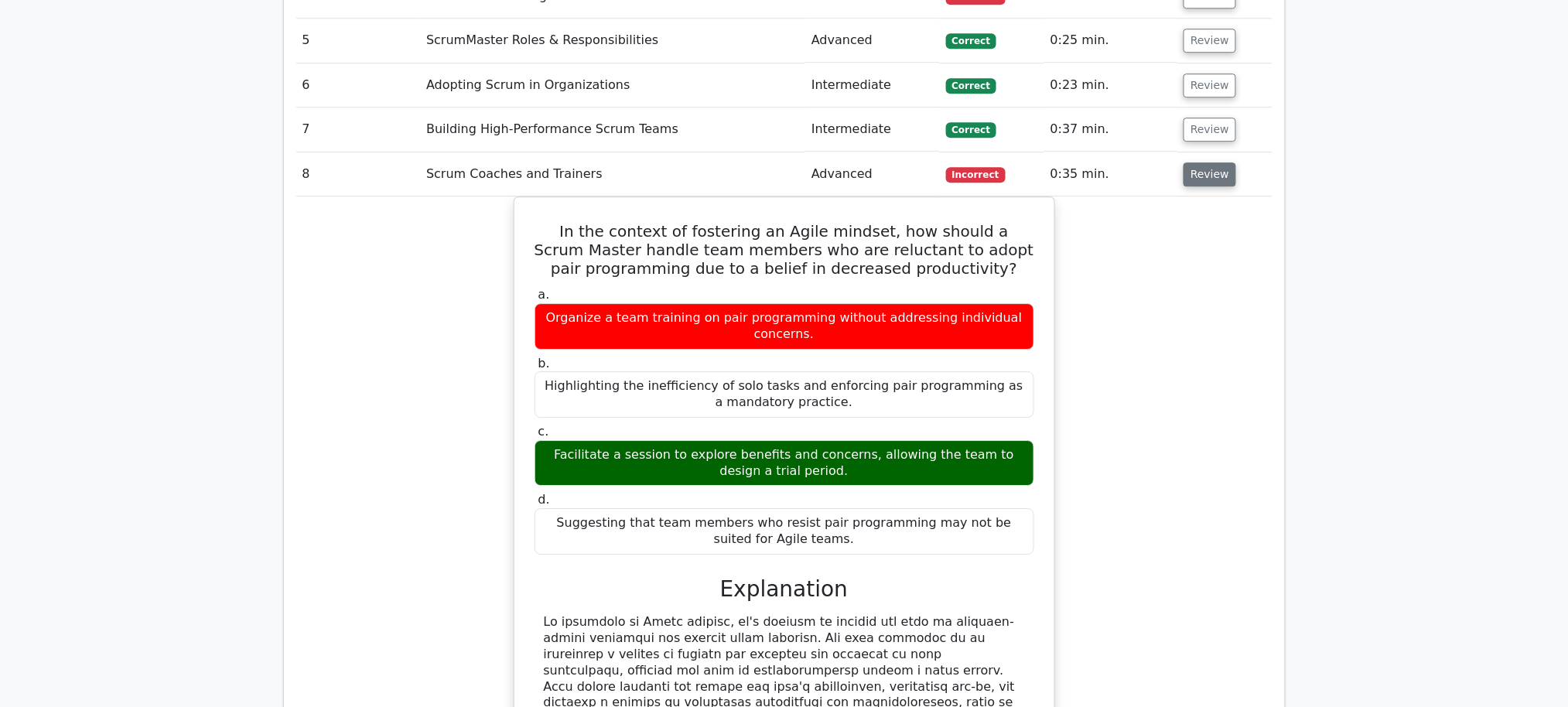
click at [1176, 163] on button "Review" at bounding box center [1209, 175] width 52 height 24
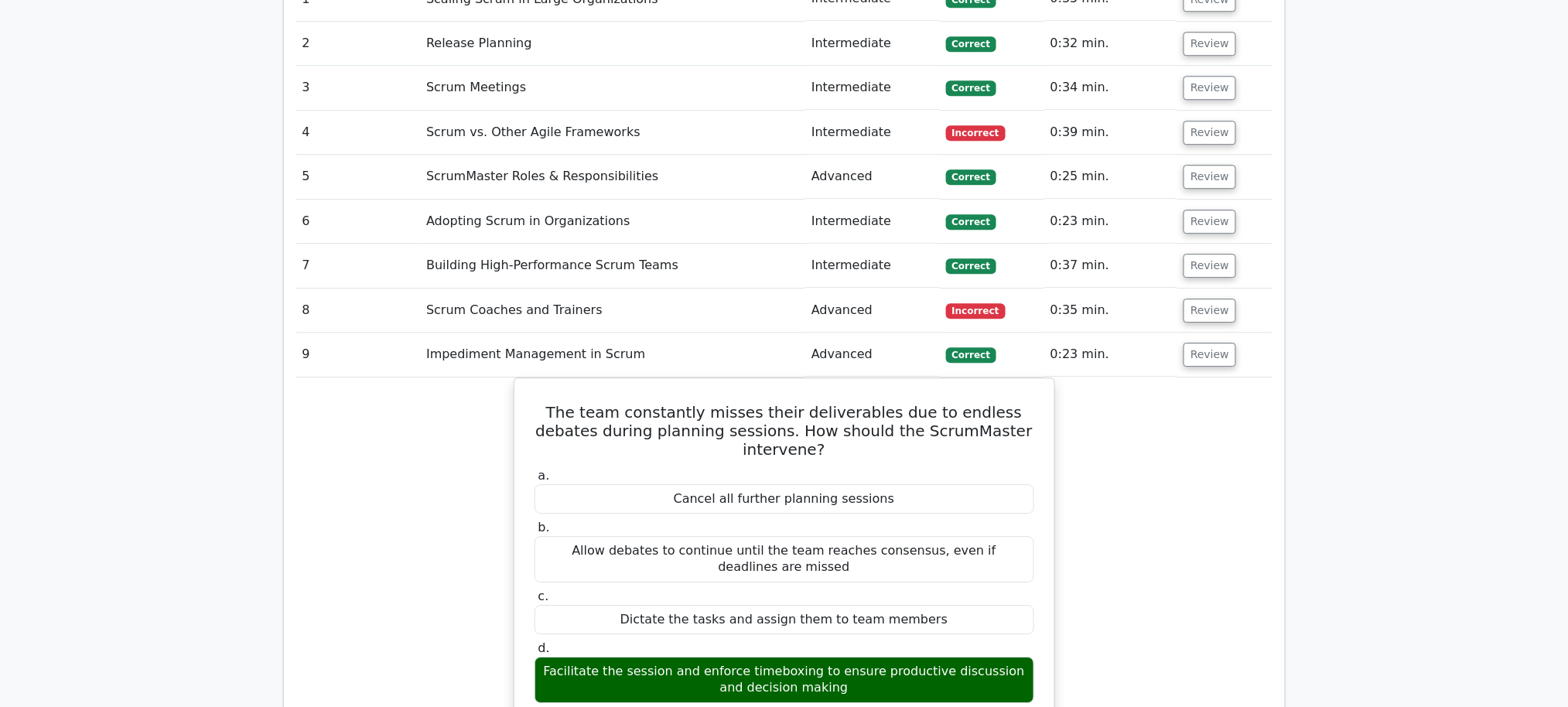
scroll to position [1392, 0]
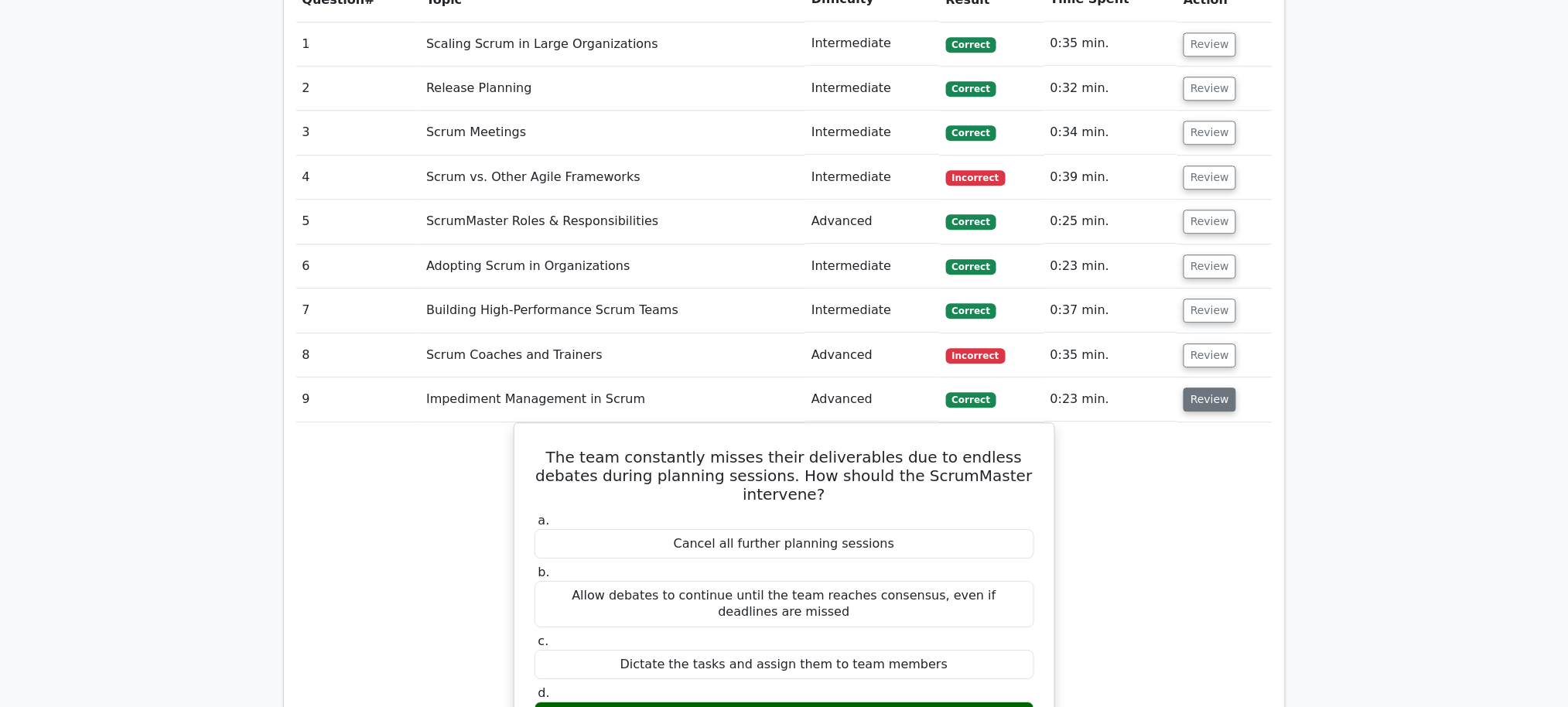
click at [1176, 388] on button "Review" at bounding box center [1209, 400] width 52 height 24
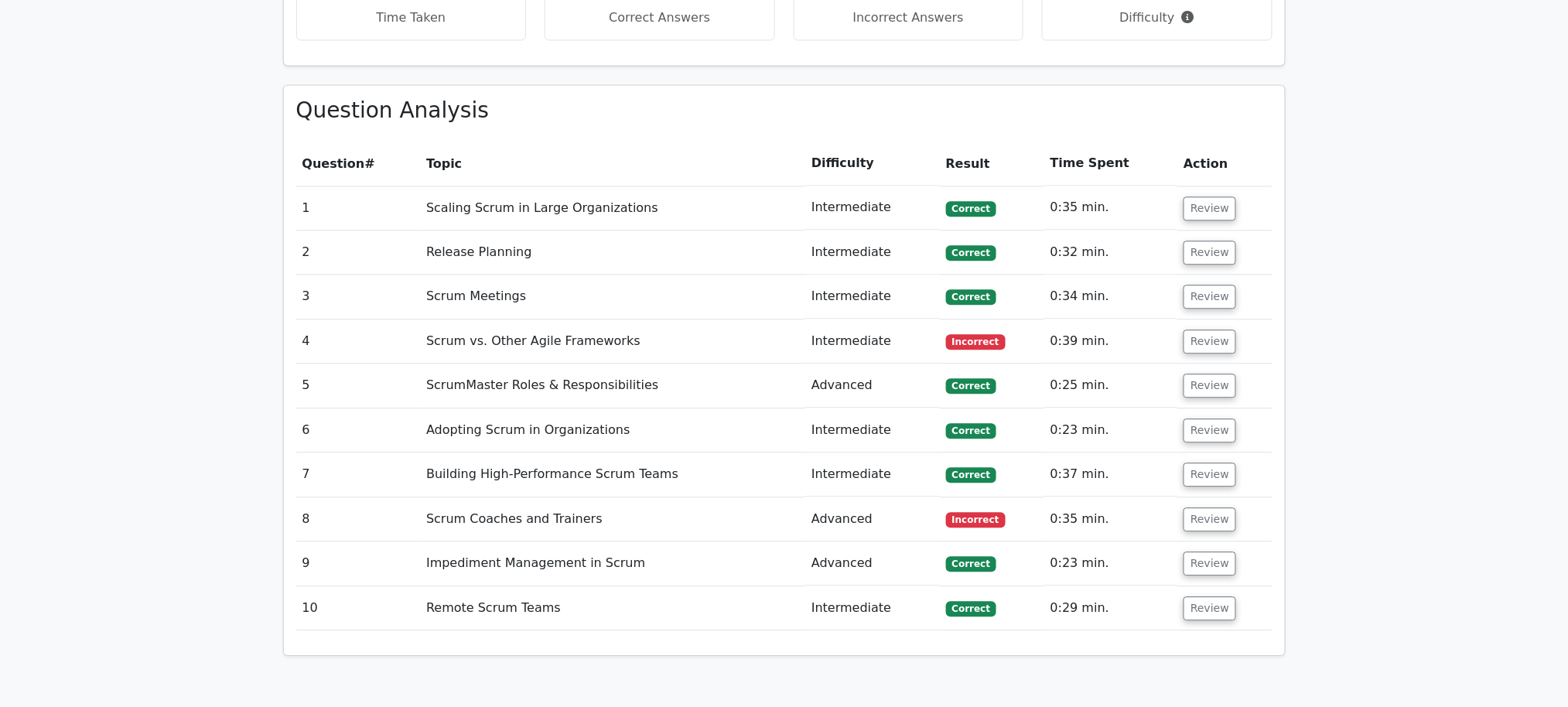
scroll to position [1253, 0]
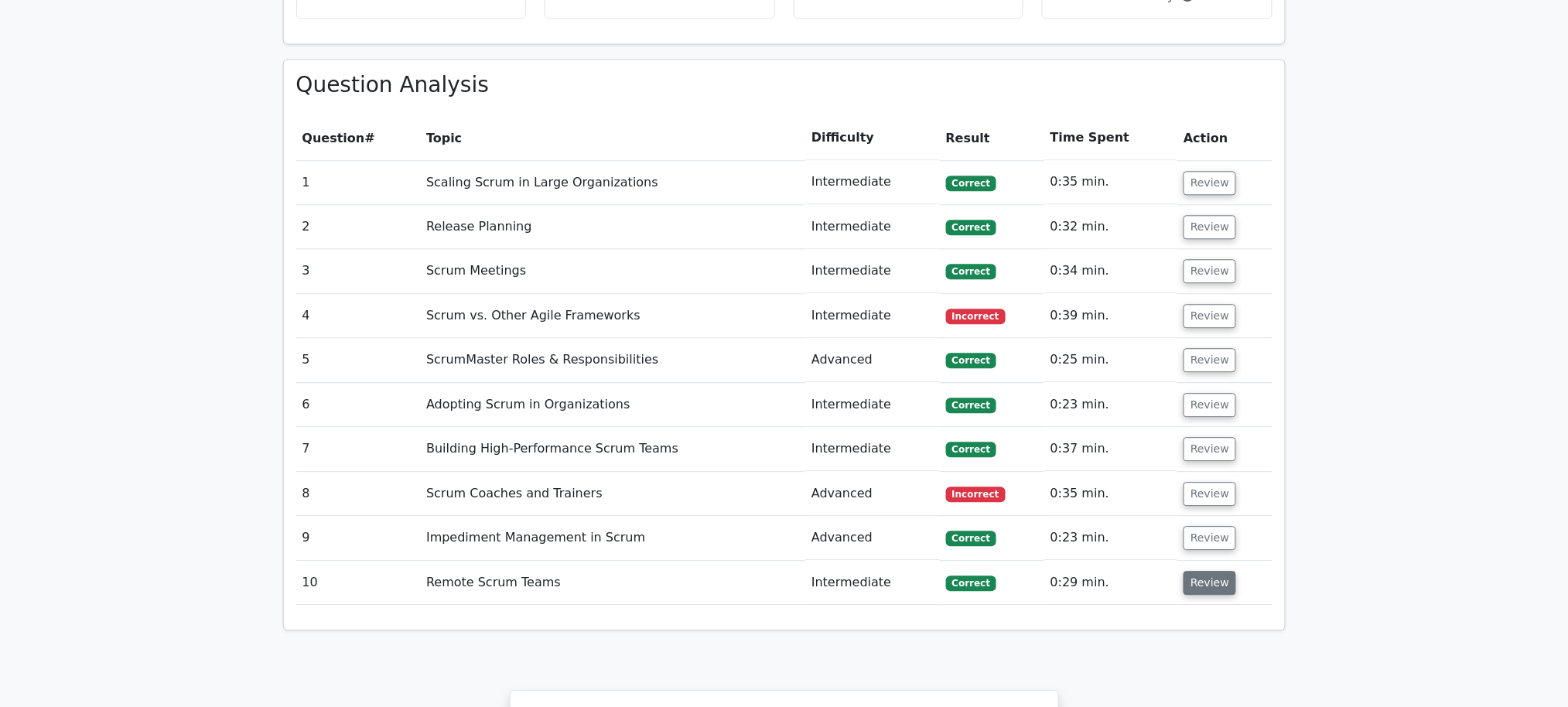
click at [1176, 530] on button "Review" at bounding box center [1209, 583] width 52 height 24
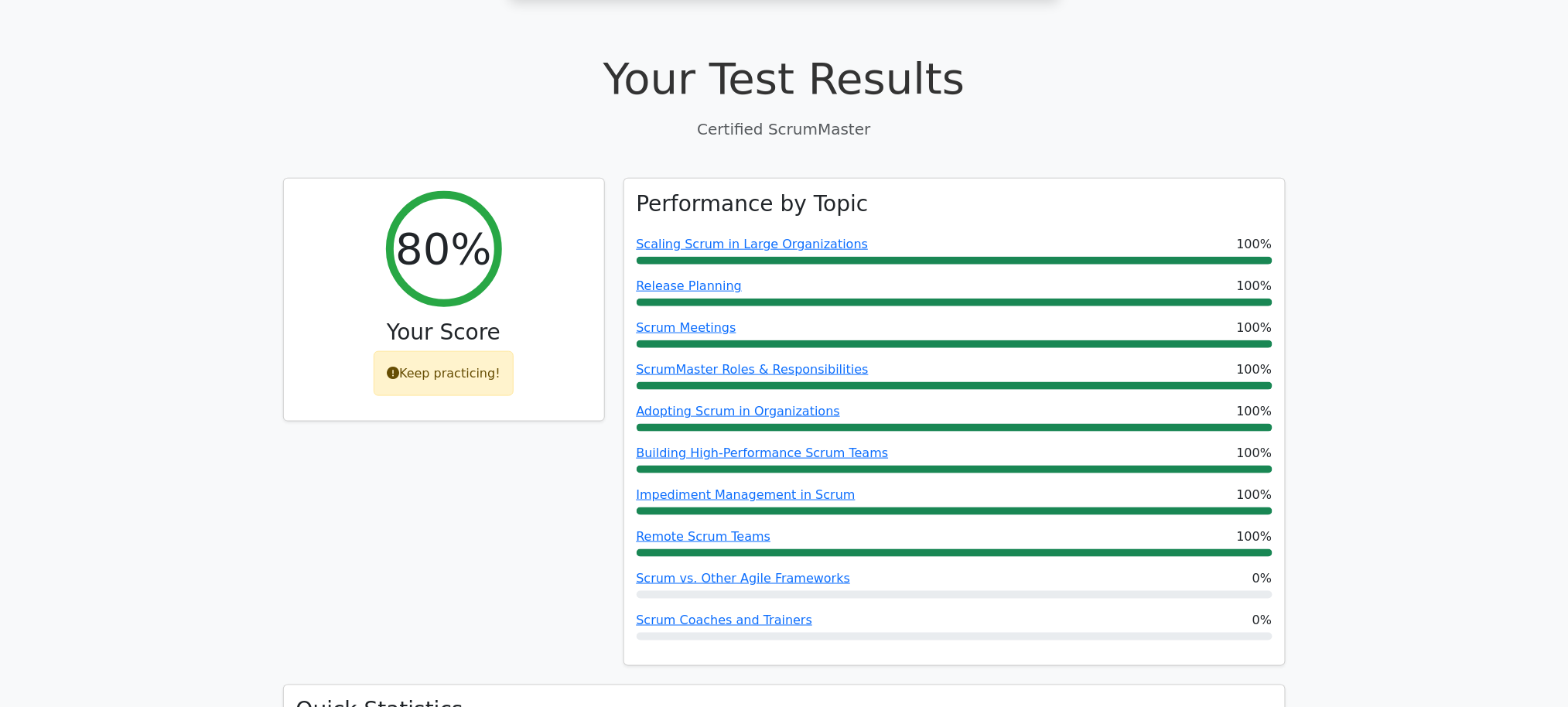
scroll to position [502, 0]
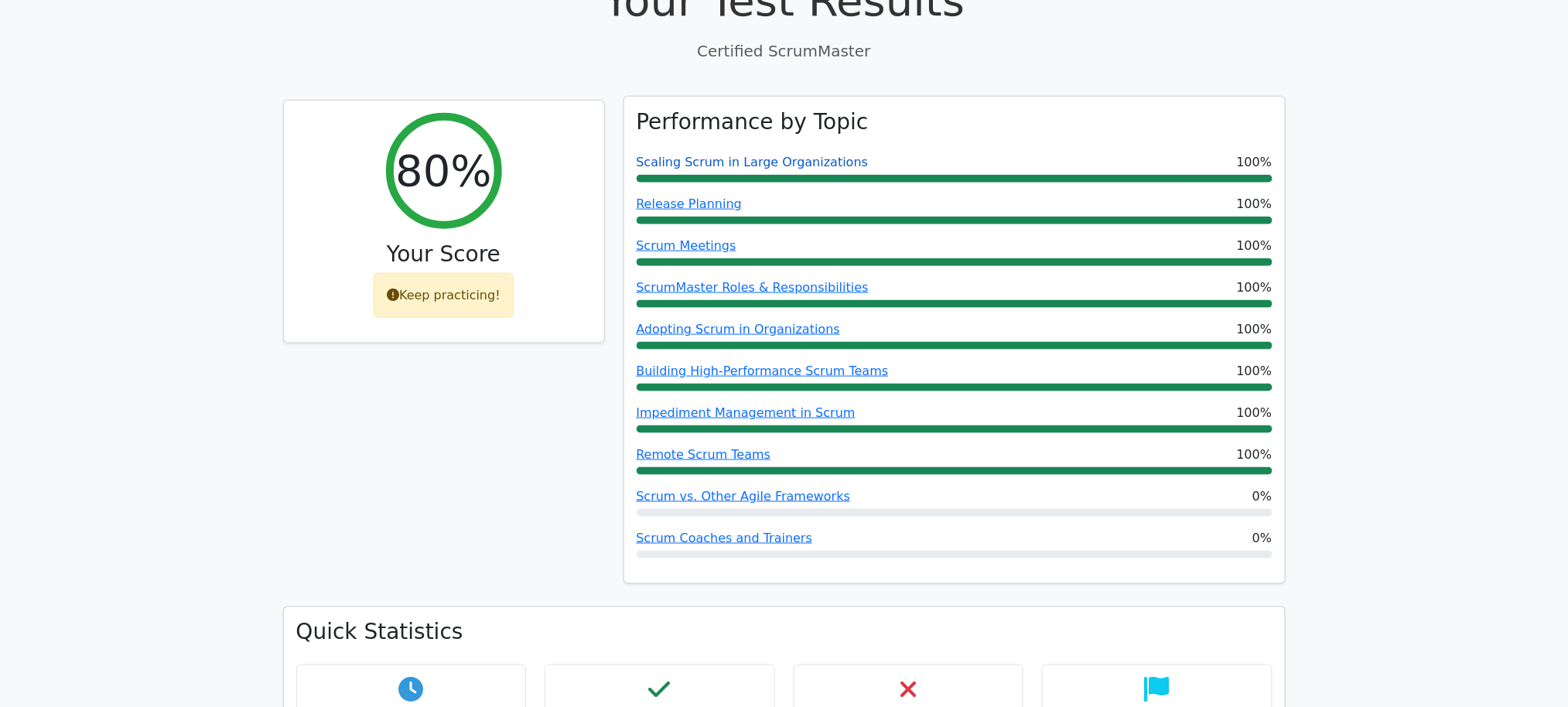
click at [736, 155] on link "Scaling Scrum in Large Organizations" at bounding box center [752, 162] width 232 height 15
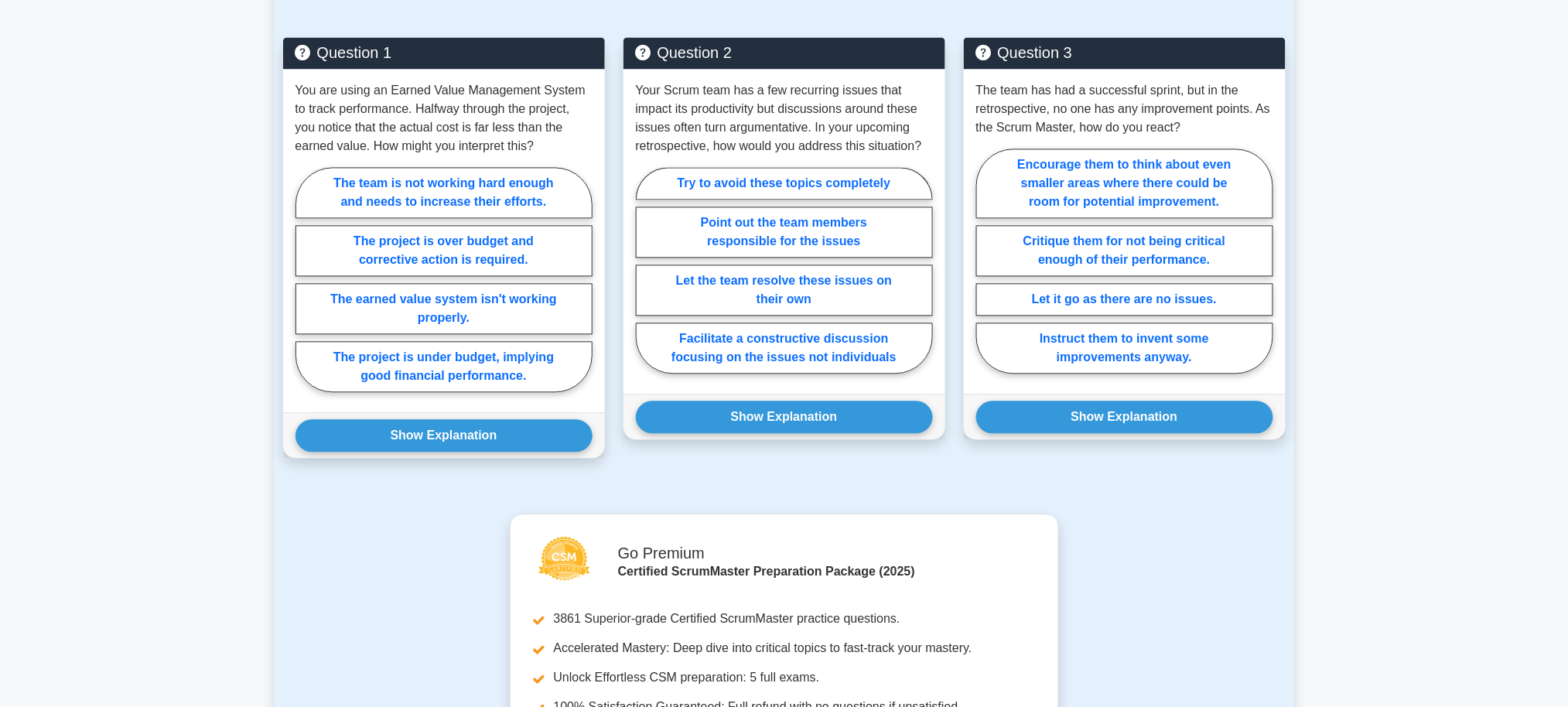
scroll to position [1124, 0]
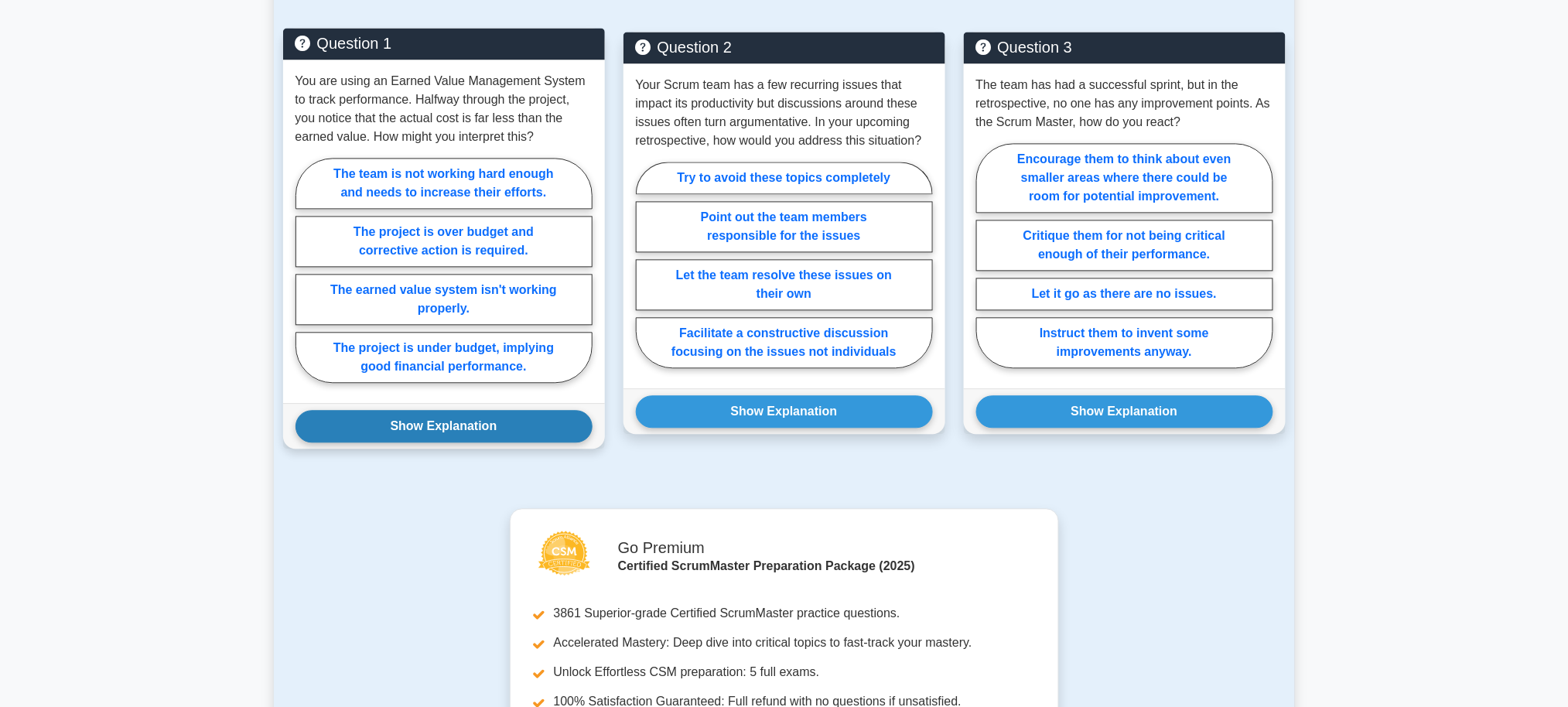
click at [498, 433] on button "Show Explanation" at bounding box center [443, 426] width 297 height 33
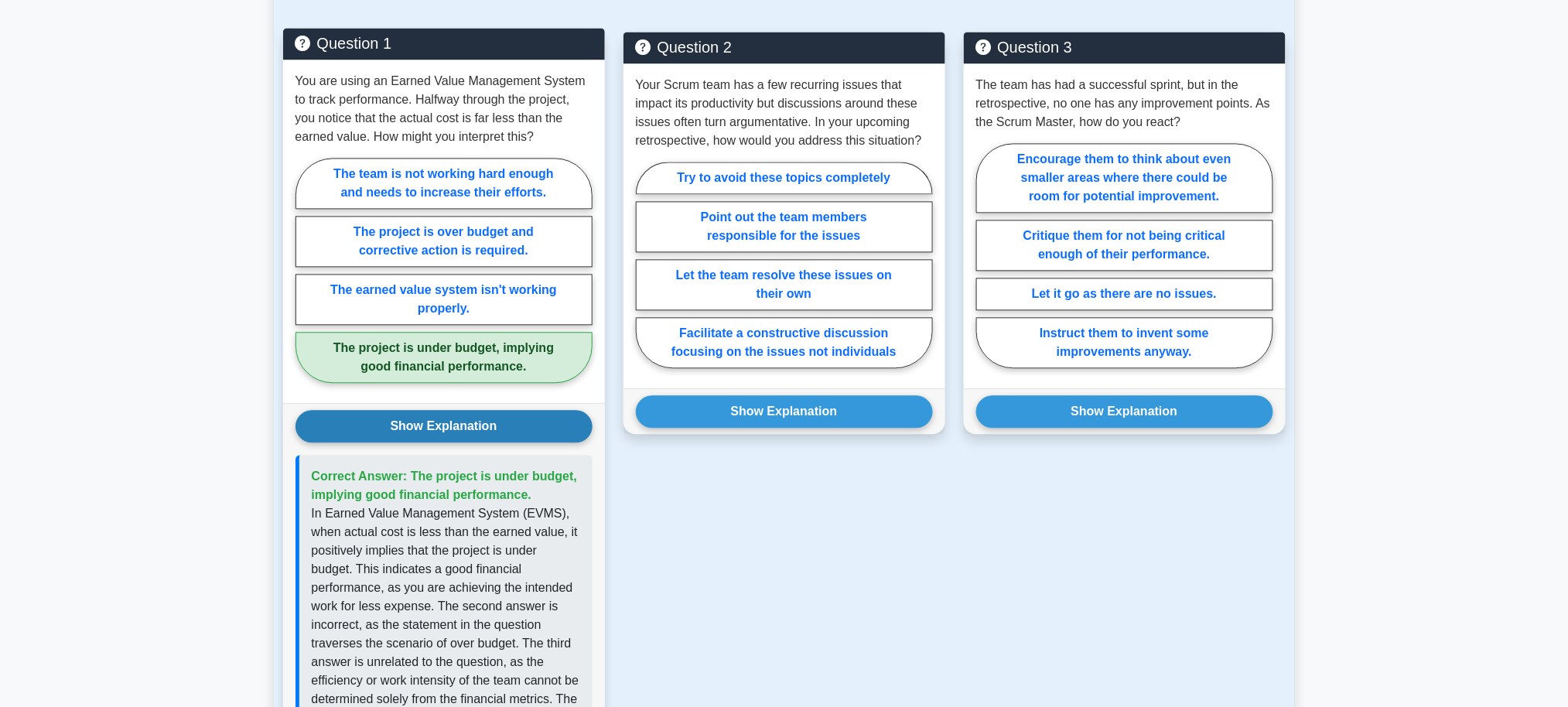
click at [498, 433] on button "Show Explanation" at bounding box center [443, 426] width 297 height 33
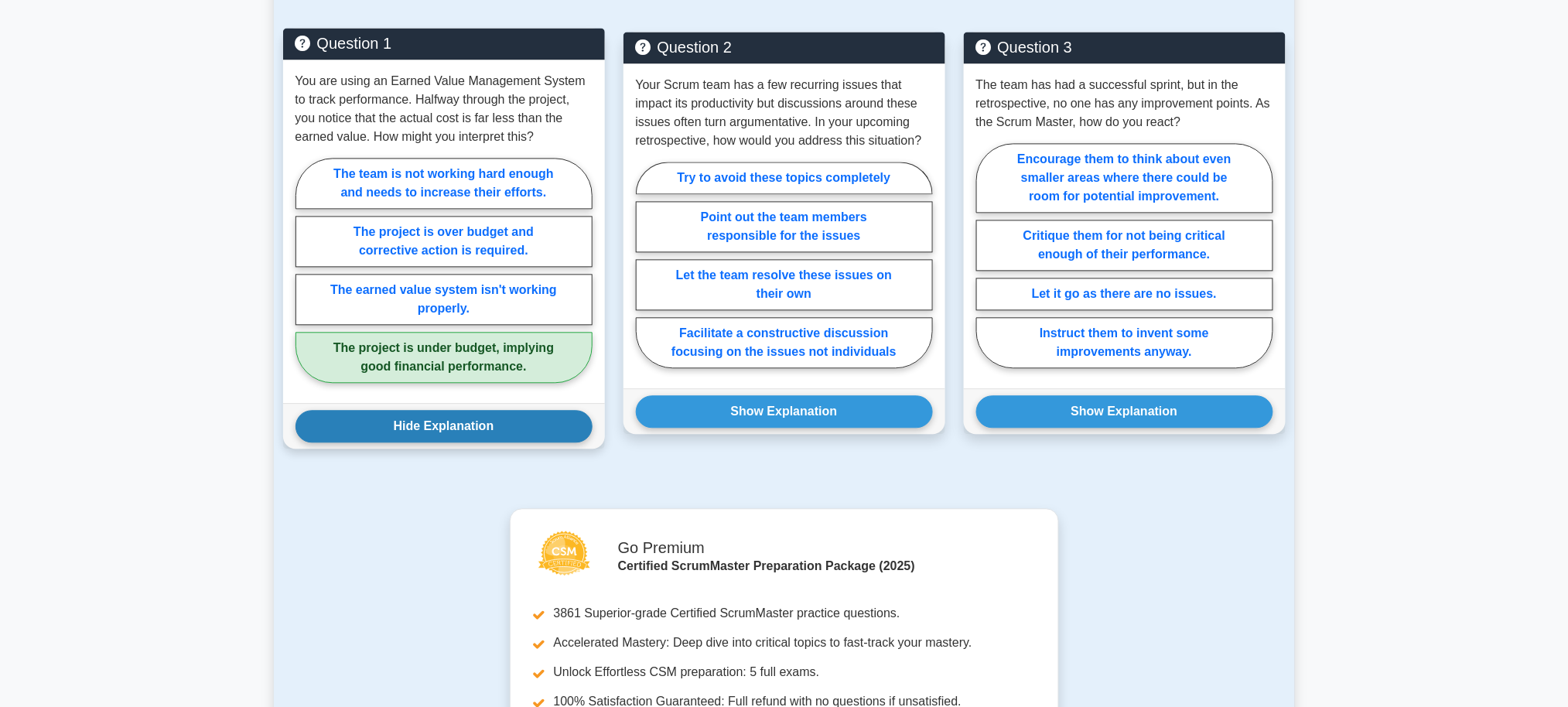
click at [498, 433] on button "Hide Explanation" at bounding box center [443, 426] width 297 height 33
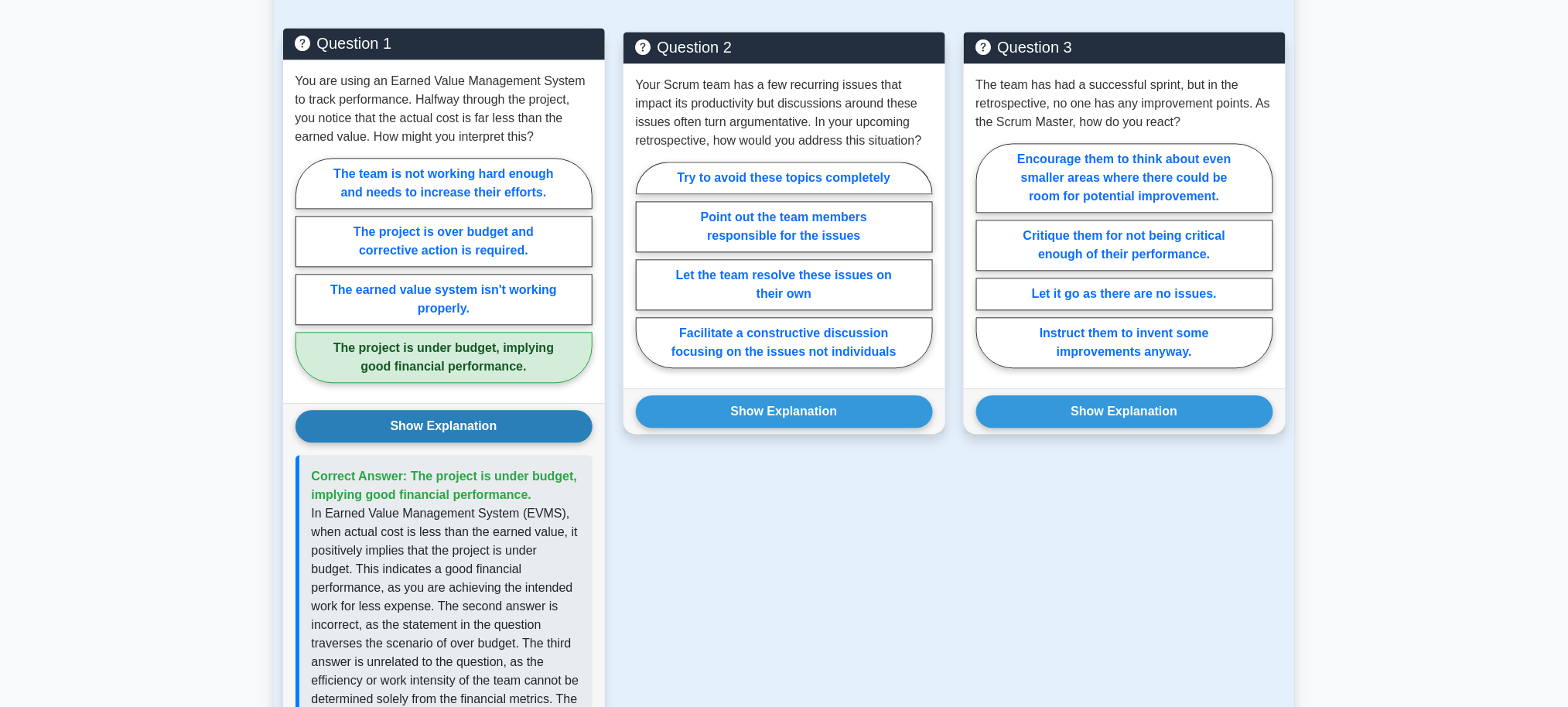
click at [498, 433] on button "Show Explanation" at bounding box center [443, 426] width 297 height 33
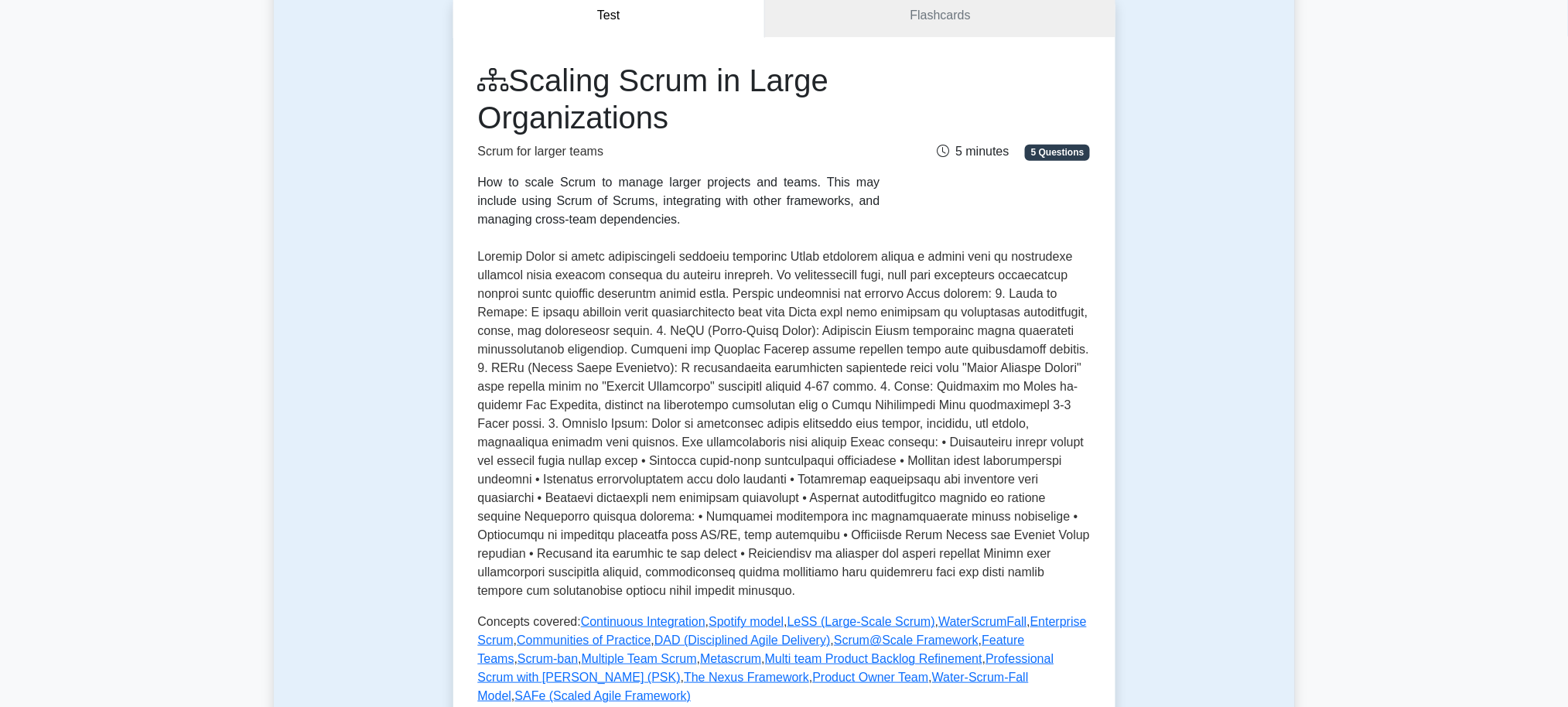
scroll to position [154, 0]
